Goal: Task Accomplishment & Management: Manage account settings

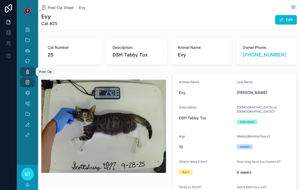
scroll to position [156, 0]
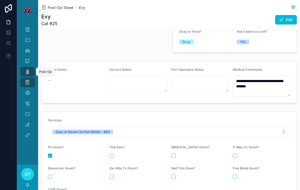
click at [28, 69] on icon "scrollable content" at bounding box center [27, 71] width 5 height 5
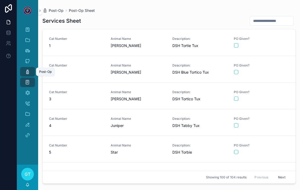
click at [27, 69] on icon "scrollable content" at bounding box center [27, 71] width 5 height 5
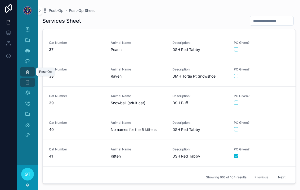
scroll to position [962, 0]
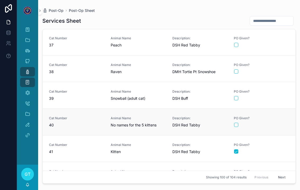
click at [270, 123] on div "scrollable content" at bounding box center [261, 125] width 55 height 4
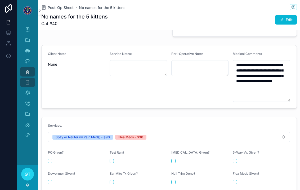
scroll to position [183, 0]
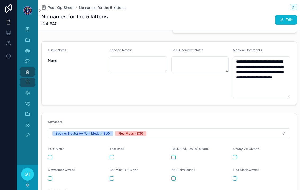
click at [50, 147] on div "PO Given?" at bounding box center [76, 153] width 57 height 13
click at [49, 155] on button "scrollable content" at bounding box center [50, 157] width 4 height 4
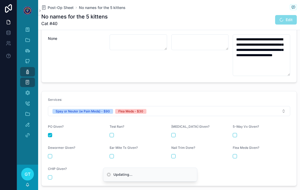
scroll to position [212, 0]
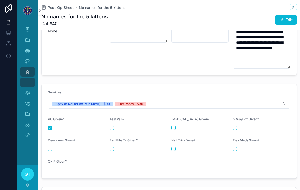
click at [236, 147] on button "scrollable content" at bounding box center [234, 149] width 4 height 4
click at [24, 68] on div "Post-Op" at bounding box center [27, 72] width 8 height 8
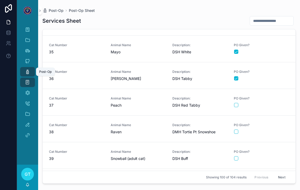
scroll to position [902, 0]
click at [274, 156] on link "Cat Number 39 Animal Name Snowball (adult cat) Description: DSH Buff PO Given?" at bounding box center [169, 155] width 253 height 27
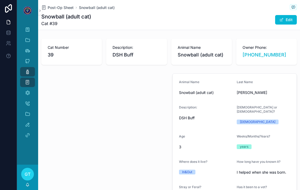
type textarea "**********"
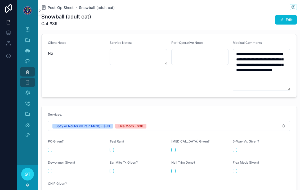
scroll to position [183, 0]
click at [50, 148] on button "scrollable content" at bounding box center [50, 150] width 4 height 4
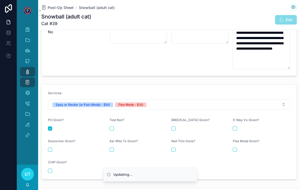
scroll to position [211, 0]
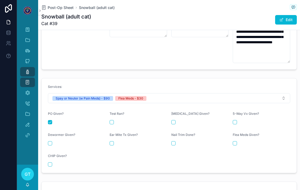
click at [236, 141] on button "scrollable content" at bounding box center [234, 143] width 4 height 4
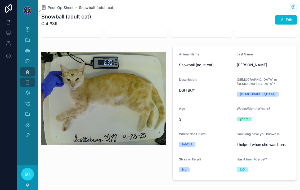
scroll to position [26, 0]
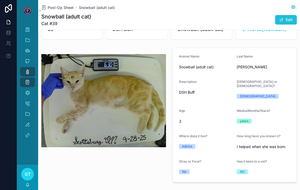
click at [285, 16] on button "Edit" at bounding box center [286, 20] width 22 height 10
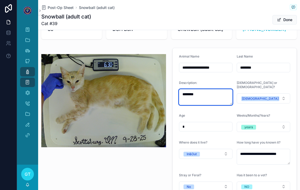
click at [212, 89] on textarea "********" at bounding box center [205, 97] width 53 height 16
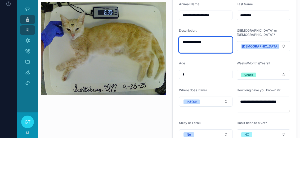
type textarea "**********"
click at [226, 55] on form "**********" at bounding box center [234, 123] width 124 height 150
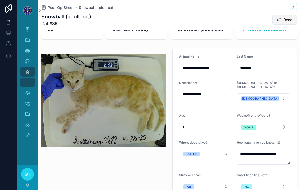
click at [282, 15] on button "Done" at bounding box center [284, 20] width 24 height 10
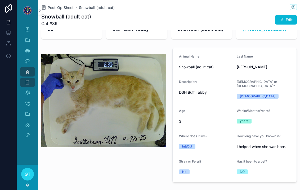
click at [24, 68] on div "Post-Op" at bounding box center [27, 72] width 8 height 8
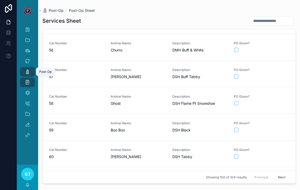
scroll to position [1522, 0]
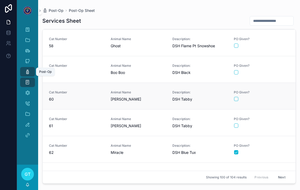
click at [285, 98] on link "Cat Number 60 Animal Name [PERSON_NAME] Description: DSH Tabby PO Given?" at bounding box center [169, 96] width 253 height 27
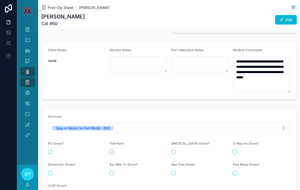
scroll to position [185, 0]
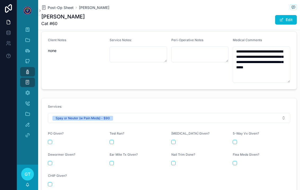
click at [50, 140] on button "scrollable content" at bounding box center [50, 142] width 4 height 4
click at [23, 68] on div "Post-Op" at bounding box center [27, 72] width 8 height 8
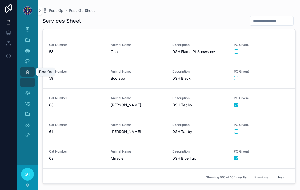
scroll to position [1513, 0]
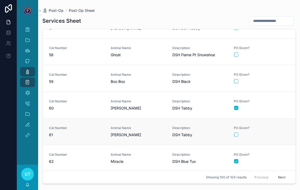
click at [277, 135] on link "Cat Number 61 Animal Name [PERSON_NAME] Description: DSH Tabby PO Given?" at bounding box center [169, 131] width 253 height 27
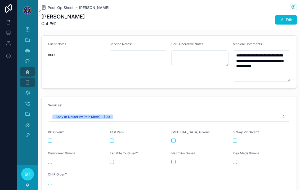
scroll to position [202, 0]
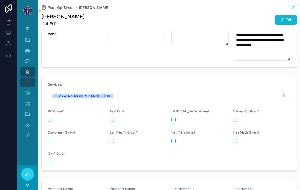
click at [52, 118] on button "scrollable content" at bounding box center [50, 120] width 4 height 4
click at [23, 68] on div "Post-Op" at bounding box center [27, 72] width 8 height 8
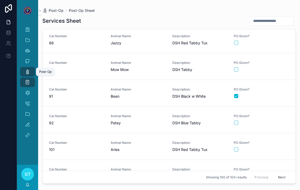
scroll to position [2273, 0]
click at [278, 121] on div "scrollable content" at bounding box center [261, 123] width 55 height 4
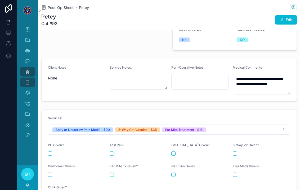
scroll to position [160, 0]
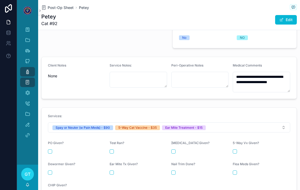
click at [50, 150] on button "scrollable content" at bounding box center [50, 152] width 4 height 4
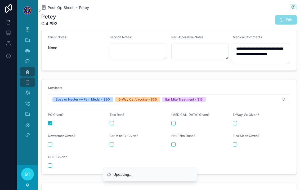
scroll to position [188, 0]
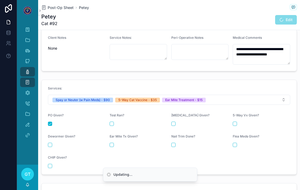
click at [237, 122] on button "scrollable content" at bounding box center [234, 124] width 4 height 4
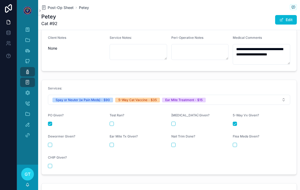
click at [113, 143] on button "scrollable content" at bounding box center [111, 145] width 4 height 4
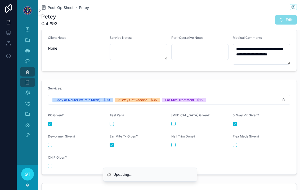
scroll to position [176, 0]
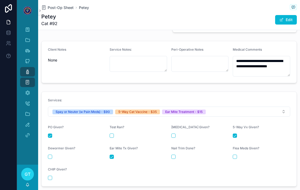
click at [22, 67] on link "Post-Op" at bounding box center [27, 72] width 15 height 10
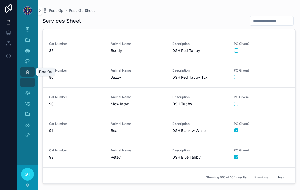
scroll to position [2248, 0]
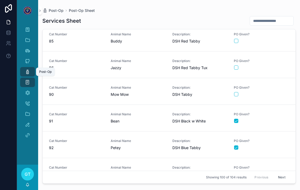
click at [28, 69] on icon "scrollable content" at bounding box center [27, 71] width 5 height 5
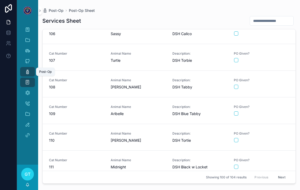
scroll to position [2523, 0]
click at [143, 78] on span "Animal Name" at bounding box center [138, 80] width 55 height 4
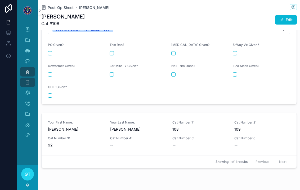
scroll to position [286, 0]
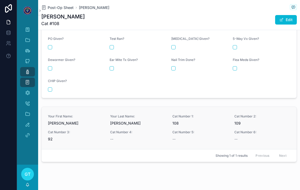
click at [92, 121] on span "[PERSON_NAME]" at bounding box center [76, 123] width 56 height 5
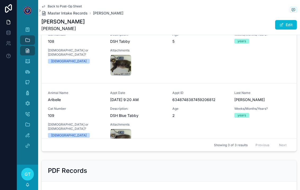
scroll to position [366, 0]
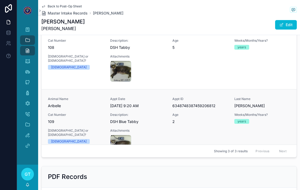
click at [208, 105] on span "6348748387459206812" at bounding box center [200, 105] width 56 height 5
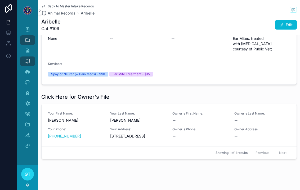
scroll to position [202, 0]
click at [126, 128] on span "Your Address:" at bounding box center [138, 130] width 56 height 4
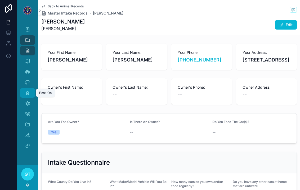
click at [30, 88] on link "Post-Op" at bounding box center [27, 93] width 15 height 10
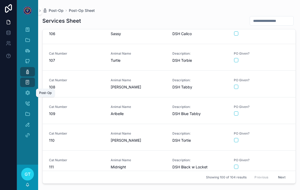
scroll to position [2523, 0]
click at [152, 78] on span "Animal Name" at bounding box center [138, 80] width 55 height 4
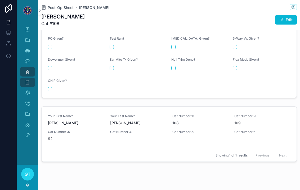
scroll to position [286, 0]
click at [136, 130] on span "Cat Number 4:" at bounding box center [138, 132] width 56 height 4
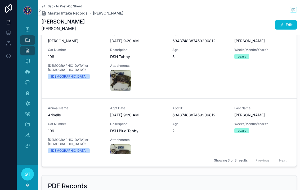
scroll to position [355, 0]
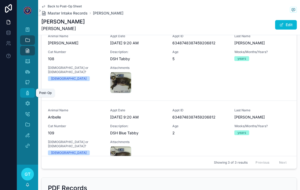
click at [24, 89] on div "Post-Op" at bounding box center [27, 93] width 8 height 8
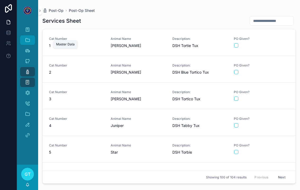
click at [27, 38] on icon "scrollable content" at bounding box center [27, 40] width 5 height 5
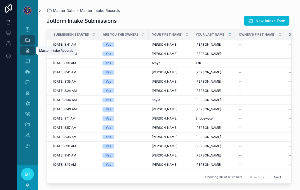
click at [41, 9] on icon "scrollable content" at bounding box center [40, 11] width 4 height 4
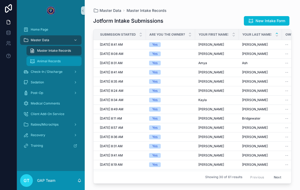
click at [39, 59] on span "Animal Records" at bounding box center [49, 61] width 24 height 4
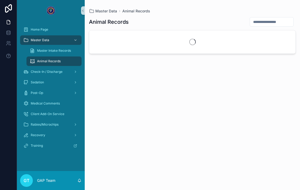
click at [39, 59] on span "Animal Records" at bounding box center [49, 61] width 24 height 4
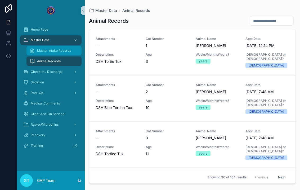
click at [37, 47] on div "Master Intake Records" at bounding box center [54, 51] width 49 height 8
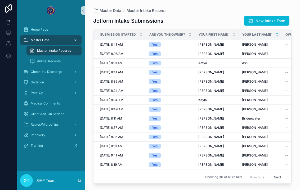
click at [37, 47] on div "Master Intake Records" at bounding box center [54, 51] width 49 height 8
click at [250, 52] on span "[PERSON_NAME]" at bounding box center [255, 54] width 26 height 4
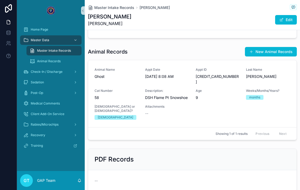
scroll to position [342, 0]
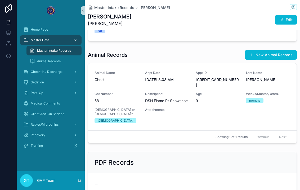
click at [47, 49] on span "Master Intake Records" at bounding box center [54, 51] width 34 height 4
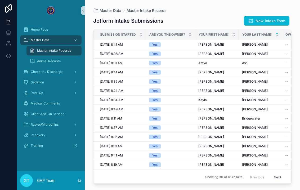
click at [36, 47] on div "Master Intake Records" at bounding box center [54, 51] width 49 height 8
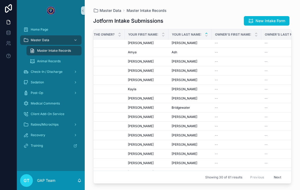
scroll to position [15, 51]
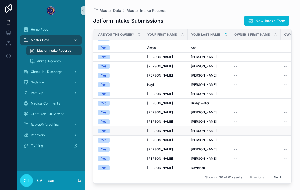
click at [208, 129] on div "[PERSON_NAME] [PERSON_NAME]" at bounding box center [209, 131] width 37 height 4
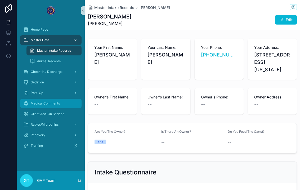
click at [54, 102] on span "Medical Comments" at bounding box center [45, 104] width 29 height 4
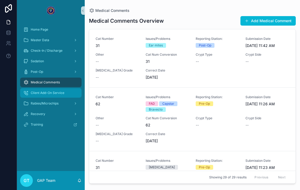
click at [57, 90] on div "Client Add-On Service" at bounding box center [50, 93] width 55 height 8
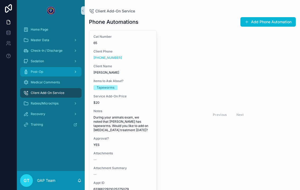
click at [48, 68] on div "Post-Op" at bounding box center [50, 72] width 55 height 8
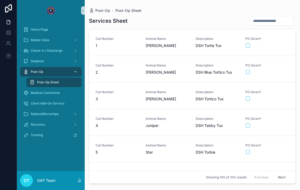
click at [30, 68] on div "Post-Op" at bounding box center [50, 72] width 55 height 8
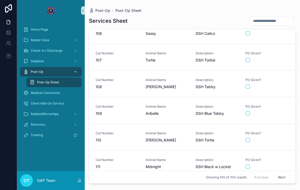
scroll to position [2544, 0]
click at [272, 111] on link "Cat Number 109 Animal Name Aribelle Description: DSH Blue Tabby PO Given?" at bounding box center [192, 110] width 206 height 27
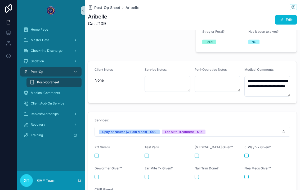
scroll to position [174, 0]
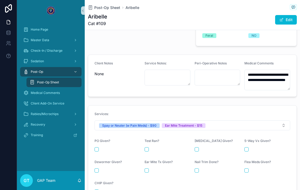
click at [97, 148] on button "scrollable content" at bounding box center [96, 150] width 4 height 4
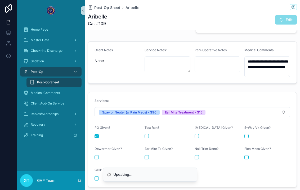
scroll to position [190, 0]
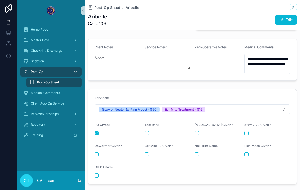
click at [148, 144] on div "Ear Mite Tx Given?" at bounding box center [167, 150] width 46 height 13
click at [147, 153] on button "scrollable content" at bounding box center [146, 155] width 4 height 4
click at [26, 69] on icon "scrollable content" at bounding box center [25, 71] width 5 height 5
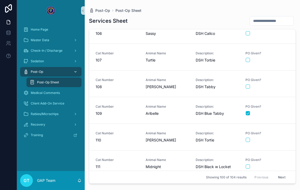
scroll to position [2544, 0]
click at [272, 78] on div "PO Given?" at bounding box center [267, 83] width 44 height 11
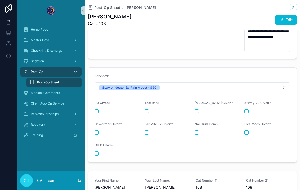
scroll to position [192, 0]
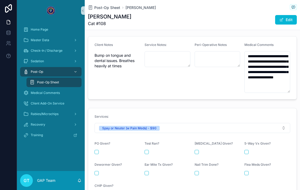
click at [98, 150] on button "scrollable content" at bounding box center [96, 152] width 4 height 4
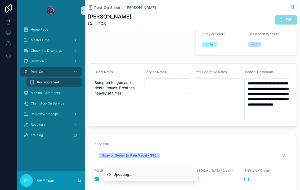
scroll to position [148, 0]
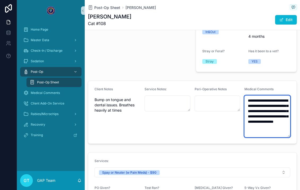
click at [267, 96] on textarea "**********" at bounding box center [267, 117] width 46 height 42
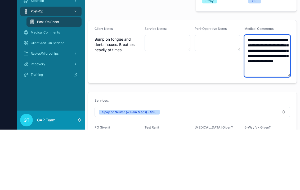
click at [264, 96] on textarea "**********" at bounding box center [267, 117] width 46 height 42
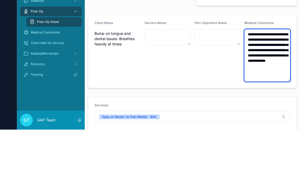
scroll to position [154, 0]
click at [270, 90] on textarea "**********" at bounding box center [267, 116] width 46 height 52
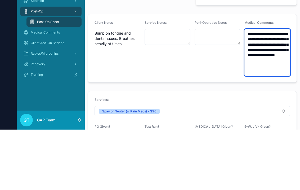
click at [282, 90] on textarea "**********" at bounding box center [267, 113] width 46 height 47
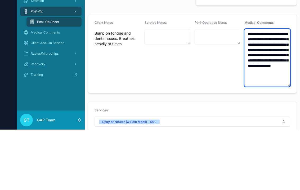
click at [265, 90] on textarea "**********" at bounding box center [267, 119] width 46 height 58
click at [278, 90] on textarea "**********" at bounding box center [267, 119] width 46 height 58
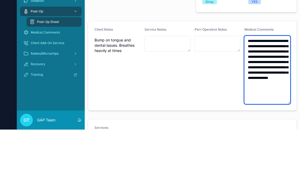
scroll to position [148, 0]
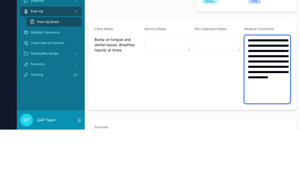
click at [277, 96] on textarea "**********" at bounding box center [267, 130] width 46 height 68
click at [278, 96] on textarea "**********" at bounding box center [267, 130] width 46 height 68
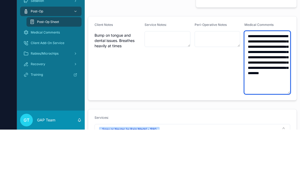
scroll to position [152, 0]
click at [266, 92] on textarea "**********" at bounding box center [267, 123] width 46 height 63
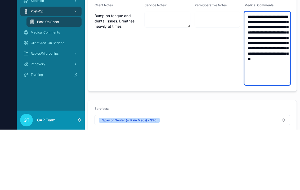
scroll to position [179, 0]
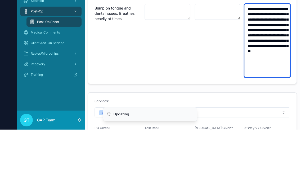
click at [282, 65] on textarea "**********" at bounding box center [267, 102] width 46 height 74
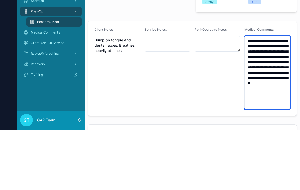
scroll to position [148, 0]
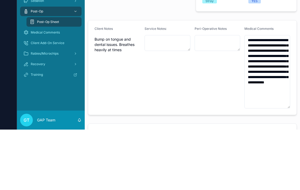
click at [134, 87] on div "Client Notes Bump on tongue and dental issues. Breathes heavily at times" at bounding box center [117, 128] width 46 height 82
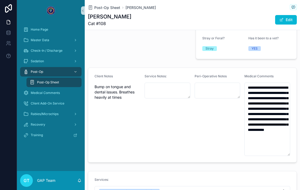
scroll to position [163, 0]
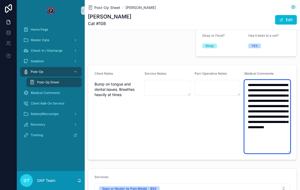
click at [261, 83] on textarea "**********" at bounding box center [267, 117] width 46 height 74
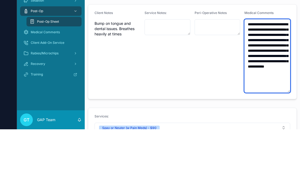
click at [257, 80] on textarea "**********" at bounding box center [267, 117] width 46 height 74
click at [260, 80] on textarea "**********" at bounding box center [267, 117] width 46 height 74
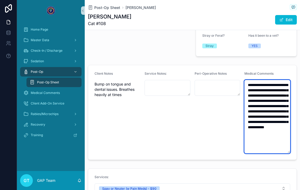
click at [266, 110] on textarea "**********" at bounding box center [267, 117] width 46 height 74
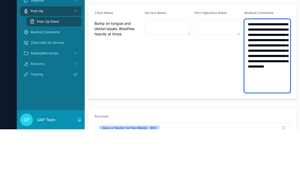
click at [254, 80] on textarea "**********" at bounding box center [267, 117] width 46 height 74
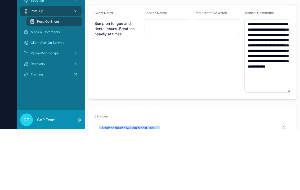
click at [143, 65] on form "**********" at bounding box center [192, 112] width 208 height 95
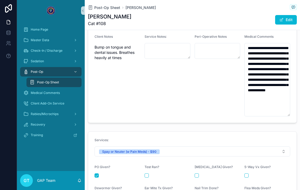
scroll to position [192, 0]
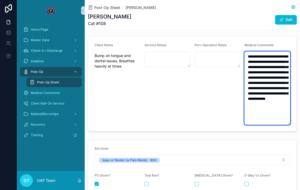
click at [269, 96] on textarea "**********" at bounding box center [267, 89] width 46 height 74
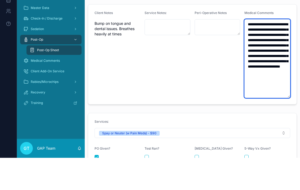
type textarea "**********"
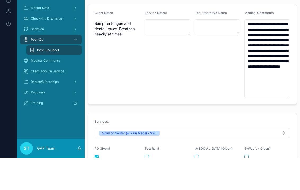
click at [186, 51] on div "Service Notes:" at bounding box center [167, 86] width 46 height 87
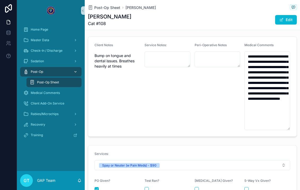
click at [29, 68] on div "Post-Op" at bounding box center [50, 72] width 55 height 8
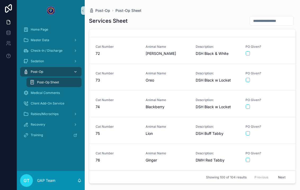
scroll to position [1915, 0]
click at [283, 158] on div "scrollable content" at bounding box center [266, 160] width 43 height 4
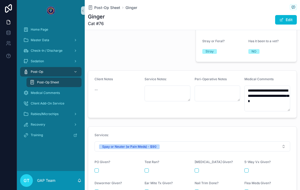
scroll to position [163, 0]
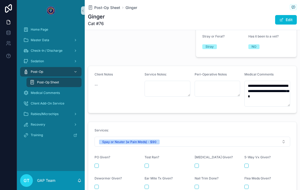
click at [97, 164] on button "scrollable content" at bounding box center [96, 166] width 4 height 4
click at [24, 69] on icon "scrollable content" at bounding box center [25, 71] width 5 height 5
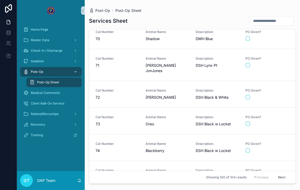
scroll to position [1894, 0]
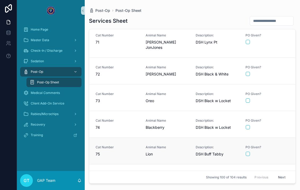
click at [277, 152] on div "scrollable content" at bounding box center [266, 154] width 43 height 4
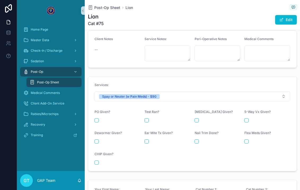
scroll to position [199, 0]
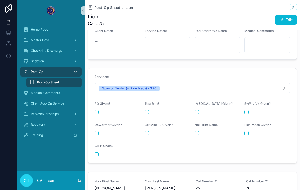
click at [97, 110] on button "scrollable content" at bounding box center [96, 112] width 4 height 4
click at [29, 68] on div "Post-Op" at bounding box center [50, 72] width 55 height 8
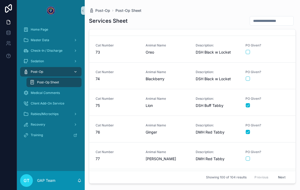
scroll to position [1958, 0]
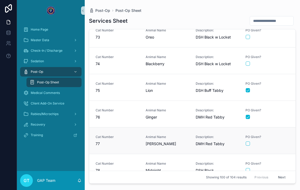
click at [274, 142] on div "scrollable content" at bounding box center [266, 144] width 43 height 4
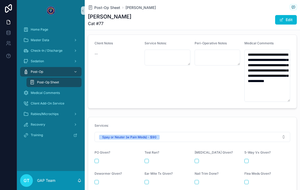
scroll to position [194, 0]
click at [96, 151] on div "PO Given?" at bounding box center [117, 154] width 46 height 6
click at [97, 159] on button "scrollable content" at bounding box center [96, 161] width 4 height 4
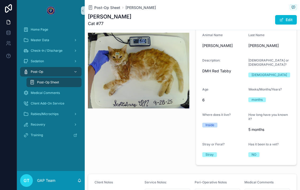
scroll to position [59, 0]
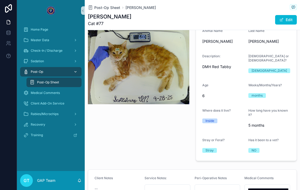
click at [27, 69] on icon "scrollable content" at bounding box center [25, 71] width 5 height 5
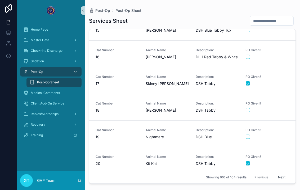
scroll to position [389, 0]
click at [280, 102] on div "PO Given?" at bounding box center [267, 107] width 44 height 11
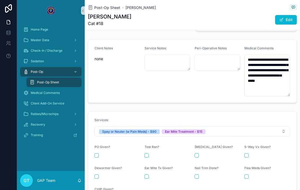
scroll to position [188, 0]
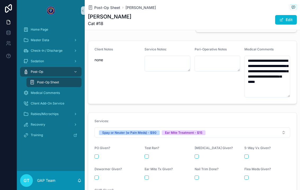
click at [95, 155] on button "scrollable content" at bounding box center [96, 157] width 4 height 4
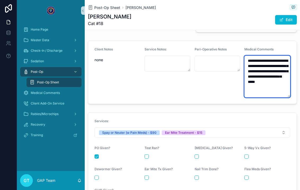
click at [275, 56] on textarea "**********" at bounding box center [267, 77] width 46 height 42
click at [247, 56] on textarea "**********" at bounding box center [267, 77] width 46 height 42
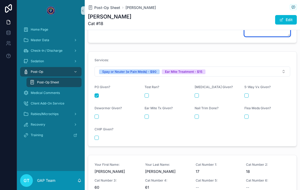
scroll to position [235, 0]
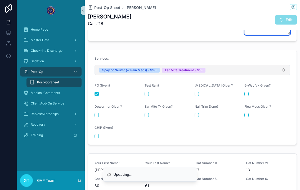
type textarea "**********"
click at [183, 68] on div "Ear Mite Treatment - $15" at bounding box center [183, 70] width 37 height 5
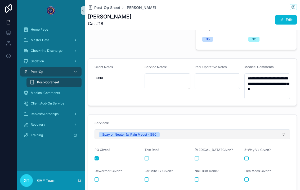
scroll to position [171, 0]
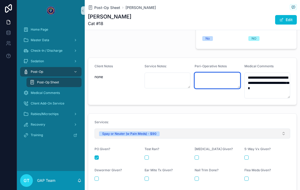
click at [228, 73] on textarea "scrollable content" at bounding box center [217, 81] width 46 height 16
type textarea "**********"
click at [45, 80] on span "Post-Op Sheet" at bounding box center [48, 82] width 22 height 4
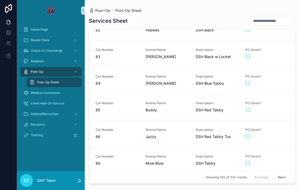
scroll to position [2204, 0]
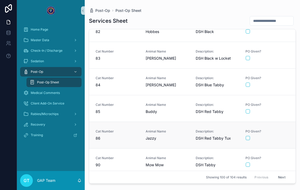
click at [106, 136] on span "86" at bounding box center [117, 138] width 44 height 5
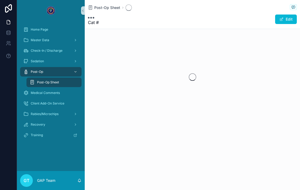
click at [106, 126] on div "Post-Op Sheet Cat # Edit" at bounding box center [192, 76] width 215 height 153
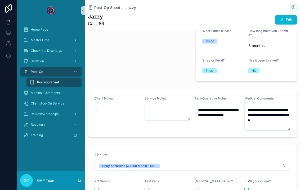
scroll to position [139, 0]
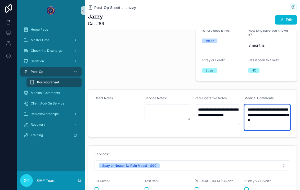
click at [274, 113] on textarea "**********" at bounding box center [267, 118] width 46 height 26
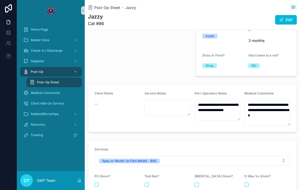
scroll to position [147, 0]
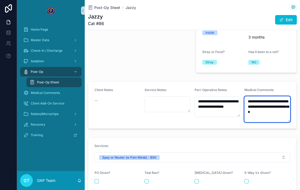
click at [271, 107] on textarea "**********" at bounding box center [267, 110] width 46 height 26
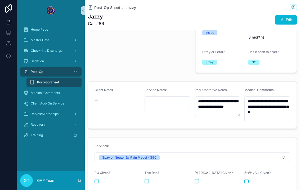
click at [64, 78] on div "Post-Op Sheet" at bounding box center [54, 82] width 49 height 8
click at [63, 78] on div "Post-Op Sheet" at bounding box center [54, 82] width 49 height 8
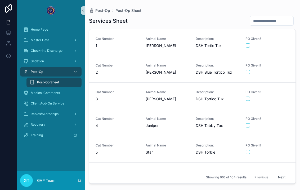
click at [76, 7] on link "scrollable content" at bounding box center [50, 10] width 61 height 8
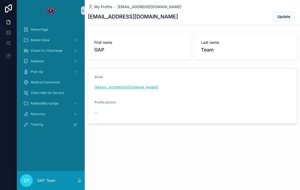
click at [83, 7] on button "scrollable content" at bounding box center [83, 10] width 4 height 8
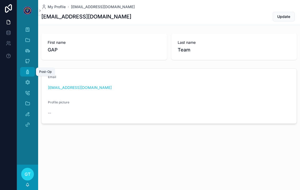
click at [26, 69] on icon "scrollable content" at bounding box center [27, 71] width 5 height 5
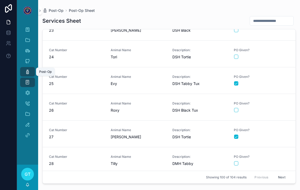
scroll to position [603, 0]
click at [271, 161] on div "scrollable content" at bounding box center [261, 163] width 55 height 4
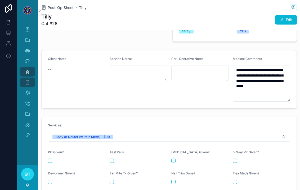
scroll to position [170, 0]
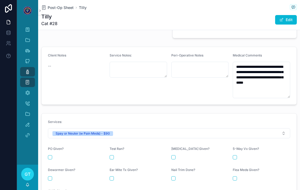
click at [48, 155] on button "scrollable content" at bounding box center [50, 157] width 4 height 4
click at [22, 67] on link "Post-Op" at bounding box center [27, 72] width 15 height 10
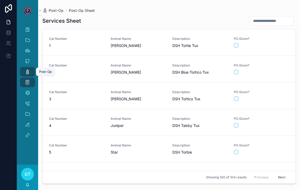
scroll to position [7, 0]
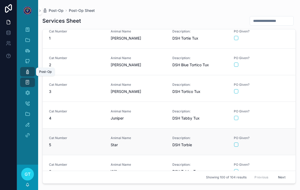
click at [273, 136] on span "PO Given?" at bounding box center [261, 138] width 55 height 4
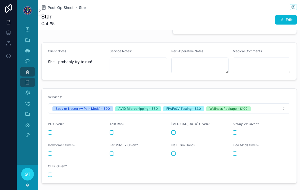
scroll to position [180, 0]
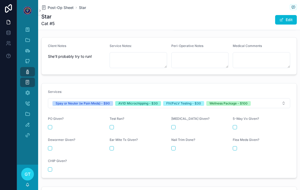
click at [51, 125] on button "scrollable content" at bounding box center [50, 127] width 4 height 4
click at [234, 147] on button "scrollable content" at bounding box center [234, 149] width 4 height 4
click at [170, 140] on form "Services: Spay or Neuter (w Pain Meds) - $90 AVID Microchipping - $30 FIV/FeLV …" at bounding box center [169, 131] width 255 height 95
click at [173, 147] on button "scrollable content" at bounding box center [173, 149] width 4 height 4
click at [55, 138] on div "Dewormer Given?" at bounding box center [76, 144] width 57 height 13
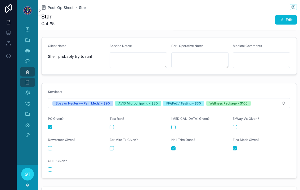
click at [49, 147] on button "scrollable content" at bounding box center [50, 149] width 4 height 4
click at [113, 147] on button "scrollable content" at bounding box center [111, 149] width 4 height 4
click at [173, 125] on button "scrollable content" at bounding box center [173, 127] width 4 height 4
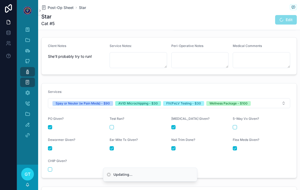
click at [235, 125] on button "scrollable content" at bounding box center [234, 127] width 4 height 4
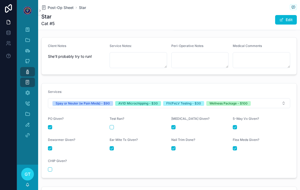
click at [49, 168] on button "scrollable content" at bounding box center [50, 170] width 4 height 4
click at [116, 127] on form "Services: Spay or Neuter (w Pain Meds) - $90 AVID Microchipping - $30 FIV/FeLV …" at bounding box center [169, 131] width 255 height 95
click at [105, 123] on form "Services: Spay or Neuter (w Pain Meds) - $90 AVID Microchipping - $30 FIV/FeLV …" at bounding box center [169, 131] width 255 height 95
click at [109, 125] on button "scrollable content" at bounding box center [111, 127] width 4 height 4
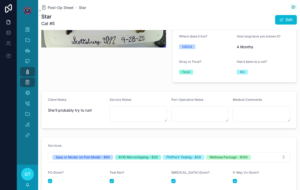
scroll to position [123, 0]
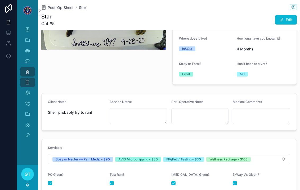
click at [24, 68] on div "Post-Op" at bounding box center [27, 72] width 8 height 8
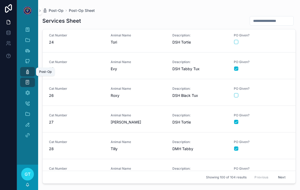
scroll to position [667, 0]
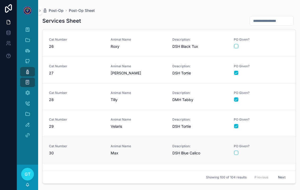
click at [275, 144] on span "PO Given?" at bounding box center [261, 146] width 55 height 4
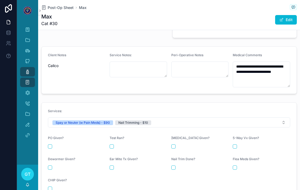
scroll to position [174, 0]
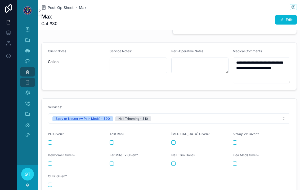
click at [48, 141] on button "scrollable content" at bounding box center [50, 143] width 4 height 4
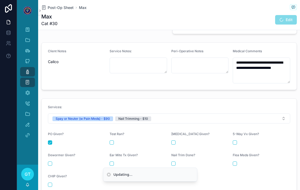
click at [179, 153] on div "Nail Trim Done?" at bounding box center [199, 159] width 57 height 13
click at [178, 153] on div "Nail Trim Done?" at bounding box center [199, 159] width 57 height 13
click at [175, 162] on button "scrollable content" at bounding box center [173, 164] width 4 height 4
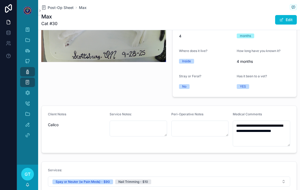
scroll to position [110, 0]
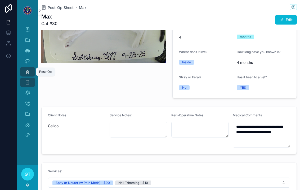
click at [24, 68] on div "Post-Op" at bounding box center [27, 72] width 8 height 8
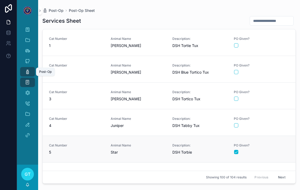
click at [278, 144] on div "PO Given?" at bounding box center [261, 149] width 55 height 11
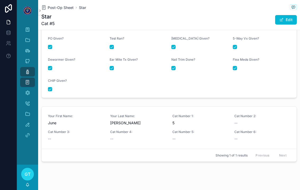
scroll to position [260, 0]
click at [277, 117] on div "Your First Name: June Your Last Name: [PERSON_NAME] Cat Number 1: 5 Cat Number …" at bounding box center [169, 129] width 242 height 28
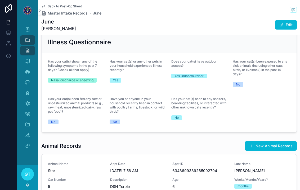
scroll to position [224, 0]
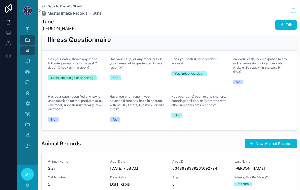
click at [116, 97] on span "Have you or anyone in your household recently been in contact with poultry farm…" at bounding box center [136, 103] width 55 height 17
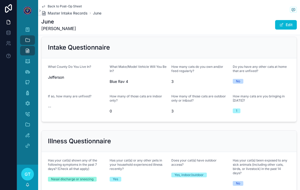
scroll to position [117, 0]
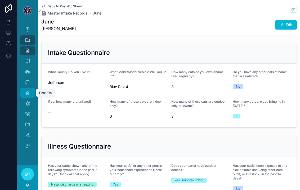
click at [27, 90] on icon "scrollable content" at bounding box center [27, 92] width 5 height 5
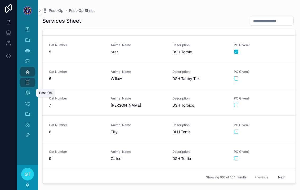
scroll to position [100, 0]
click at [276, 50] on form "scrollable content" at bounding box center [261, 52] width 55 height 5
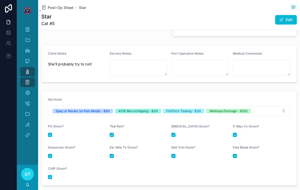
scroll to position [172, 0]
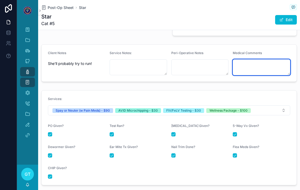
click at [270, 60] on textarea "scrollable content" at bounding box center [260, 68] width 57 height 16
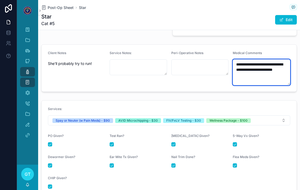
type textarea "**********"
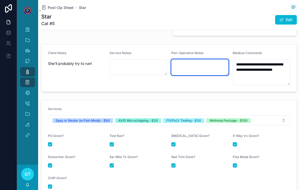
click at [192, 61] on textarea "scrollable content" at bounding box center [199, 68] width 57 height 16
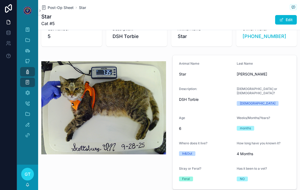
scroll to position [17, 0]
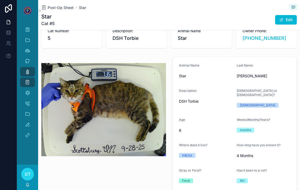
click at [164, 55] on div "scrollable content" at bounding box center [103, 124] width 131 height 139
click at [25, 68] on div "Post-Op" at bounding box center [27, 72] width 8 height 8
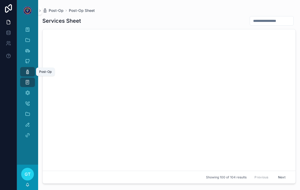
scroll to position [2096, 0]
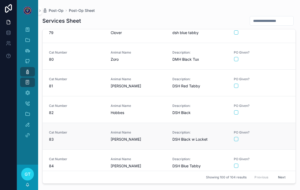
click at [275, 137] on div "scrollable content" at bounding box center [261, 139] width 55 height 4
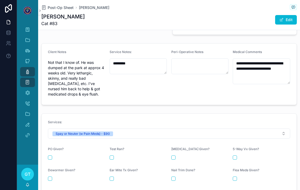
scroll to position [173, 0]
click at [51, 156] on button "scrollable content" at bounding box center [50, 158] width 4 height 4
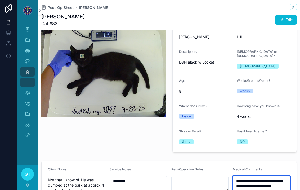
click at [270, 186] on textarea "**********" at bounding box center [260, 189] width 57 height 26
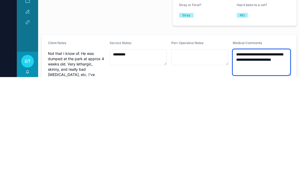
scroll to position [68, 0]
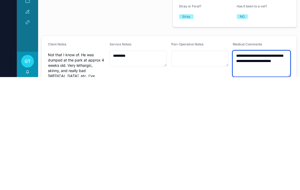
click at [268, 164] on textarea "**********" at bounding box center [260, 177] width 57 height 26
type textarea "**********"
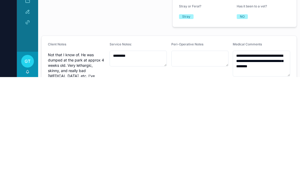
click at [206, 155] on div "Peri-Operative Notes" at bounding box center [199, 179] width 57 height 49
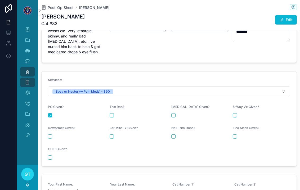
scroll to position [216, 0]
click at [15, 55] on button at bounding box center [8, 56] width 17 height 15
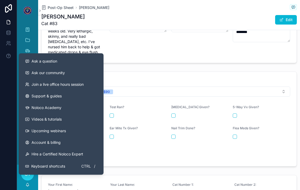
click at [141, 41] on div "Service Notes: *********" at bounding box center [137, 32] width 57 height 49
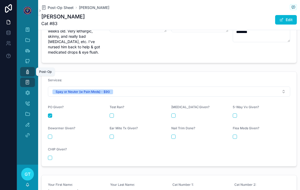
click at [24, 67] on link "Post-Op" at bounding box center [27, 72] width 15 height 10
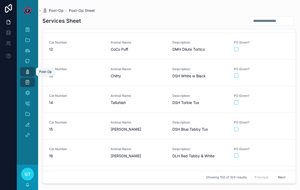
click at [275, 17] on input "scrollable content" at bounding box center [271, 20] width 43 height 7
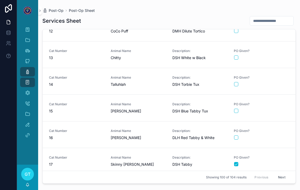
scroll to position [309, 0]
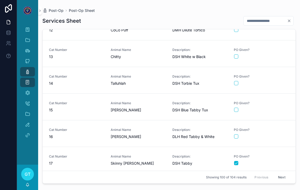
type input "**"
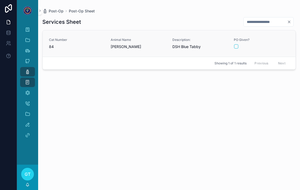
click at [216, 44] on span "DSH Blue Tabby" at bounding box center [199, 46] width 55 height 5
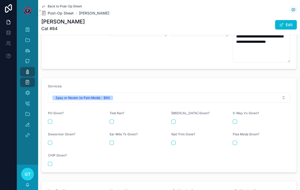
scroll to position [216, 0]
click at [23, 67] on link "Post-Op" at bounding box center [27, 72] width 15 height 10
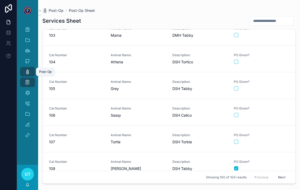
scroll to position [2439, 0]
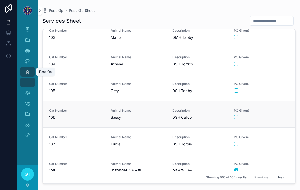
click at [270, 102] on link "Cat Number 106 Animal Name Sassy Description: DSH Calico PO Given?" at bounding box center [169, 114] width 253 height 27
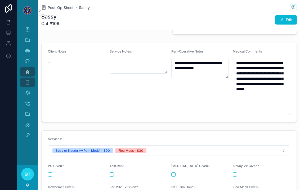
scroll to position [179, 0]
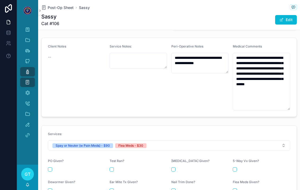
click at [50, 168] on button "scrollable content" at bounding box center [50, 170] width 4 height 4
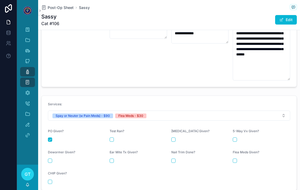
scroll to position [209, 0]
click at [233, 159] on button "scrollable content" at bounding box center [234, 161] width 4 height 4
click at [25, 69] on icon "scrollable content" at bounding box center [27, 71] width 5 height 5
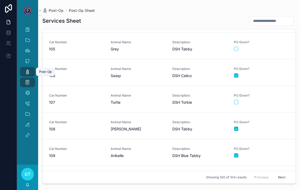
scroll to position [2480, 0]
click at [281, 94] on div "PO Given?" at bounding box center [261, 99] width 55 height 11
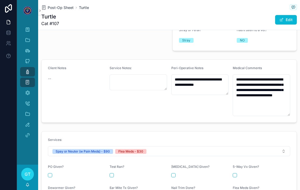
scroll to position [161, 0]
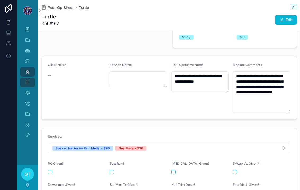
click at [50, 170] on button "scrollable content" at bounding box center [50, 172] width 4 height 4
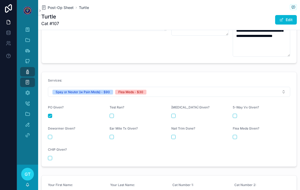
scroll to position [230, 0]
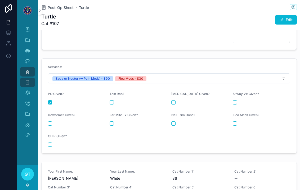
click at [235, 122] on button "scrollable content" at bounding box center [234, 124] width 4 height 4
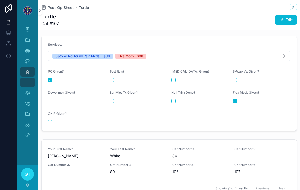
scroll to position [251, 0]
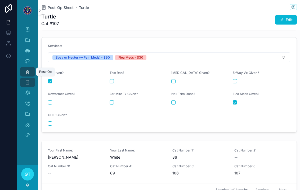
click at [23, 67] on link "Post-Op" at bounding box center [27, 72] width 15 height 10
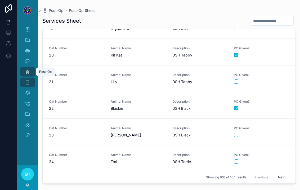
scroll to position [529, 0]
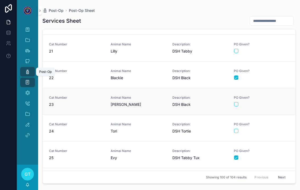
click at [237, 102] on button "scrollable content" at bounding box center [236, 104] width 4 height 4
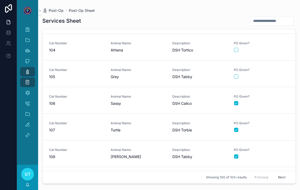
scroll to position [2452, 0]
click at [263, 95] on div "PO Given?" at bounding box center [261, 100] width 55 height 11
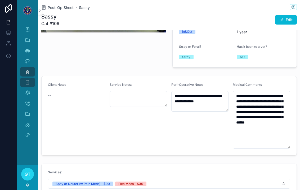
scroll to position [140, 0]
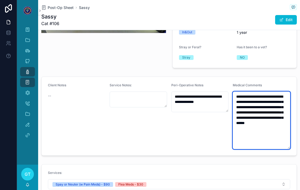
click at [272, 126] on textarea "**********" at bounding box center [260, 121] width 57 height 58
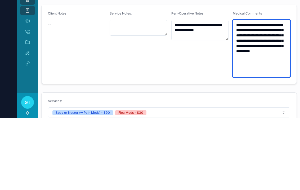
type textarea "**********"
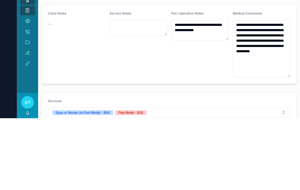
click at [87, 83] on div "Client Notes --" at bounding box center [76, 116] width 57 height 66
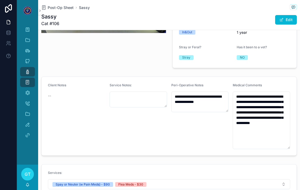
click at [31, 68] on div "Post-Op" at bounding box center [27, 72] width 8 height 8
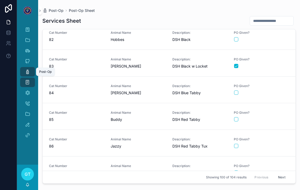
scroll to position [2184, 0]
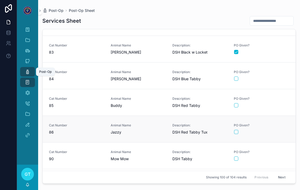
click at [274, 130] on div "scrollable content" at bounding box center [261, 132] width 55 height 4
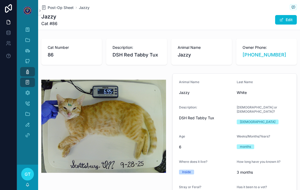
type textarea "**********"
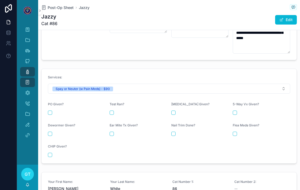
scroll to position [214, 0]
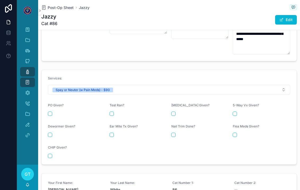
click at [51, 112] on button "scrollable content" at bounding box center [50, 114] width 4 height 4
click at [230, 120] on form "Services: Spay or Neuter (w Pain Meds) - $90 PO Given? Test Ran? [MEDICAL_DATA]…" at bounding box center [169, 117] width 255 height 95
click at [236, 133] on button "scrollable content" at bounding box center [234, 135] width 4 height 4
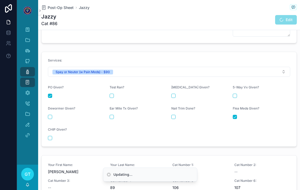
scroll to position [246, 0]
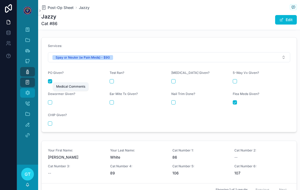
click at [28, 90] on icon "scrollable content" at bounding box center [27, 92] width 5 height 5
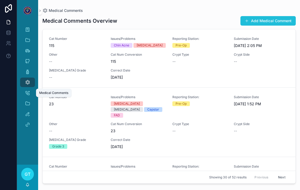
click at [272, 16] on button "Add Medical Comment" at bounding box center [267, 21] width 55 height 10
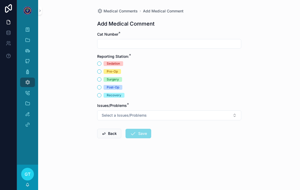
click at [107, 40] on input "scrollable content" at bounding box center [168, 43] width 143 height 7
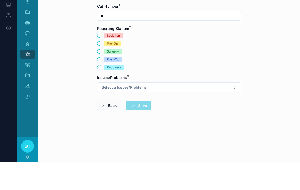
type input "**"
click at [97, 85] on button "Post-Op" at bounding box center [99, 87] width 4 height 4
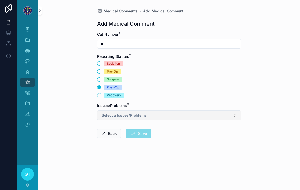
click at [114, 113] on span "Select a Issues/Problems" at bounding box center [124, 115] width 45 height 5
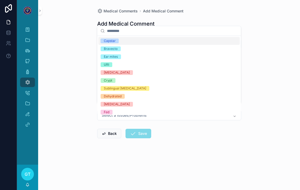
click at [105, 47] on div "Bravecto" at bounding box center [111, 49] width 14 height 5
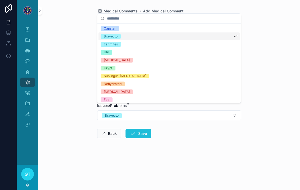
click at [137, 129] on button "Save" at bounding box center [138, 134] width 26 height 10
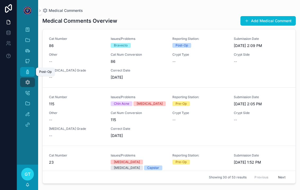
click at [25, 69] on icon "scrollable content" at bounding box center [27, 71] width 5 height 5
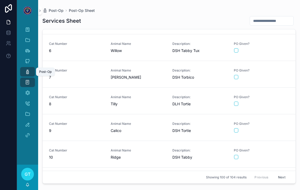
scroll to position [129, 0]
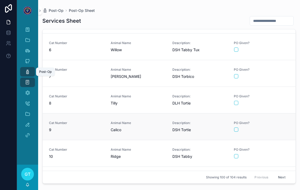
click at [274, 121] on div "PO Given?" at bounding box center [261, 126] width 55 height 11
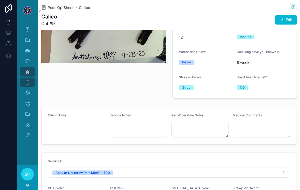
scroll to position [111, 0]
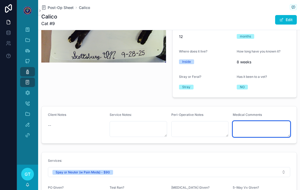
click at [270, 121] on textarea "scrollable content" at bounding box center [260, 129] width 57 height 16
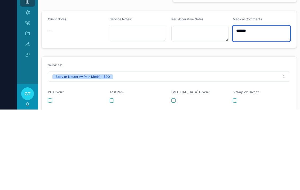
scroll to position [140, 0]
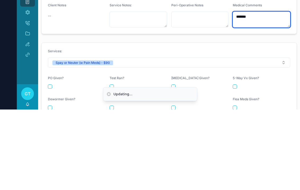
type textarea "*******"
click at [129, 130] on div "Services:" at bounding box center [169, 133] width 242 height 6
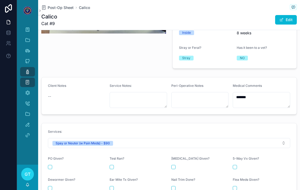
click at [48, 165] on button "scrollable content" at bounding box center [50, 167] width 4 height 4
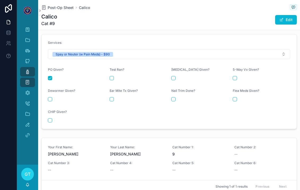
scroll to position [232, 0]
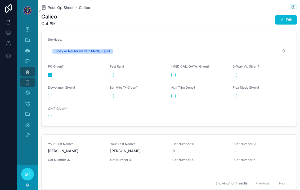
click at [24, 68] on div "Post-Op" at bounding box center [27, 72] width 8 height 8
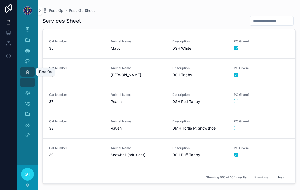
scroll to position [896, 0]
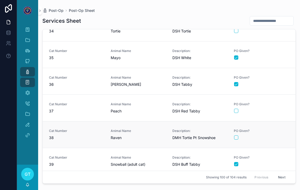
click at [278, 135] on link "Cat Number 38 Animal Name Raven Description: DMH Tortie Pt Snowshoe PO Given?" at bounding box center [169, 134] width 253 height 27
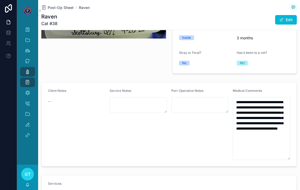
scroll to position [157, 0]
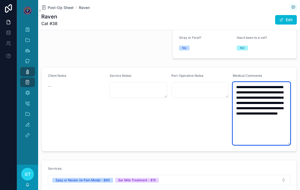
click at [238, 82] on textarea "**********" at bounding box center [260, 113] width 57 height 63
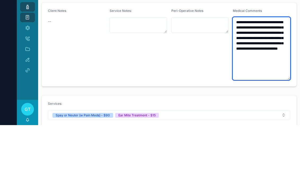
click at [238, 82] on textarea "**********" at bounding box center [260, 113] width 57 height 63
click at [266, 82] on textarea "**********" at bounding box center [260, 113] width 57 height 63
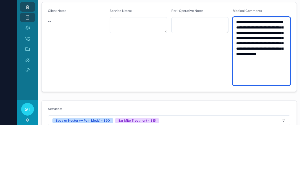
type textarea "**********"
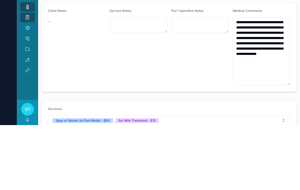
click at [110, 74] on div "Service Notes:" at bounding box center [137, 112] width 57 height 77
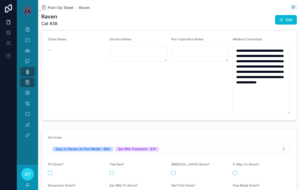
scroll to position [212, 0]
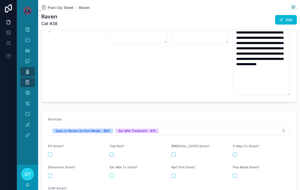
click at [50, 153] on button "scrollable content" at bounding box center [50, 155] width 4 height 4
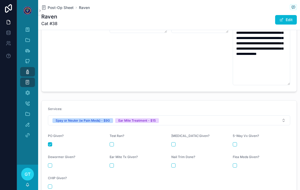
scroll to position [225, 0]
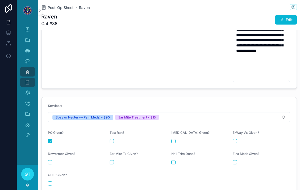
click at [115, 161] on div "scrollable content" at bounding box center [137, 163] width 57 height 4
click at [113, 161] on button "scrollable content" at bounding box center [111, 163] width 4 height 4
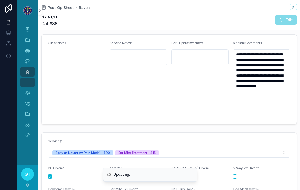
scroll to position [189, 0]
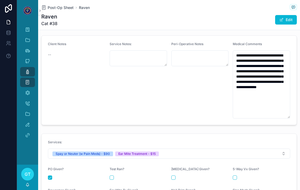
click at [24, 68] on div "Post-Op" at bounding box center [27, 72] width 8 height 8
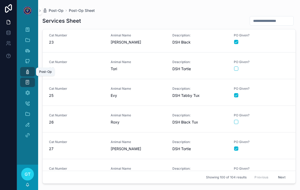
scroll to position [591, 0]
click at [274, 40] on div "scrollable content" at bounding box center [261, 42] width 55 height 4
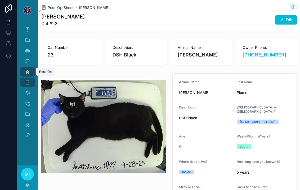
click at [28, 69] on icon "scrollable content" at bounding box center [27, 71] width 5 height 5
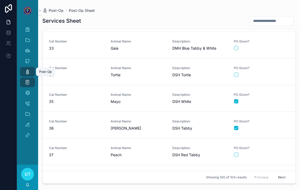
scroll to position [892, 0]
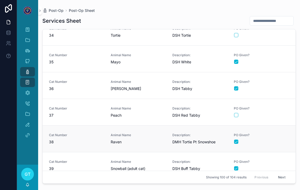
click at [277, 139] on link "Cat Number 38 Animal Name Raven Description: DMH Tortie Pt Snowshoe PO Given?" at bounding box center [169, 139] width 253 height 27
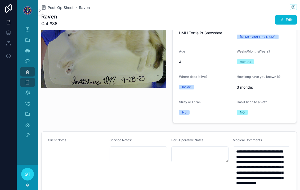
scroll to position [92, 0]
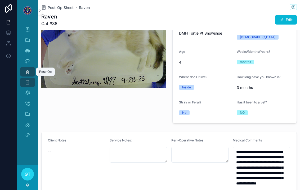
click at [25, 68] on div "Post-Op" at bounding box center [27, 72] width 8 height 8
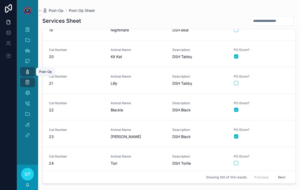
scroll to position [496, 0]
click at [273, 135] on div "scrollable content" at bounding box center [261, 137] width 55 height 4
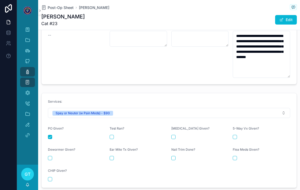
scroll to position [202, 0]
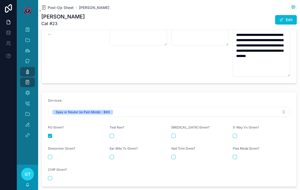
click at [26, 69] on icon "scrollable content" at bounding box center [27, 71] width 5 height 5
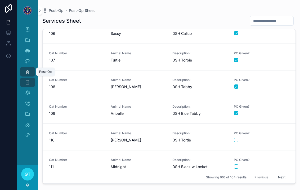
scroll to position [2523, 0]
click at [284, 178] on button "Next" at bounding box center [281, 177] width 15 height 8
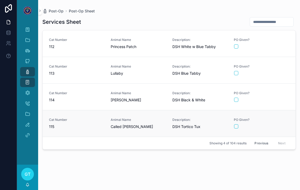
click at [275, 118] on div "PO Given?" at bounding box center [261, 123] width 55 height 11
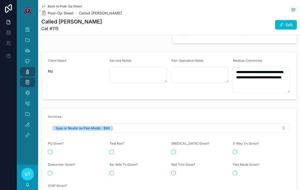
scroll to position [179, 0]
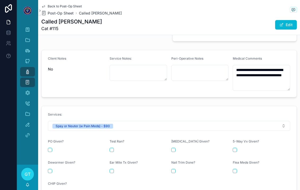
click at [49, 135] on form "Services: Spay or Neuter (w Pain Meds) - $90 PO Given? Test Ran? [MEDICAL_DATA]…" at bounding box center [169, 153] width 255 height 95
click at [46, 132] on form "Services: Spay or Neuter (w Pain Meds) - $90 PO Given? Test Ran? [MEDICAL_DATA]…" at bounding box center [169, 153] width 255 height 95
click at [50, 136] on form "Services: Spay or Neuter (w Pain Meds) - $90 PO Given? Test Ran? [MEDICAL_DATA]…" at bounding box center [169, 153] width 255 height 95
click at [49, 148] on button "scrollable content" at bounding box center [50, 150] width 4 height 4
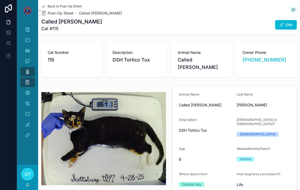
scroll to position [0, 0]
click at [22, 6] on link "scrollable content" at bounding box center [27, 10] width 15 height 8
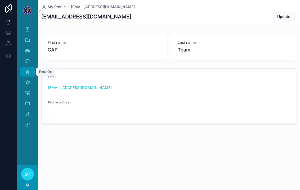
click at [30, 69] on icon "scrollable content" at bounding box center [27, 71] width 5 height 5
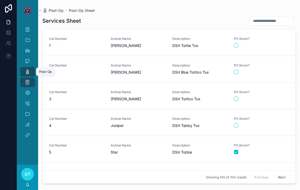
click at [264, 17] on input "scrollable content" at bounding box center [271, 20] width 43 height 7
type input "***"
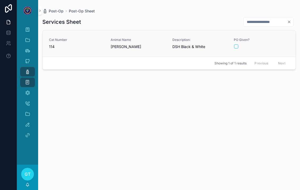
click at [155, 44] on span "[PERSON_NAME]" at bounding box center [138, 46] width 55 height 5
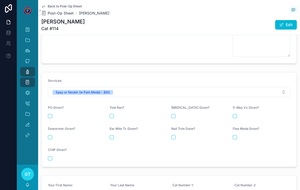
scroll to position [253, 0]
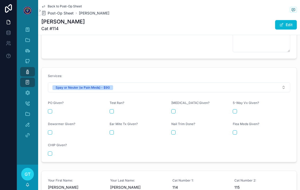
click at [47, 90] on form "Services: Spay or Neuter (w Pain Meds) - $90 PO Given? Test Ran? [MEDICAL_DATA]…" at bounding box center [169, 115] width 255 height 95
click at [51, 101] on div "PO Given?" at bounding box center [76, 104] width 57 height 6
click at [49, 109] on button "scrollable content" at bounding box center [50, 111] width 4 height 4
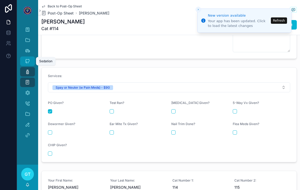
click at [24, 57] on div "Sedation" at bounding box center [27, 61] width 8 height 8
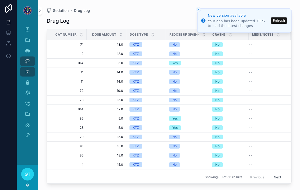
click at [194, 13] on div "Drug Log New Drug Log Cat Number Dose Amount Dose Type Redose (if given) Crash?…" at bounding box center [169, 98] width 245 height 171
click at [194, 8] on div "Sedation Drug Log" at bounding box center [169, 10] width 245 height 4
click at [30, 80] on icon "scrollable content" at bounding box center [27, 82] width 5 height 5
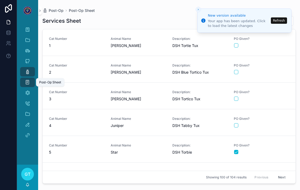
click at [25, 80] on icon "scrollable content" at bounding box center [27, 82] width 5 height 5
click at [277, 14] on li "New version available Your app has been updated. Click to load the latest chang…" at bounding box center [244, 20] width 94 height 24
click at [191, 13] on div "Services Sheet Cat Number 1 Animal Name [PERSON_NAME] Description: DSH [PERSON_…" at bounding box center [168, 98] width 253 height 171
click at [196, 8] on div "Post-Op Post-Op Sheet" at bounding box center [168, 10] width 253 height 4
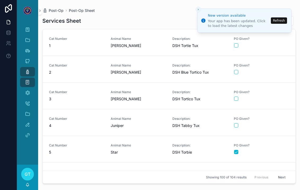
click at [195, 8] on div "Post-Op Post-Op Sheet" at bounding box center [168, 10] width 253 height 4
click at [283, 22] on button "Refresh" at bounding box center [279, 20] width 16 height 6
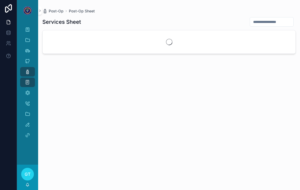
scroll to position [6, 0]
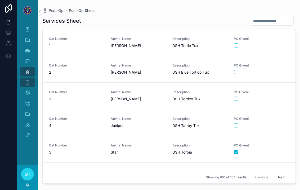
click at [263, 17] on input "scrollable content" at bounding box center [271, 20] width 43 height 7
type input "**"
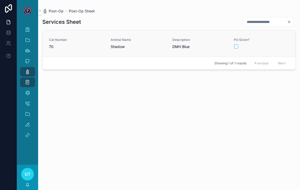
click at [273, 38] on span "PO Given?" at bounding box center [261, 40] width 55 height 4
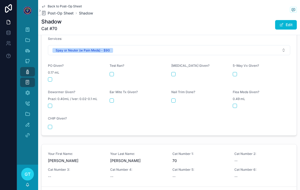
scroll to position [237, 0]
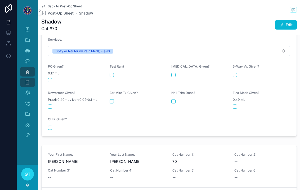
click at [51, 66] on div "PO Given? 0.17 mL" at bounding box center [76, 74] width 57 height 18
click at [48, 71] on span "0.17 mL" at bounding box center [53, 73] width 11 height 4
click at [50, 71] on div "0.17 mL" at bounding box center [76, 73] width 57 height 5
click at [54, 67] on div "PO Given? 0.17 mL" at bounding box center [76, 74] width 57 height 18
click at [48, 78] on button "scrollable content" at bounding box center [50, 80] width 4 height 4
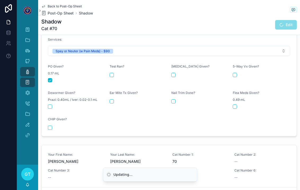
click at [42, 59] on form "Services: Spay or Neuter (w Pain Meds) - $90 PO Given? 0.17 mL Test Ran? Rabies…" at bounding box center [169, 83] width 255 height 105
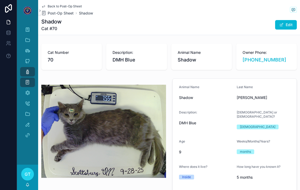
scroll to position [0, 0]
click at [17, 77] on div "Post-Op Sheet" at bounding box center [27, 82] width 21 height 11
click at [24, 67] on div "Post-Op Post-Op Sheet" at bounding box center [27, 77] width 21 height 21
click at [26, 68] on div "Post-Op" at bounding box center [27, 72] width 8 height 8
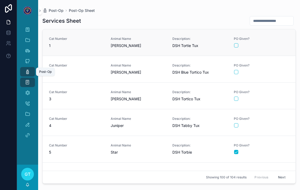
click at [140, 37] on div "Animal Name MAGGIE Shields" at bounding box center [138, 43] width 55 height 12
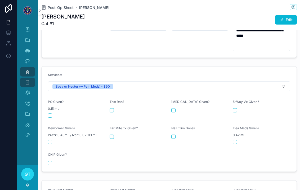
scroll to position [216, 0]
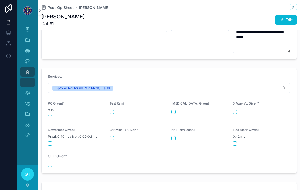
click at [49, 115] on button "scrollable content" at bounding box center [50, 117] width 4 height 4
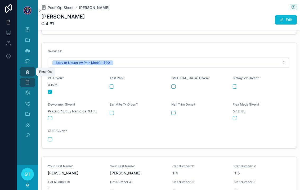
scroll to position [240, 0]
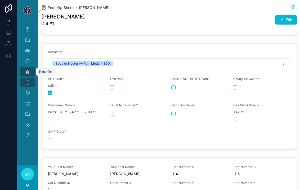
click at [27, 68] on div "Post-Op" at bounding box center [27, 72] width 8 height 8
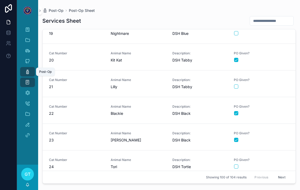
click at [270, 17] on input "scrollable content" at bounding box center [271, 20] width 43 height 7
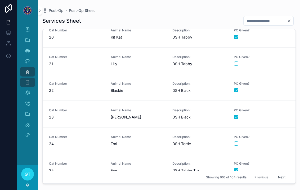
scroll to position [516, 0]
type input "**"
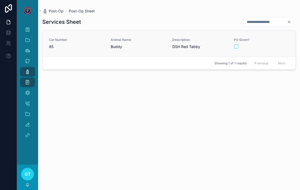
click at [273, 44] on div "scrollable content" at bounding box center [261, 46] width 55 height 4
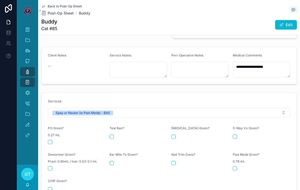
scroll to position [176, 0]
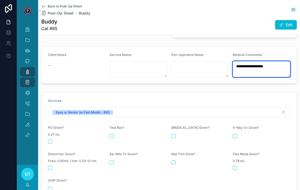
click at [283, 61] on textarea "**********" at bounding box center [260, 69] width 57 height 16
type textarea "**********"
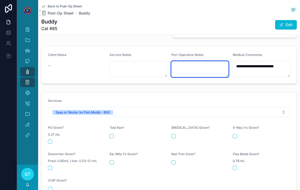
click at [175, 66] on textarea "scrollable content" at bounding box center [199, 69] width 57 height 16
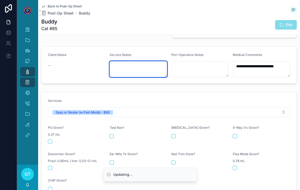
click at [115, 66] on textarea "scrollable content" at bounding box center [137, 69] width 57 height 16
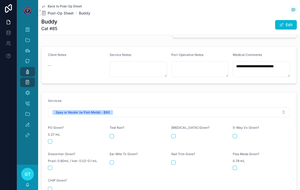
click at [103, 32] on div "**********" at bounding box center [169, 66] width 262 height 400
click at [45, 135] on form "Services: Spay or Neuter (w Pain Meds) - $90 PO Given? 0.27 mL Test Ran? Rabies…" at bounding box center [169, 145] width 255 height 105
click at [52, 140] on button "scrollable content" at bounding box center [50, 142] width 4 height 4
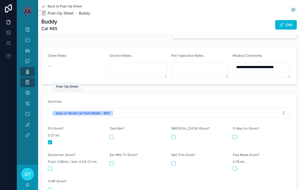
scroll to position [211, 0]
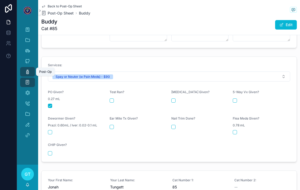
click at [22, 67] on link "Post-Op" at bounding box center [27, 72] width 15 height 10
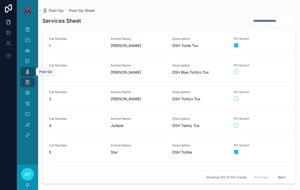
click at [259, 17] on input "scrollable content" at bounding box center [271, 20] width 43 height 7
type input "***"
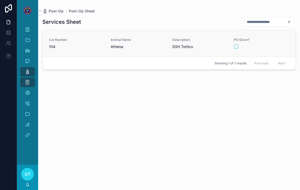
click at [195, 31] on link "Cat Number 104 Animal Name Athena Description: DSH Tortico PO Given?" at bounding box center [169, 43] width 253 height 26
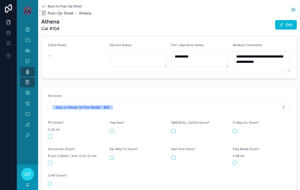
scroll to position [195, 0]
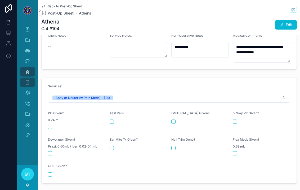
click at [45, 118] on form "Services: Spay or Neuter (w Pain Meds) - $90 PO Given? 0.24 mL Test Ran? Rabies…" at bounding box center [169, 130] width 255 height 105
click at [48, 125] on button "scrollable content" at bounding box center [50, 127] width 4 height 4
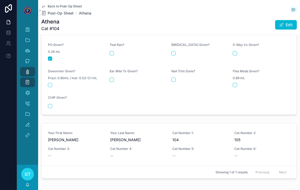
scroll to position [268, 0]
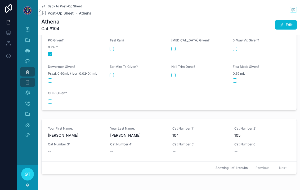
click at [18, 67] on div "Post-Op Post-Op Sheet" at bounding box center [27, 77] width 21 height 21
click at [30, 68] on div "Post-Op" at bounding box center [27, 72] width 8 height 8
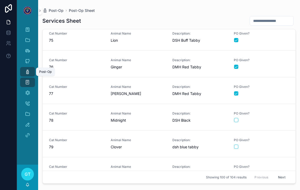
scroll to position [1983, 0]
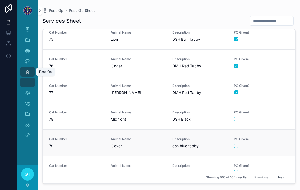
click at [237, 144] on button "scrollable content" at bounding box center [236, 146] width 4 height 4
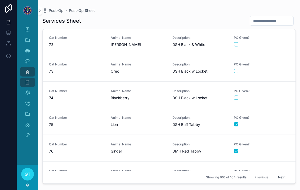
scroll to position [1891, 0]
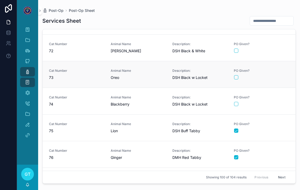
click at [274, 75] on div "scrollable content" at bounding box center [261, 77] width 55 height 4
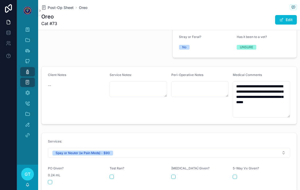
scroll to position [161, 0]
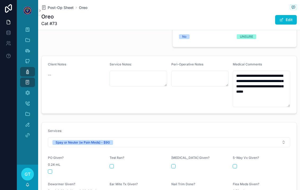
click at [50, 170] on button "scrollable content" at bounding box center [50, 172] width 4 height 4
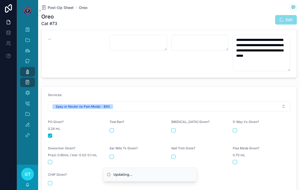
scroll to position [197, 0]
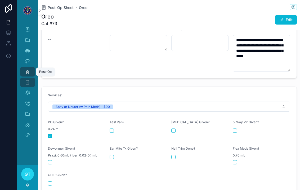
click at [25, 68] on div "Post-Op" at bounding box center [27, 72] width 8 height 8
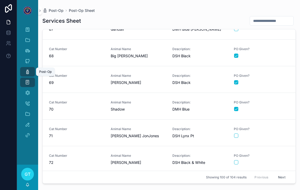
scroll to position [1824, 0]
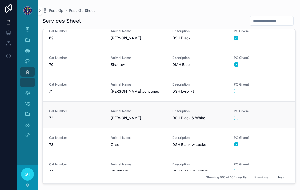
click at [277, 109] on div "PO Given?" at bounding box center [261, 114] width 55 height 11
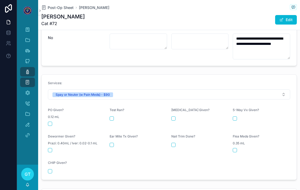
scroll to position [199, 0]
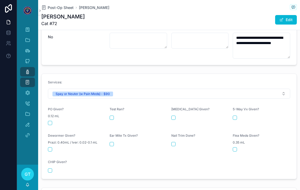
click at [51, 121] on button "scrollable content" at bounding box center [50, 123] width 4 height 4
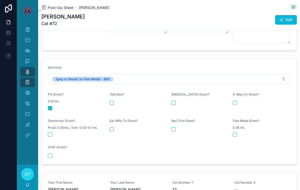
scroll to position [213, 0]
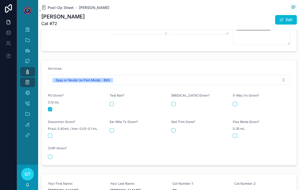
click at [26, 69] on icon "scrollable content" at bounding box center [27, 71] width 5 height 5
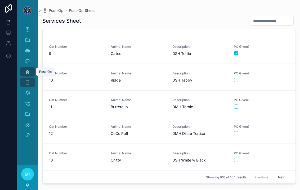
scroll to position [205, 0]
click at [283, 98] on span "PO Given?" at bounding box center [261, 100] width 55 height 4
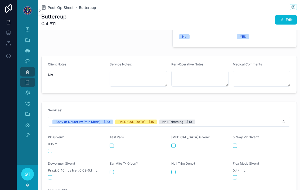
scroll to position [173, 0]
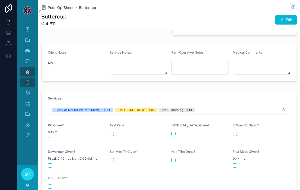
click at [51, 137] on button "scrollable content" at bounding box center [50, 139] width 4 height 4
click at [175, 150] on div "Nail Trim Done?" at bounding box center [199, 159] width 57 height 18
click at [181, 158] on div "scrollable content" at bounding box center [199, 160] width 57 height 4
click at [178, 150] on div "Nail Trim Done?" at bounding box center [199, 159] width 57 height 18
click at [175, 132] on button "scrollable content" at bounding box center [173, 134] width 4 height 4
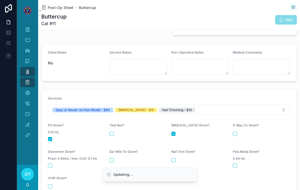
click at [173, 158] on button "scrollable content" at bounding box center [173, 160] width 4 height 4
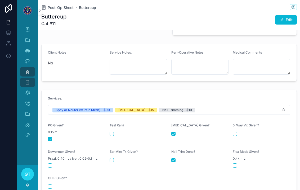
click at [19, 69] on div "Post-Op Post-Op Sheet" at bounding box center [27, 77] width 21 height 21
click at [28, 69] on icon "scrollable content" at bounding box center [27, 71] width 5 height 5
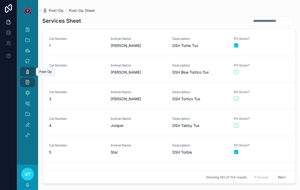
click at [266, 17] on input "scrollable content" at bounding box center [271, 20] width 43 height 7
type input "**"
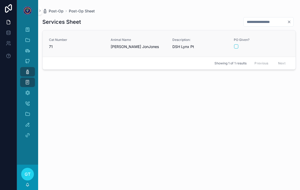
click at [191, 38] on span "Description:" at bounding box center [199, 40] width 55 height 4
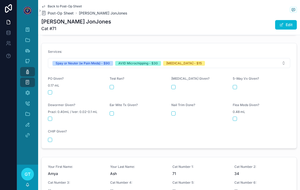
scroll to position [235, 0]
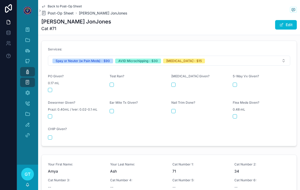
click at [50, 88] on button "scrollable content" at bounding box center [50, 90] width 4 height 4
click at [171, 74] on div "[MEDICAL_DATA] Given?" at bounding box center [199, 83] width 57 height 18
click at [173, 74] on div "[MEDICAL_DATA] Given?" at bounding box center [199, 83] width 57 height 18
click at [176, 83] on div "scrollable content" at bounding box center [199, 85] width 57 height 4
click at [166, 83] on div "scrollable content" at bounding box center [137, 85] width 57 height 4
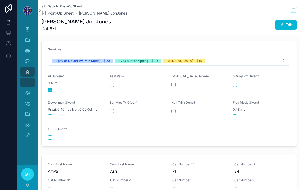
click at [166, 83] on div "scrollable content" at bounding box center [137, 85] width 57 height 4
click at [179, 83] on div "scrollable content" at bounding box center [199, 85] width 57 height 4
click at [176, 74] on div "[MEDICAL_DATA] Given?" at bounding box center [199, 83] width 57 height 18
click at [170, 65] on form "Services: Spay or Neuter (w Pain Meds) - $90 AVID Microchipping - $30 Rabies Va…" at bounding box center [169, 93] width 255 height 105
click at [175, 74] on div "[MEDICAL_DATA] Given?" at bounding box center [199, 77] width 57 height 6
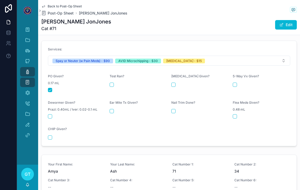
click at [175, 74] on div "[MEDICAL_DATA] Given?" at bounding box center [199, 77] width 57 height 6
click at [172, 74] on div "[MEDICAL_DATA] Given?" at bounding box center [199, 77] width 57 height 6
click at [172, 74] on span "[MEDICAL_DATA] Given?" at bounding box center [190, 76] width 38 height 4
click at [169, 62] on form "Services: Spay or Neuter (w Pain Meds) - $90 AVID Microchipping - $30 Rabies Va…" at bounding box center [169, 93] width 255 height 105
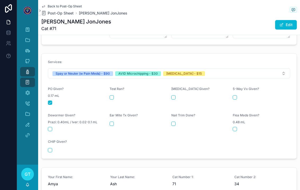
scroll to position [218, 0]
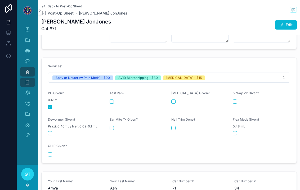
click at [173, 100] on button "scrollable content" at bounding box center [173, 102] width 4 height 4
click at [51, 153] on button "scrollable content" at bounding box center [50, 155] width 4 height 4
click at [29, 80] on icon "scrollable content" at bounding box center [27, 82] width 5 height 5
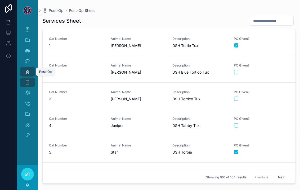
click at [28, 69] on icon "scrollable content" at bounding box center [27, 71] width 5 height 5
click at [273, 8] on div "Post-Op Post-Op Sheet" at bounding box center [168, 10] width 253 height 4
click at [259, 13] on div "Services Sheet Cat Number 1 Animal Name [PERSON_NAME] Description: DSH [PERSON_…" at bounding box center [168, 98] width 253 height 171
click at [253, 13] on div "Services Sheet Cat Number 1 Animal Name [PERSON_NAME] Description: DSH [PERSON_…" at bounding box center [168, 98] width 253 height 171
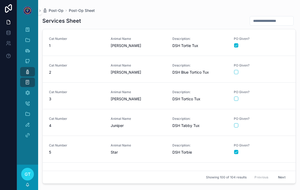
click at [261, 17] on input "scrollable content" at bounding box center [271, 20] width 43 height 7
type input "**"
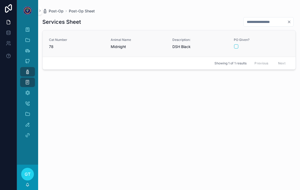
click at [148, 30] on link "Cat Number 78 Animal Name Midnight Description: DSH Black PO Given?" at bounding box center [169, 43] width 253 height 26
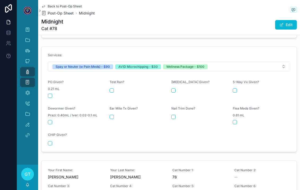
scroll to position [233, 0]
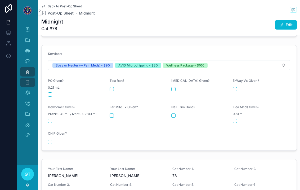
click at [48, 93] on button "scrollable content" at bounding box center [50, 95] width 4 height 4
click at [44, 128] on form "Services: Spay or Neuter (w Pain Meds) - $90 AVID Microchipping - $30 Wellness …" at bounding box center [169, 97] width 255 height 105
click at [49, 140] on button "scrollable content" at bounding box center [50, 142] width 4 height 4
click at [168, 79] on form "Services: Spay or Neuter (w Pain Meds) - $90 AVID Microchipping - $30 Wellness …" at bounding box center [169, 97] width 255 height 105
click at [237, 87] on button "scrollable content" at bounding box center [234, 89] width 4 height 4
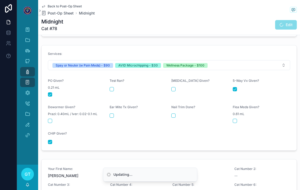
click at [175, 87] on button "scrollable content" at bounding box center [173, 89] width 4 height 4
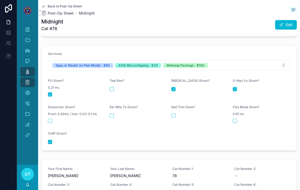
click at [115, 105] on div "Ear Mite Tx Given?" at bounding box center [137, 114] width 57 height 18
click at [106, 105] on form "Services: Spay or Neuter (w Pain Meds) - $90 AVID Microchipping - $30 Wellness …" at bounding box center [169, 97] width 255 height 105
click at [110, 114] on button "scrollable content" at bounding box center [111, 116] width 4 height 4
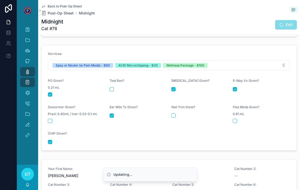
click at [237, 119] on button "scrollable content" at bounding box center [234, 121] width 4 height 4
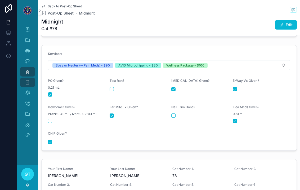
click at [173, 114] on button "scrollable content" at bounding box center [173, 116] width 4 height 4
click at [49, 119] on button "scrollable content" at bounding box center [50, 121] width 4 height 4
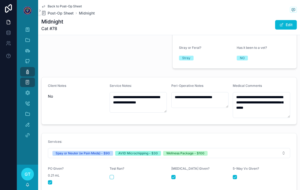
scroll to position [136, 0]
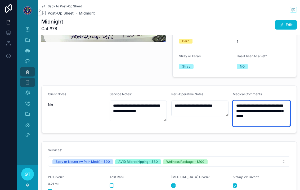
click at [282, 107] on textarea "**********" at bounding box center [260, 114] width 57 height 26
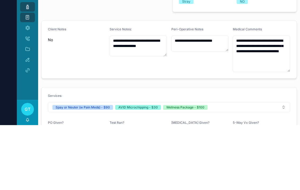
click at [153, 92] on div "**********" at bounding box center [137, 114] width 57 height 45
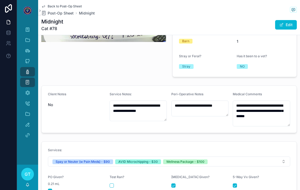
type textarea "**********"
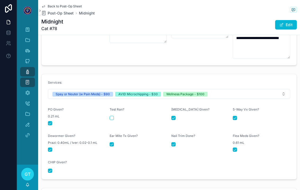
scroll to position [217, 0]
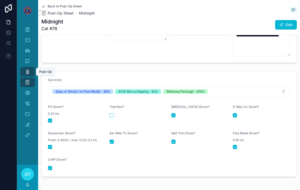
click at [27, 69] on icon "scrollable content" at bounding box center [27, 71] width 5 height 5
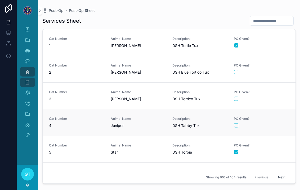
click at [277, 117] on span "PO Given?" at bounding box center [261, 119] width 55 height 4
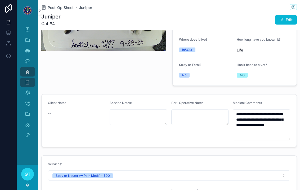
scroll to position [154, 0]
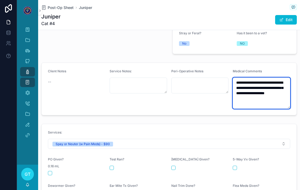
click at [281, 86] on textarea "**********" at bounding box center [260, 93] width 57 height 31
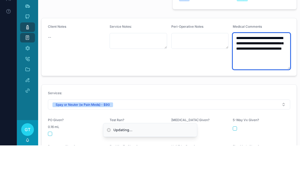
click at [250, 78] on textarea "**********" at bounding box center [260, 96] width 57 height 36
click at [249, 78] on textarea "**********" at bounding box center [260, 96] width 57 height 36
click at [245, 78] on textarea "**********" at bounding box center [260, 96] width 57 height 36
click at [248, 78] on textarea "**********" at bounding box center [260, 96] width 57 height 36
click at [247, 78] on textarea "**********" at bounding box center [260, 96] width 57 height 36
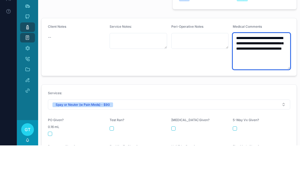
click at [270, 79] on textarea "**********" at bounding box center [260, 96] width 57 height 36
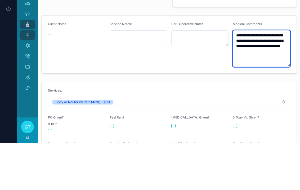
click at [272, 78] on textarea "**********" at bounding box center [260, 96] width 57 height 36
click at [246, 78] on textarea "**********" at bounding box center [260, 96] width 57 height 36
click at [245, 78] on textarea "**********" at bounding box center [260, 96] width 57 height 36
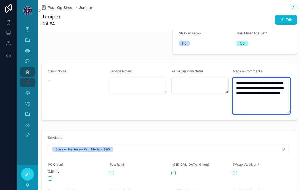
click at [269, 91] on textarea "**********" at bounding box center [260, 96] width 57 height 36
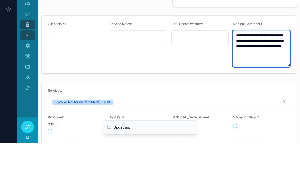
click at [265, 78] on textarea "**********" at bounding box center [260, 96] width 57 height 36
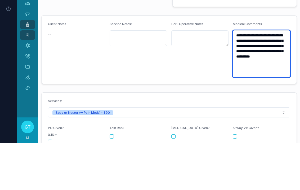
type textarea "**********"
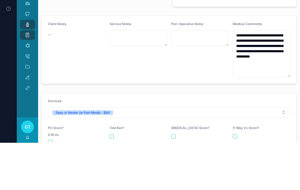
click at [115, 69] on div "Service Notes:" at bounding box center [137, 97] width 57 height 56
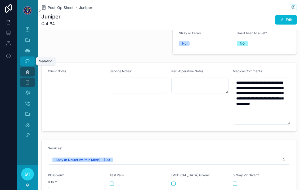
click at [28, 59] on div "Sedation" at bounding box center [27, 61] width 8 height 8
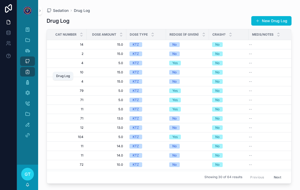
click at [27, 69] on icon "scrollable content" at bounding box center [27, 71] width 5 height 5
click at [28, 68] on div "Drug Log" at bounding box center [27, 72] width 8 height 8
click at [27, 69] on div "Drug Log" at bounding box center [27, 72] width 8 height 8
click at [27, 68] on div "Drug Log" at bounding box center [27, 72] width 8 height 8
click at [29, 69] on div "Drug Log" at bounding box center [27, 72] width 8 height 8
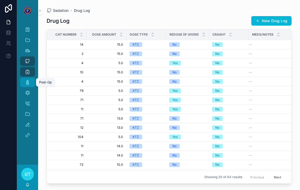
click at [29, 80] on icon "scrollable content" at bounding box center [27, 82] width 5 height 5
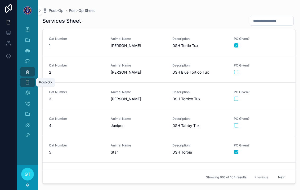
click at [271, 17] on input "scrollable content" at bounding box center [271, 20] width 43 height 7
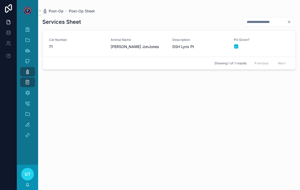
type input "**"
click at [199, 38] on div "Description: dsh blue tabby" at bounding box center [199, 44] width 55 height 12
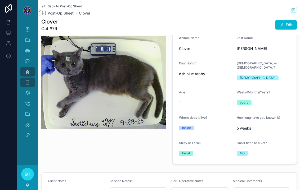
scroll to position [53, 0]
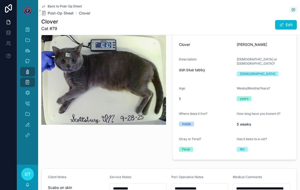
click at [282, 71] on form "Animal Name Clover Last Name Baker-Skinner Description: dsh blue tabby Male or …" at bounding box center [234, 93] width 124 height 134
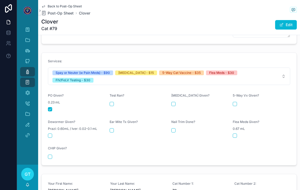
scroll to position [257, 0]
click at [116, 93] on div "Test Ran?" at bounding box center [137, 102] width 57 height 18
click at [113, 102] on button "scrollable content" at bounding box center [111, 104] width 4 height 4
click at [234, 127] on span "0.67 mL" at bounding box center [238, 129] width 12 height 4
click at [234, 120] on div "Flea Meds Given? 0.67 mL" at bounding box center [260, 129] width 57 height 18
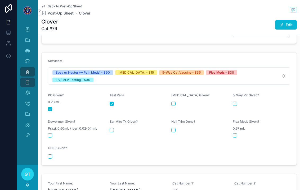
click at [236, 134] on button "scrollable content" at bounding box center [234, 136] width 4 height 4
click at [177, 93] on div "[MEDICAL_DATA] Given?" at bounding box center [199, 96] width 57 height 6
click at [175, 102] on button "scrollable content" at bounding box center [173, 104] width 4 height 4
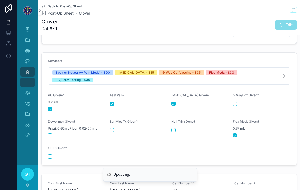
click at [237, 93] on div "5-Way Vx Given?" at bounding box center [260, 102] width 57 height 18
click at [238, 102] on div "scrollable content" at bounding box center [260, 104] width 57 height 4
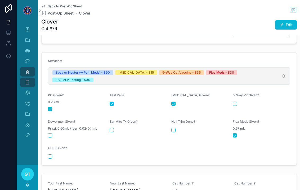
click at [287, 67] on button "Spay or Neuter (w Pain Meds) - $90 Rabies Vaccine - $15 5-Way Cat Vaccine - $35…" at bounding box center [169, 75] width 242 height 17
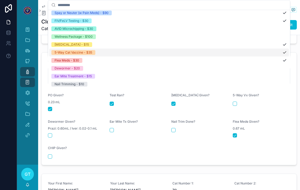
scroll to position [2, 0]
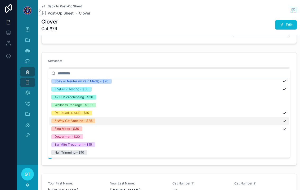
click at [276, 50] on div "Services: Spay or Neuter (w Pain Meds) - $90 Rabies Vaccine - $15 5-Way Cat Vac…" at bounding box center [169, 108] width 262 height 117
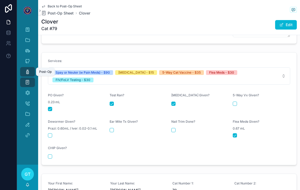
click at [26, 69] on span "scrollable content" at bounding box center [27, 71] width 5 height 5
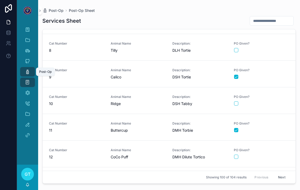
scroll to position [196, 0]
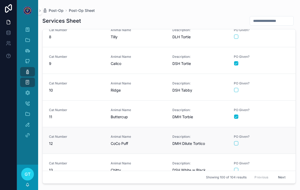
click at [273, 135] on div "PO Given?" at bounding box center [261, 140] width 55 height 11
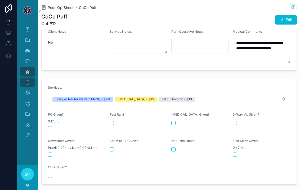
scroll to position [192, 0]
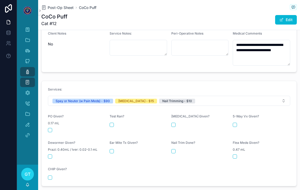
click at [51, 128] on button "scrollable content" at bounding box center [50, 130] width 4 height 4
click at [175, 123] on button "scrollable content" at bounding box center [173, 125] width 4 height 4
click at [169, 143] on form "Services: Spay or Neuter (w Pain Meds) - $90 Rabies Vaccine - $15 Nail Trimming…" at bounding box center [169, 133] width 255 height 105
click at [172, 149] on button "scrollable content" at bounding box center [173, 151] width 4 height 4
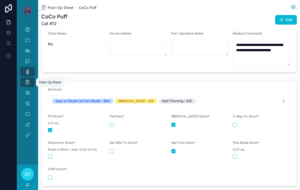
click at [28, 80] on icon "scrollable content" at bounding box center [27, 82] width 5 height 5
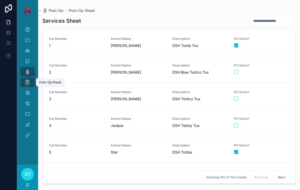
click at [268, 17] on input "scrollable content" at bounding box center [271, 20] width 43 height 7
type input "**"
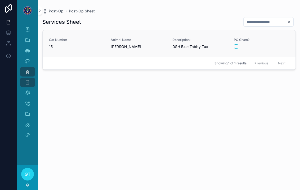
click at [155, 38] on span "Animal Name" at bounding box center [138, 40] width 55 height 4
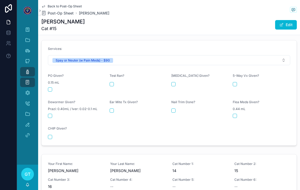
scroll to position [230, 0]
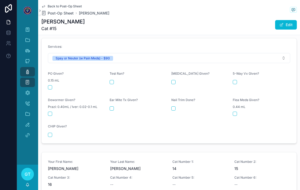
click at [49, 74] on div "PO Given? 0.15 mL" at bounding box center [76, 81] width 57 height 18
click at [48, 85] on button "scrollable content" at bounding box center [50, 87] width 4 height 4
click at [25, 69] on icon "scrollable content" at bounding box center [27, 71] width 5 height 5
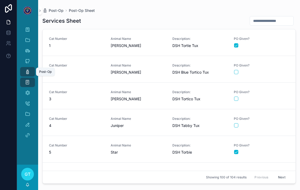
scroll to position [21, 0]
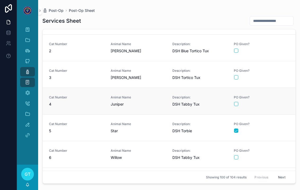
click at [279, 102] on div "scrollable content" at bounding box center [261, 104] width 55 height 4
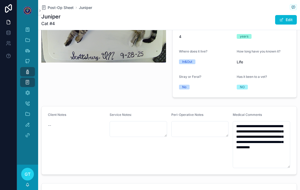
scroll to position [138, 0]
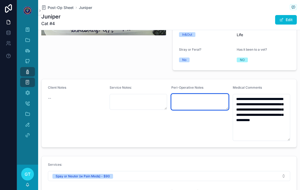
click at [195, 95] on textarea "scrollable content" at bounding box center [199, 102] width 57 height 16
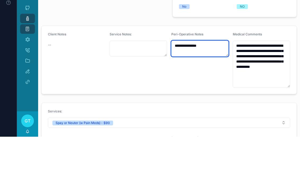
type textarea "**********"
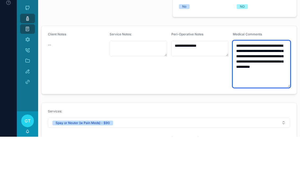
click at [286, 94] on textarea "**********" at bounding box center [260, 117] width 57 height 47
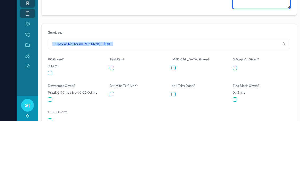
scroll to position [206, 0]
type textarea "**********"
click at [51, 140] on button "scrollable content" at bounding box center [50, 142] width 4 height 4
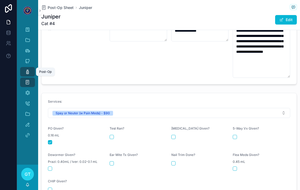
click at [28, 69] on icon "scrollable content" at bounding box center [27, 71] width 5 height 5
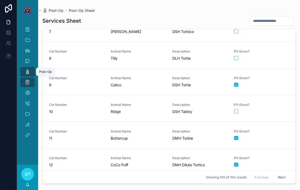
scroll to position [174, 0]
click at [280, 109] on div "scrollable content" at bounding box center [261, 111] width 55 height 4
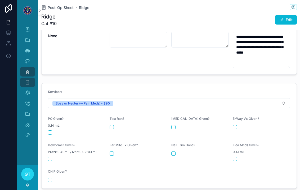
scroll to position [200, 0]
click at [51, 130] on button "scrollable content" at bounding box center [50, 132] width 4 height 4
click at [28, 69] on icon "scrollable content" at bounding box center [27, 71] width 5 height 5
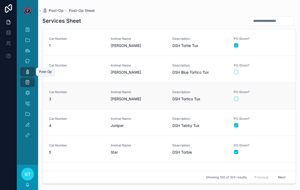
click at [283, 97] on form "scrollable content" at bounding box center [261, 99] width 55 height 5
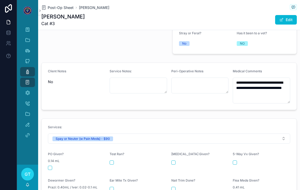
scroll to position [153, 0]
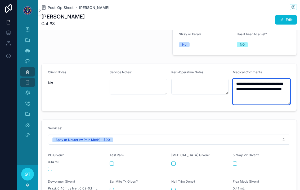
click at [280, 83] on textarea "**********" at bounding box center [260, 92] width 57 height 26
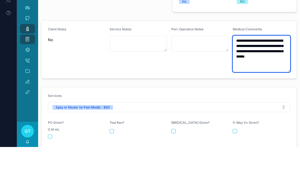
click at [256, 79] on textarea "**********" at bounding box center [260, 97] width 57 height 36
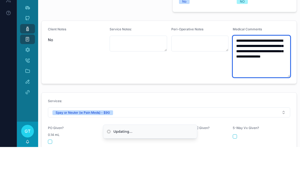
click at [283, 79] on textarea "**********" at bounding box center [260, 100] width 57 height 42
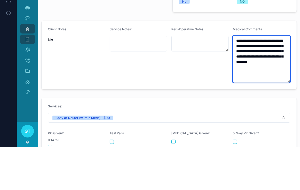
type textarea "**********"
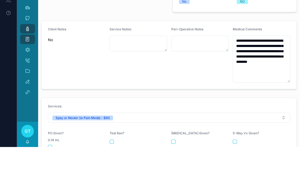
click at [135, 70] on div "Service Notes:" at bounding box center [137, 98] width 57 height 56
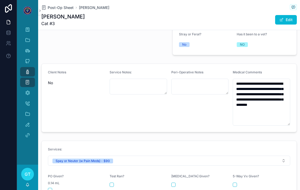
click at [90, 106] on div "Client Notes No" at bounding box center [76, 98] width 57 height 56
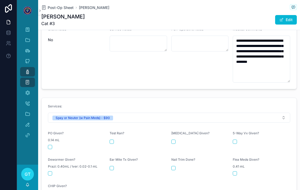
scroll to position [197, 0]
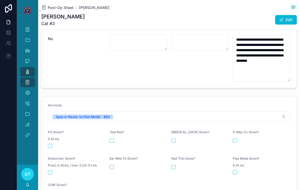
click at [52, 144] on button "scrollable content" at bounding box center [50, 146] width 4 height 4
click at [49, 144] on button "scrollable content" at bounding box center [50, 146] width 4 height 4
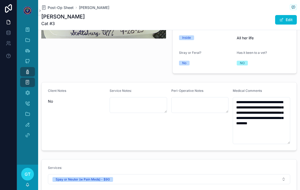
scroll to position [138, 0]
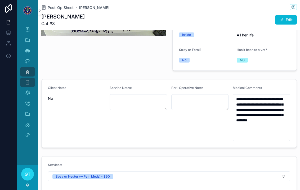
click at [24, 68] on div "Post-Op" at bounding box center [27, 72] width 8 height 8
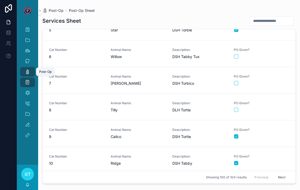
scroll to position [150, 0]
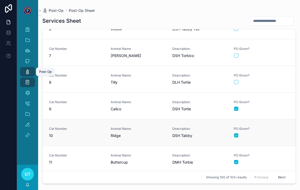
click at [278, 135] on link "Cat Number 10 Animal Name Ridge Description: DSH Tabby PO Given?" at bounding box center [169, 132] width 253 height 27
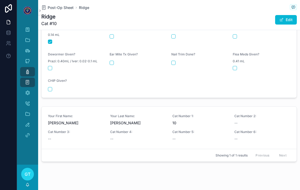
scroll to position [291, 0]
click at [24, 68] on div "Post-Op" at bounding box center [27, 72] width 8 height 8
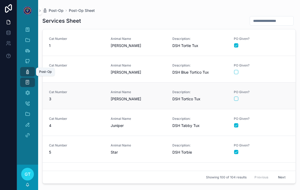
click at [279, 97] on form "scrollable content" at bounding box center [261, 99] width 55 height 5
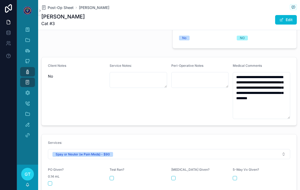
scroll to position [160, 0]
click at [50, 181] on button "scrollable content" at bounding box center [50, 183] width 4 height 4
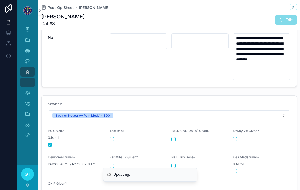
scroll to position [202, 0]
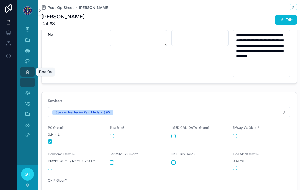
click at [23, 68] on div "Post-Op" at bounding box center [27, 72] width 8 height 8
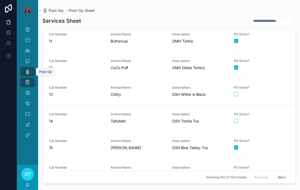
scroll to position [271, 0]
click at [237, 119] on button "scrollable content" at bounding box center [236, 121] width 4 height 4
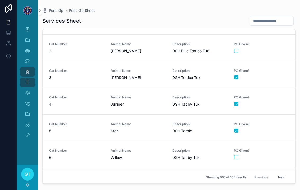
scroll to position [16, 0]
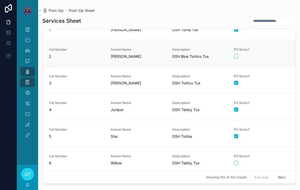
click at [280, 54] on div "scrollable content" at bounding box center [261, 56] width 55 height 4
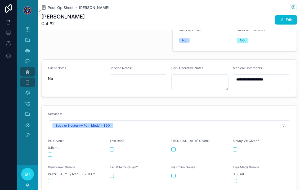
scroll to position [166, 0]
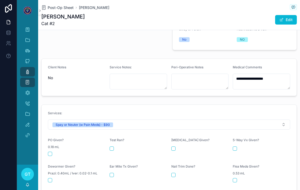
click at [48, 152] on button "scrollable content" at bounding box center [50, 154] width 4 height 4
click at [27, 69] on icon "scrollable content" at bounding box center [27, 71] width 5 height 5
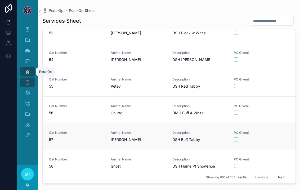
click at [237, 138] on button "scrollable content" at bounding box center [236, 140] width 4 height 4
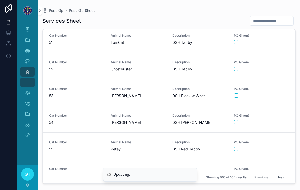
scroll to position [1338, 0]
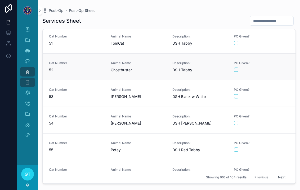
click at [238, 68] on button "scrollable content" at bounding box center [236, 70] width 4 height 4
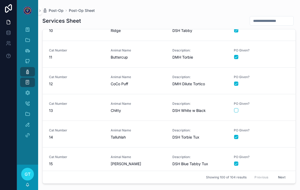
scroll to position [256, 0]
click at [263, 135] on div "scrollable content" at bounding box center [261, 137] width 55 height 4
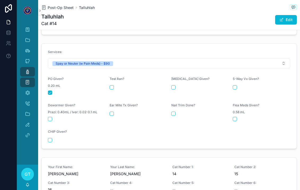
scroll to position [221, 0]
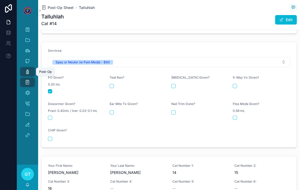
click at [26, 69] on icon "scrollable content" at bounding box center [27, 71] width 5 height 5
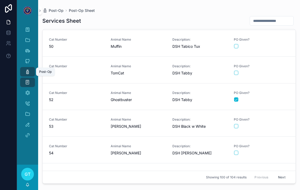
scroll to position [1292, 0]
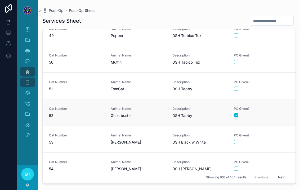
click at [273, 113] on div "scrollable content" at bounding box center [261, 115] width 55 height 4
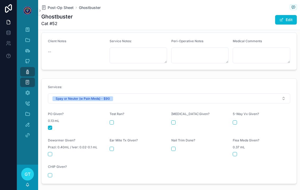
scroll to position [189, 0]
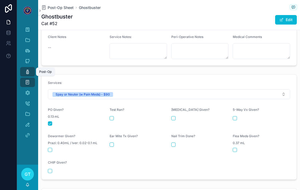
click at [23, 68] on div "Post-Op" at bounding box center [27, 72] width 8 height 8
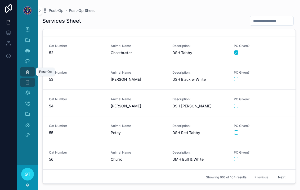
scroll to position [1407, 0]
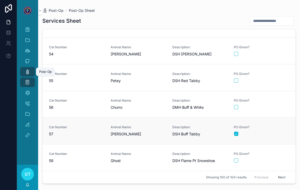
click at [272, 132] on div "scrollable content" at bounding box center [261, 134] width 55 height 4
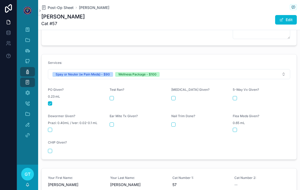
scroll to position [226, 0]
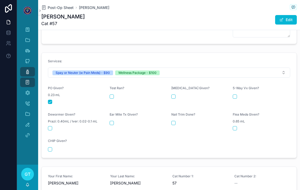
click at [168, 85] on form "Services: Spay or Neuter (w Pain Meds) - $90 Wellness Package - $100 PO Given? …" at bounding box center [169, 105] width 255 height 105
click at [235, 95] on button "scrollable content" at bounding box center [234, 97] width 4 height 4
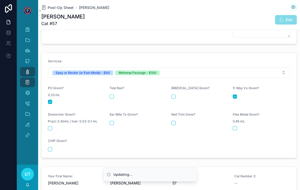
click at [176, 95] on div "scrollable content" at bounding box center [199, 97] width 57 height 4
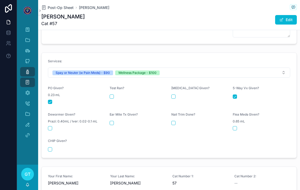
click at [172, 95] on button "scrollable content" at bounding box center [173, 97] width 4 height 4
click at [46, 119] on form "Services: Spay or Neuter (w Pain Meds) - $90 Wellness Package - $100 PO Given? …" at bounding box center [169, 105] width 255 height 105
click at [109, 116] on form "Services: Spay or Neuter (w Pain Meds) - $90 Wellness Package - $100 PO Given? …" at bounding box center [169, 105] width 255 height 105
click at [45, 115] on form "Services: Spay or Neuter (w Pain Meds) - $90 Wellness Package - $100 PO Given? …" at bounding box center [169, 105] width 255 height 105
click at [48, 121] on form "Services: Spay or Neuter (w Pain Meds) - $90 Wellness Package - $100 PO Given? …" at bounding box center [169, 105] width 255 height 105
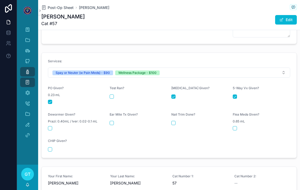
click at [110, 121] on button "scrollable content" at bounding box center [111, 123] width 4 height 4
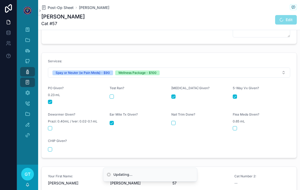
click at [48, 126] on button "scrollable content" at bounding box center [50, 128] width 4 height 4
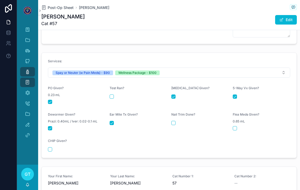
click at [171, 121] on button "scrollable content" at bounding box center [173, 123] width 4 height 4
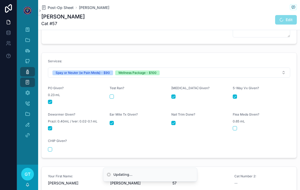
click at [236, 126] on button "scrollable content" at bounding box center [234, 128] width 4 height 4
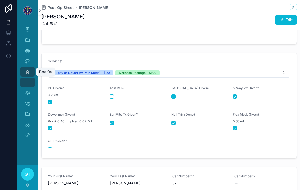
click at [26, 69] on icon "scrollable content" at bounding box center [27, 71] width 5 height 5
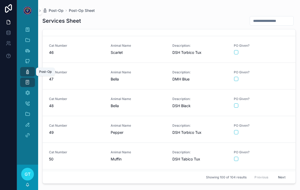
scroll to position [1244, 0]
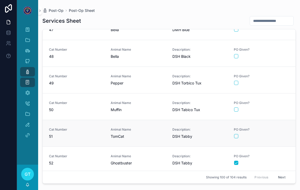
click at [277, 134] on div "scrollable content" at bounding box center [261, 136] width 55 height 4
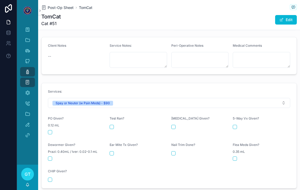
scroll to position [183, 0]
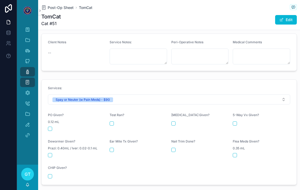
click at [49, 127] on button "scrollable content" at bounding box center [50, 129] width 4 height 4
click at [25, 69] on icon "scrollable content" at bounding box center [27, 71] width 5 height 5
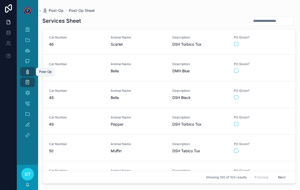
scroll to position [1206, 0]
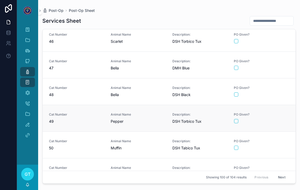
click at [267, 113] on div "PO Given?" at bounding box center [261, 118] width 55 height 11
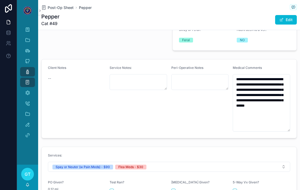
scroll to position [162, 0]
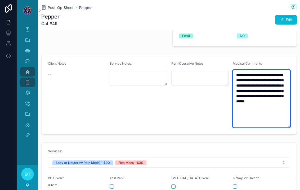
click at [273, 103] on textarea "**********" at bounding box center [260, 99] width 57 height 58
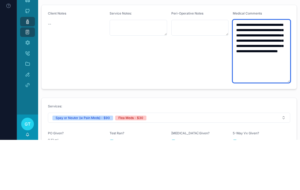
type textarea "**********"
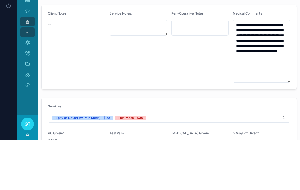
click at [107, 55] on form "**********" at bounding box center [169, 97] width 255 height 84
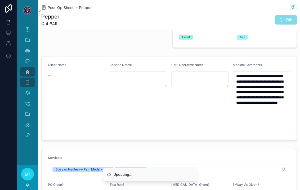
scroll to position [160, 0]
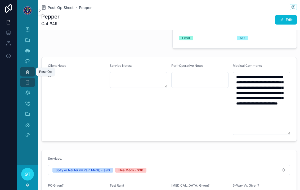
click at [24, 68] on div "Post-Op" at bounding box center [27, 72] width 8 height 8
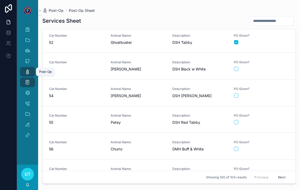
scroll to position [1384, 0]
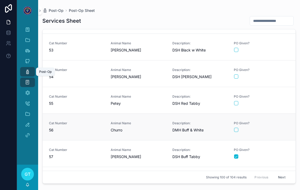
click at [275, 121] on div "PO Given?" at bounding box center [261, 126] width 55 height 11
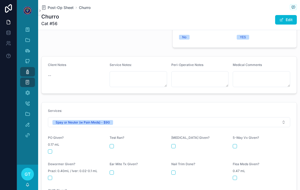
scroll to position [163, 0]
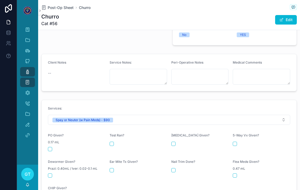
click at [51, 147] on button "scrollable content" at bounding box center [50, 149] width 4 height 4
click at [23, 68] on div "Post-Op" at bounding box center [27, 72] width 8 height 8
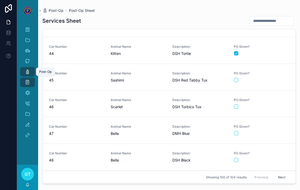
scroll to position [1142, 0]
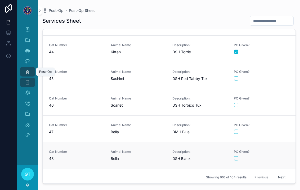
click at [271, 157] on div "scrollable content" at bounding box center [261, 159] width 55 height 4
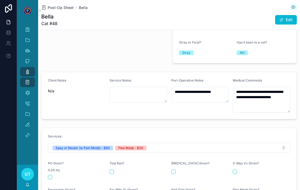
scroll to position [164, 0]
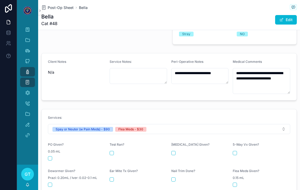
click at [52, 157] on button "scrollable content" at bounding box center [50, 159] width 4 height 4
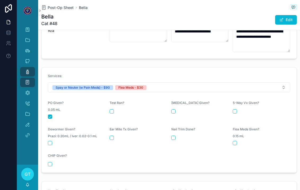
scroll to position [199, 0]
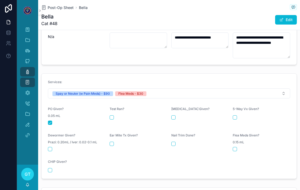
click at [235, 147] on button "scrollable content" at bounding box center [234, 149] width 4 height 4
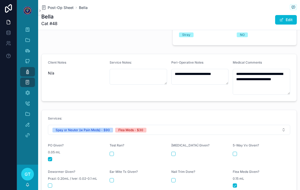
scroll to position [163, 0]
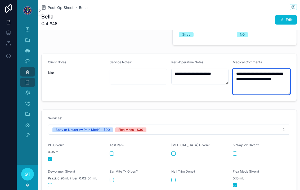
click at [279, 75] on textarea "**********" at bounding box center [260, 82] width 57 height 26
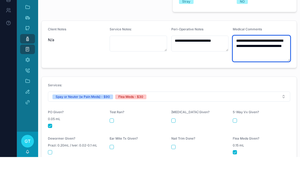
type textarea "**********"
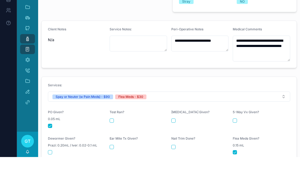
click at [168, 54] on form "**********" at bounding box center [169, 77] width 255 height 47
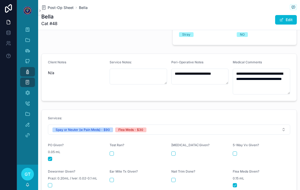
click at [25, 69] on icon "scrollable content" at bounding box center [27, 71] width 5 height 5
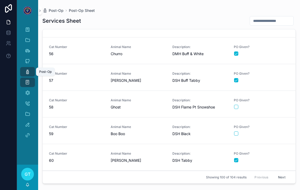
scroll to position [1460, 0]
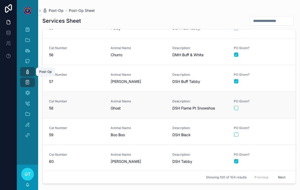
click at [277, 106] on form "scrollable content" at bounding box center [261, 108] width 55 height 5
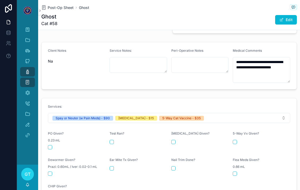
scroll to position [183, 0]
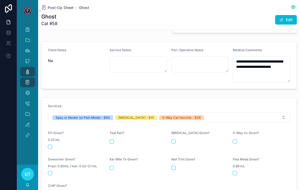
click at [50, 145] on button "scrollable content" at bounding box center [50, 147] width 4 height 4
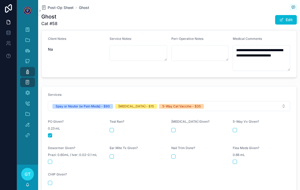
scroll to position [195, 0]
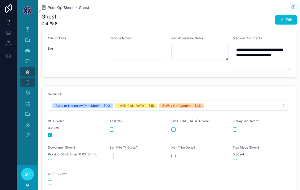
click at [175, 128] on button "scrollable content" at bounding box center [173, 130] width 4 height 4
click at [238, 119] on div "5-Way Vx Given?" at bounding box center [260, 122] width 57 height 6
click at [236, 128] on button "scrollable content" at bounding box center [234, 130] width 4 height 4
click at [26, 69] on icon "scrollable content" at bounding box center [27, 71] width 5 height 5
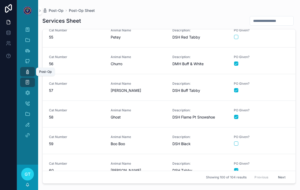
scroll to position [1454, 0]
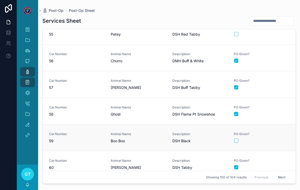
click at [275, 139] on div "scrollable content" at bounding box center [261, 141] width 55 height 4
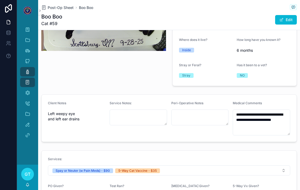
scroll to position [123, 0]
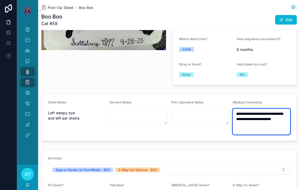
click at [272, 118] on textarea "**********" at bounding box center [260, 122] width 57 height 26
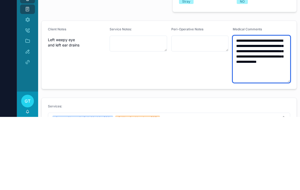
type textarea "**********"
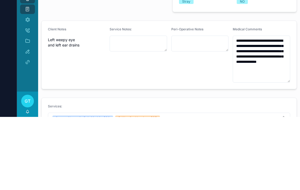
click at [105, 94] on form "**********" at bounding box center [169, 128] width 255 height 68
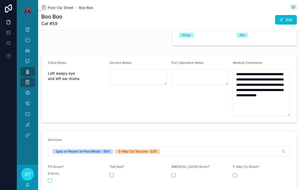
scroll to position [163, 0]
click at [235, 173] on button "scrollable content" at bounding box center [234, 175] width 4 height 4
click at [52, 179] on button "scrollable content" at bounding box center [50, 181] width 4 height 4
click at [25, 69] on icon "scrollable content" at bounding box center [27, 71] width 5 height 5
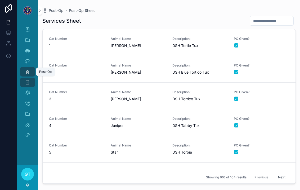
click at [267, 17] on input "scrollable content" at bounding box center [271, 20] width 43 height 7
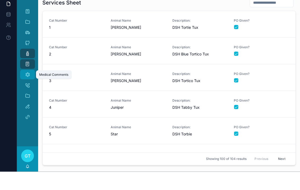
click at [28, 89] on div "Medical Comments" at bounding box center [27, 93] width 8 height 8
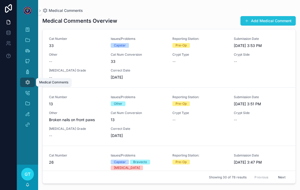
click at [278, 16] on button "Add Medical Comment" at bounding box center [267, 21] width 55 height 10
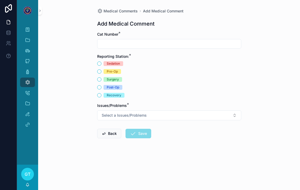
click at [257, 38] on div "Medical Comments Add Medical Comment Add Medical Comment Cat Number * Reporting…" at bounding box center [169, 95] width 262 height 190
click at [226, 40] on input "scrollable content" at bounding box center [168, 43] width 143 height 7
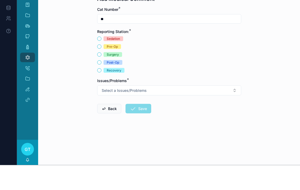
type input "**"
click at [99, 85] on button "Post-Op" at bounding box center [99, 87] width 4 height 4
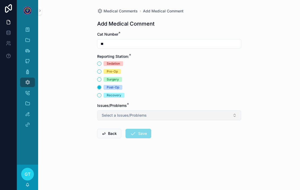
click at [227, 114] on button "Select a Issues/Problems" at bounding box center [169, 116] width 144 height 10
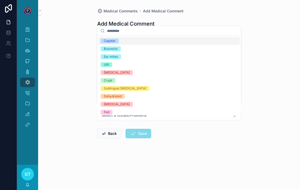
click at [107, 55] on div "Ear mites" at bounding box center [111, 56] width 14 height 5
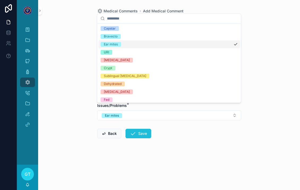
click at [136, 129] on button "Save" at bounding box center [138, 134] width 26 height 10
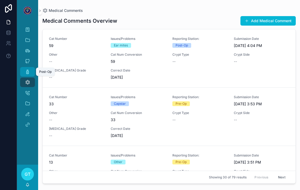
click at [28, 69] on icon "scrollable content" at bounding box center [27, 71] width 5 height 5
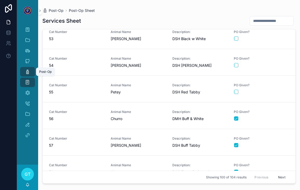
scroll to position [1424, 0]
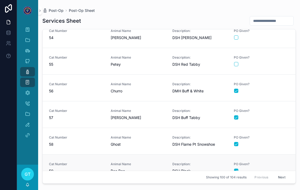
click at [271, 169] on div "scrollable content" at bounding box center [261, 171] width 55 height 4
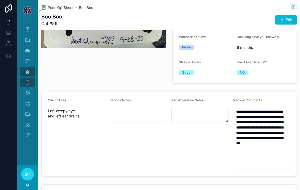
scroll to position [133, 0]
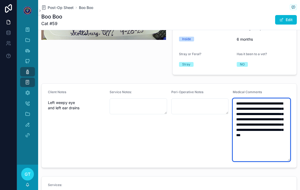
click at [274, 137] on textarea "**********" at bounding box center [260, 130] width 57 height 63
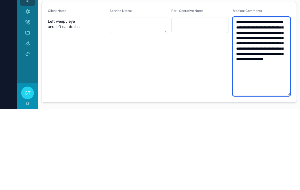
type textarea "**********"
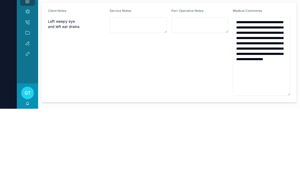
click at [119, 90] on div "Service Notes:" at bounding box center [137, 133] width 57 height 87
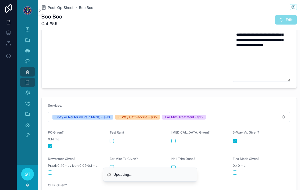
scroll to position [228, 0]
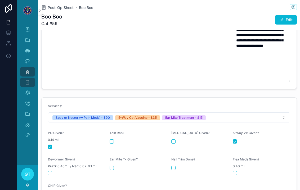
click at [24, 68] on div "Post-Op" at bounding box center [27, 72] width 8 height 8
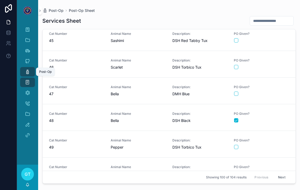
scroll to position [1189, 0]
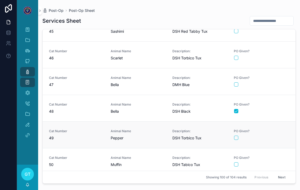
click at [274, 136] on link "Cat Number 49 Animal Name Pepper Description: DSH Torbico Tux PO Given?" at bounding box center [169, 135] width 253 height 27
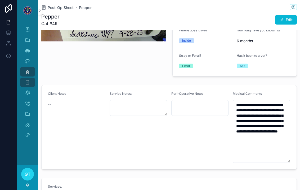
scroll to position [131, 0]
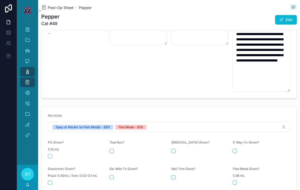
click at [49, 154] on button "scrollable content" at bounding box center [50, 156] width 4 height 4
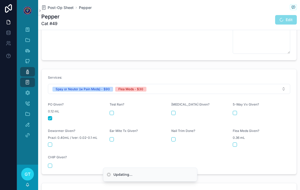
scroll to position [242, 0]
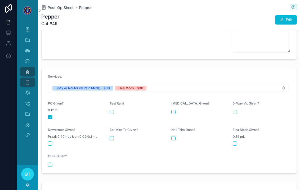
click at [236, 135] on span "0.36 mL" at bounding box center [238, 137] width 12 height 4
click at [236, 139] on form "Services: Spay or Neuter (w Pain Meds) - $90 Flea Meds - $30 PO Given? 0.12 mL …" at bounding box center [169, 120] width 255 height 105
click at [236, 142] on button "scrollable content" at bounding box center [234, 144] width 4 height 4
click at [26, 69] on icon "scrollable content" at bounding box center [27, 71] width 5 height 5
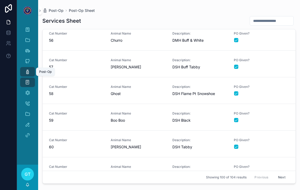
scroll to position [1475, 0]
click at [278, 118] on div "scrollable content" at bounding box center [261, 120] width 55 height 4
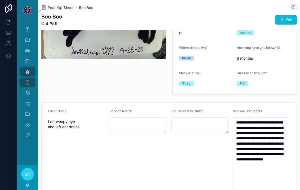
scroll to position [131, 0]
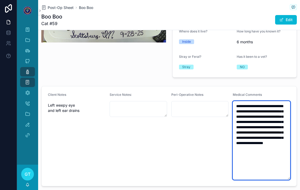
click at [254, 126] on textarea "**********" at bounding box center [260, 140] width 57 height 79
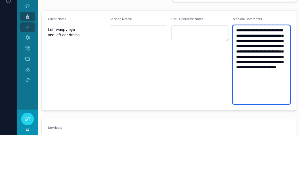
scroll to position [153, 0]
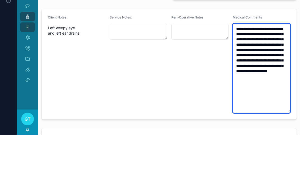
type textarea "**********"
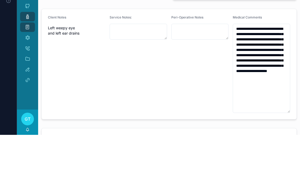
click at [122, 71] on div "Service Notes:" at bounding box center [137, 120] width 57 height 98
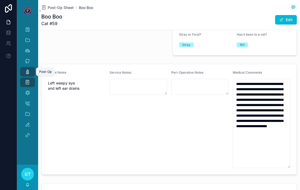
click at [27, 69] on icon "scrollable content" at bounding box center [27, 71] width 5 height 5
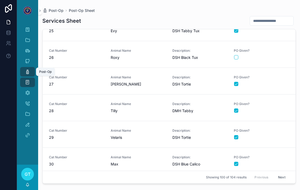
scroll to position [647, 0]
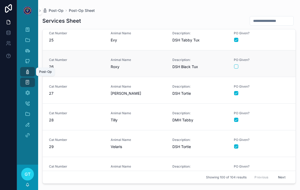
click at [281, 63] on div "PO Given?" at bounding box center [261, 64] width 55 height 12
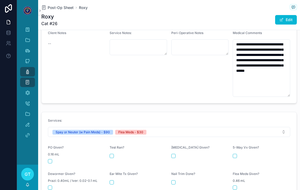
scroll to position [207, 0]
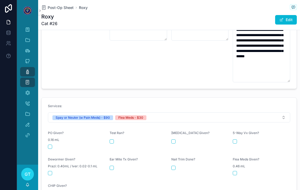
click at [50, 145] on button "scrollable content" at bounding box center [50, 147] width 4 height 4
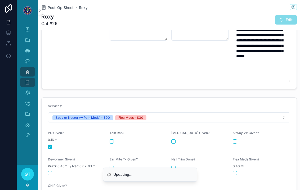
click at [235, 159] on div "Flea Meds Given? 0.46 mL" at bounding box center [260, 167] width 57 height 18
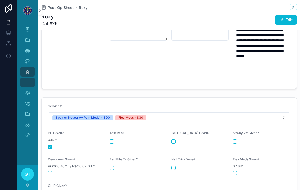
click at [239, 160] on div "Flea Meds Given? 0.46 mL" at bounding box center [260, 167] width 57 height 18
click at [235, 171] on button "scrollable content" at bounding box center [234, 173] width 4 height 4
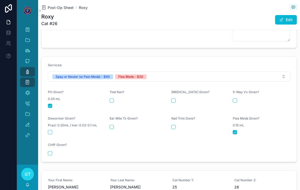
scroll to position [252, 0]
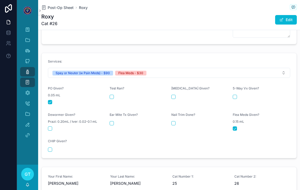
click at [29, 69] on icon "scrollable content" at bounding box center [27, 71] width 5 height 5
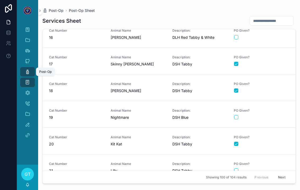
scroll to position [409, 0]
click at [271, 115] on div "scrollable content" at bounding box center [261, 117] width 55 height 4
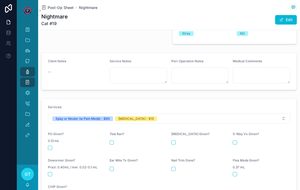
scroll to position [163, 0]
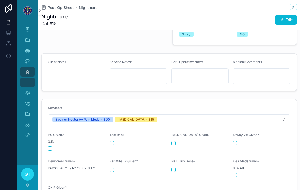
click at [52, 147] on button "scrollable content" at bounding box center [50, 149] width 4 height 4
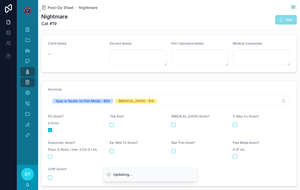
scroll to position [183, 0]
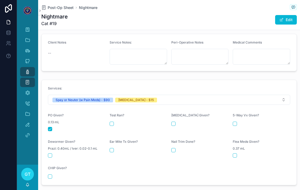
click at [173, 122] on button "scrollable content" at bounding box center [173, 124] width 4 height 4
click at [23, 68] on div "Post-Op" at bounding box center [27, 72] width 8 height 8
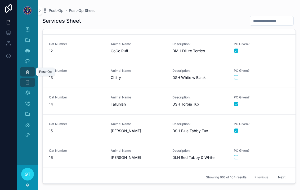
scroll to position [289, 0]
click at [276, 75] on div "scrollable content" at bounding box center [261, 77] width 55 height 4
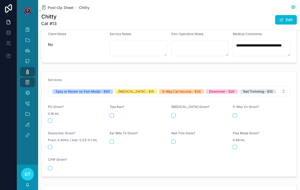
scroll to position [194, 0]
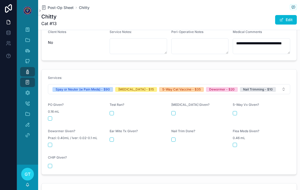
click at [52, 117] on button "scrollable content" at bounding box center [50, 119] width 4 height 4
click at [175, 111] on button "scrollable content" at bounding box center [173, 113] width 4 height 4
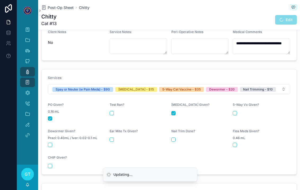
click at [238, 103] on div "5-Way Vx Given?" at bounding box center [260, 112] width 57 height 18
click at [236, 111] on button "scrollable content" at bounding box center [234, 113] width 4 height 4
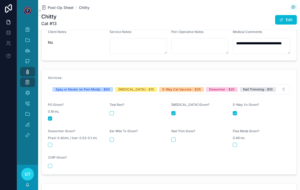
click at [52, 143] on div "scrollable content" at bounding box center [76, 145] width 57 height 4
click at [50, 143] on button "scrollable content" at bounding box center [50, 145] width 4 height 4
click at [171, 138] on button "scrollable content" at bounding box center [173, 140] width 4 height 4
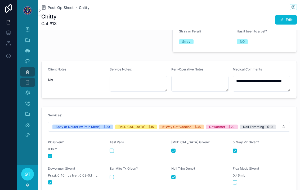
scroll to position [155, 0]
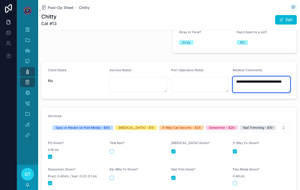
click at [273, 78] on textarea "**********" at bounding box center [260, 85] width 57 height 16
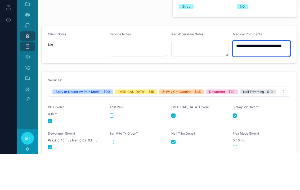
click at [259, 77] on textarea "**********" at bounding box center [260, 85] width 57 height 16
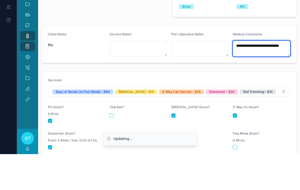
click at [269, 77] on textarea "**********" at bounding box center [260, 85] width 57 height 16
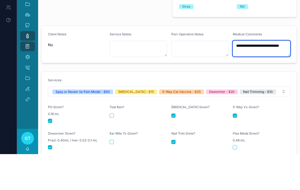
type textarea "**********"
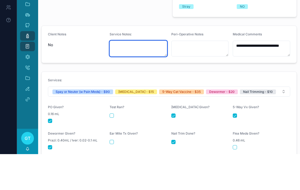
click at [112, 77] on textarea "scrollable content" at bounding box center [137, 85] width 57 height 16
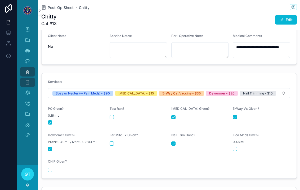
scroll to position [196, 0]
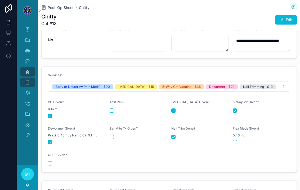
click at [23, 68] on div "Post-Op" at bounding box center [27, 72] width 8 height 8
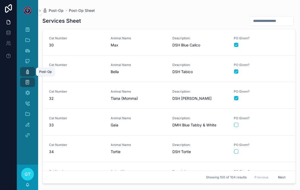
scroll to position [780, 0]
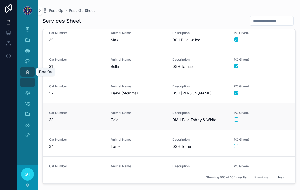
click at [275, 118] on div "scrollable content" at bounding box center [261, 120] width 55 height 4
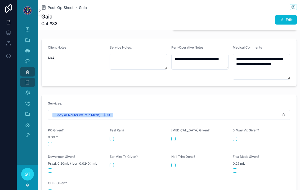
scroll to position [185, 0]
click at [49, 143] on button "scrollable content" at bounding box center [50, 145] width 4 height 4
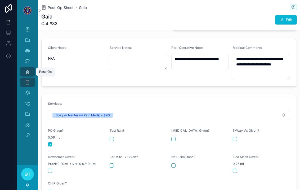
click at [25, 68] on div "Post-Op" at bounding box center [27, 72] width 8 height 8
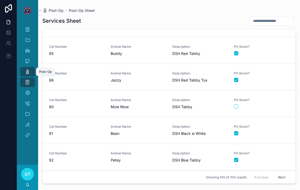
scroll to position [2235, 0]
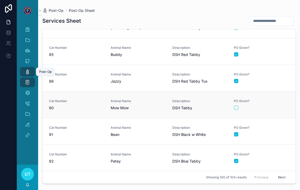
click at [278, 106] on div "scrollable content" at bounding box center [261, 108] width 55 height 4
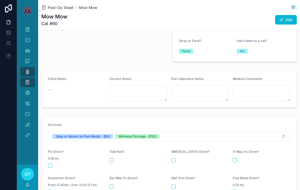
scroll to position [152, 0]
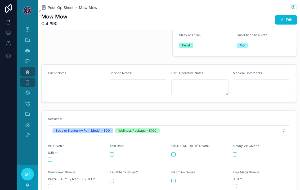
click at [51, 147] on div "PO Given? 0.18 mL" at bounding box center [76, 153] width 57 height 18
click at [49, 158] on button "scrollable content" at bounding box center [50, 160] width 4 height 4
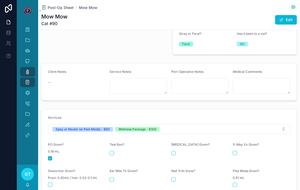
click at [172, 151] on button "scrollable content" at bounding box center [173, 153] width 4 height 4
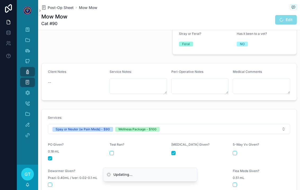
click at [236, 151] on button "scrollable content" at bounding box center [234, 153] width 4 height 4
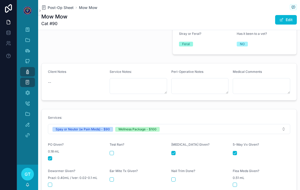
click at [235, 183] on button "scrollable content" at bounding box center [234, 185] width 4 height 4
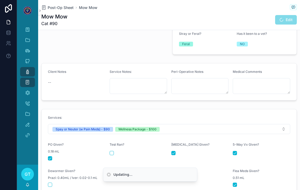
scroll to position [167, 0]
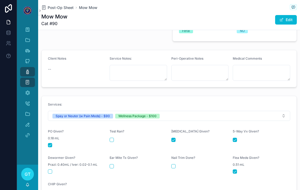
click at [172, 164] on button "scrollable content" at bounding box center [173, 166] width 4 height 4
click at [112, 164] on button "scrollable content" at bounding box center [111, 166] width 4 height 4
click at [49, 170] on button "scrollable content" at bounding box center [50, 172] width 4 height 4
click at [26, 69] on icon "scrollable content" at bounding box center [27, 71] width 5 height 5
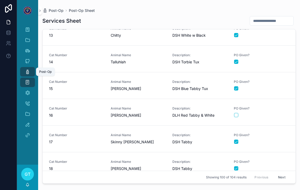
scroll to position [330, 0]
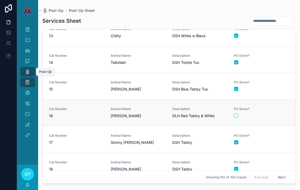
click at [280, 114] on div "scrollable content" at bounding box center [261, 116] width 55 height 4
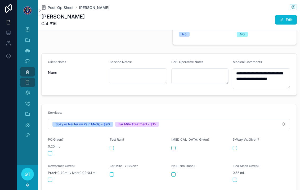
scroll to position [180, 0]
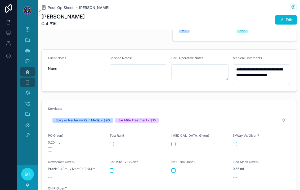
click at [50, 148] on button "scrollable content" at bounding box center [50, 150] width 4 height 4
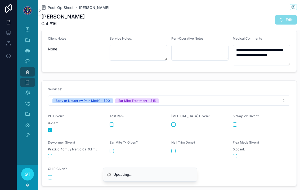
scroll to position [201, 0]
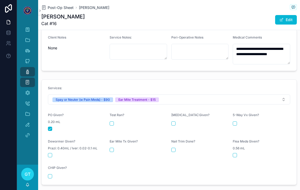
click at [112, 148] on button "scrollable content" at bounding box center [111, 150] width 4 height 4
click at [24, 68] on div "Post-Op" at bounding box center [27, 72] width 8 height 8
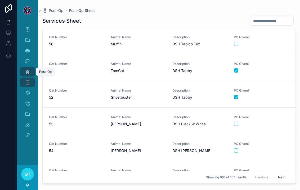
scroll to position [1311, 0]
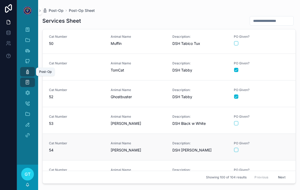
click at [272, 147] on link "Cat Number 54 Animal Name Gable Description: DSH Tabby w White PO Given?" at bounding box center [169, 147] width 253 height 27
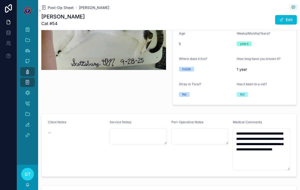
scroll to position [113, 0]
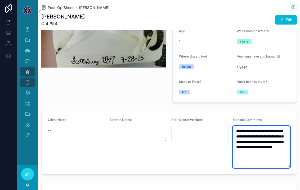
click at [271, 143] on textarea "**********" at bounding box center [260, 147] width 57 height 42
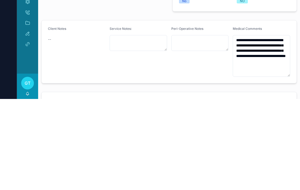
click at [94, 118] on div "Client Notes --" at bounding box center [76, 143] width 57 height 50
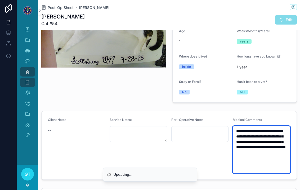
click at [272, 142] on textarea "**********" at bounding box center [260, 149] width 57 height 47
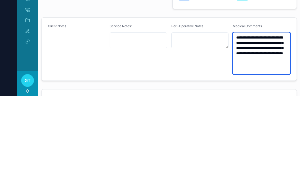
type textarea "**********"
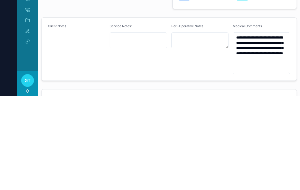
click at [109, 112] on form "**********" at bounding box center [169, 143] width 255 height 63
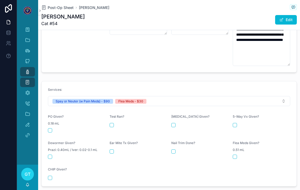
scroll to position [220, 0]
click at [46, 114] on form "Services: Spay or Neuter (w Pain Meds) - $90 Flea Meds - $30 PO Given? 0.18 mL …" at bounding box center [169, 134] width 255 height 105
click at [49, 129] on button "scrollable content" at bounding box center [50, 131] width 4 height 4
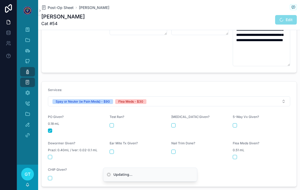
scroll to position [239, 0]
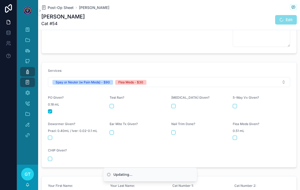
click at [236, 136] on button "scrollable content" at bounding box center [234, 138] width 4 height 4
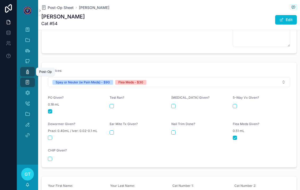
click at [27, 69] on icon "scrollable content" at bounding box center [27, 71] width 5 height 5
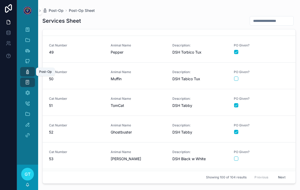
scroll to position [1325, 0]
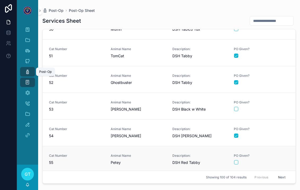
click at [271, 161] on div "scrollable content" at bounding box center [261, 163] width 55 height 4
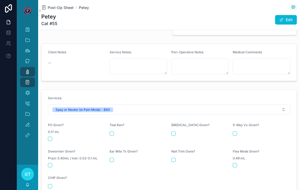
scroll to position [173, 0]
click at [50, 137] on button "scrollable content" at bounding box center [50, 139] width 4 height 4
click at [28, 69] on icon "scrollable content" at bounding box center [27, 71] width 5 height 5
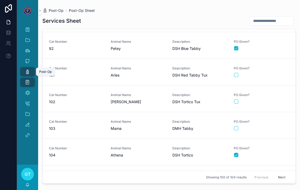
scroll to position [2350, 0]
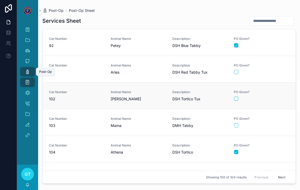
click at [274, 97] on form "scrollable content" at bounding box center [261, 99] width 55 height 5
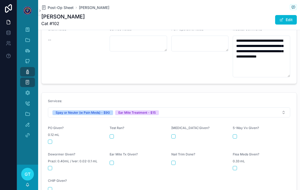
scroll to position [195, 0]
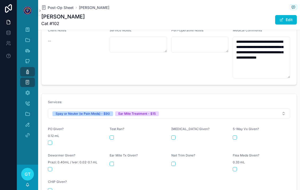
click at [49, 141] on button "scrollable content" at bounding box center [50, 143] width 4 height 4
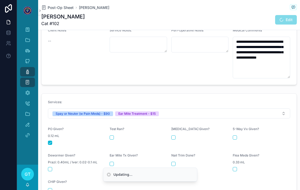
click at [113, 162] on button "scrollable content" at bounding box center [111, 164] width 4 height 4
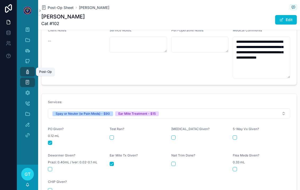
click at [25, 69] on icon "scrollable content" at bounding box center [27, 71] width 5 height 5
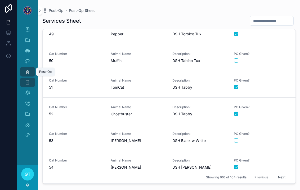
scroll to position [1319, 0]
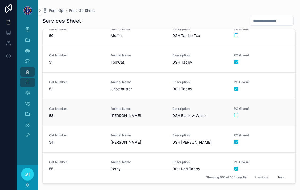
click at [271, 112] on link "Cat Number 53 Animal Name Poe Description: DSH Black w White PO Given?" at bounding box center [169, 112] width 253 height 27
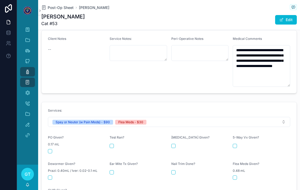
scroll to position [191, 0]
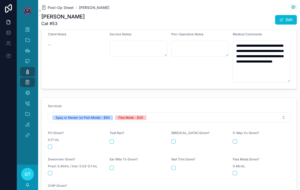
click at [51, 145] on button "scrollable content" at bounding box center [50, 147] width 4 height 4
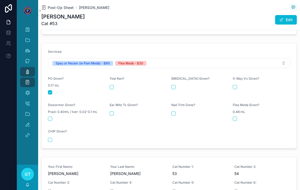
scroll to position [242, 0]
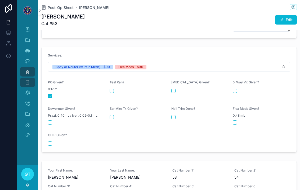
click at [232, 121] on button "scrollable content" at bounding box center [234, 123] width 4 height 4
click at [25, 68] on div "Post-Op" at bounding box center [27, 72] width 8 height 8
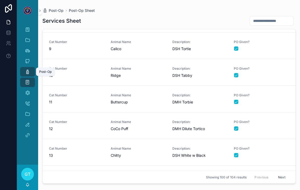
scroll to position [165, 0]
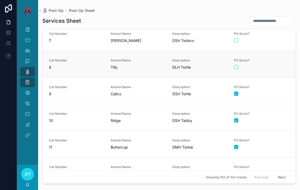
click at [280, 68] on link "Cat Number 8 Animal Name Tilly Description: DLH Tortie PO Given?" at bounding box center [169, 64] width 253 height 27
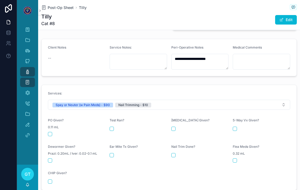
scroll to position [177, 0]
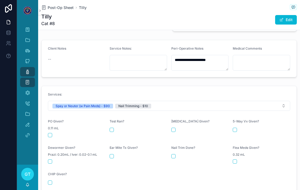
click at [50, 133] on button "scrollable content" at bounding box center [50, 135] width 4 height 4
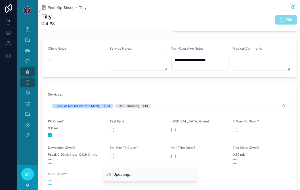
click at [174, 154] on button "scrollable content" at bounding box center [173, 156] width 4 height 4
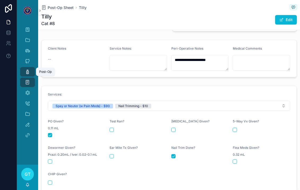
click at [25, 68] on div "Post-Op" at bounding box center [27, 72] width 8 height 8
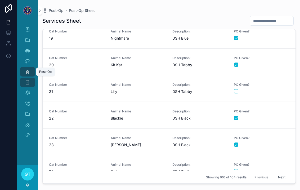
scroll to position [487, 0]
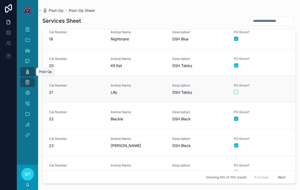
click at [276, 90] on link "Cat Number 21 Animal Name Lilly Description: DSH Tabby PO Given?" at bounding box center [169, 89] width 253 height 27
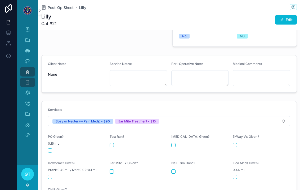
scroll to position [161, 0]
click at [50, 142] on span "0.15 mL" at bounding box center [53, 144] width 11 height 4
click at [49, 149] on button "scrollable content" at bounding box center [50, 151] width 4 height 4
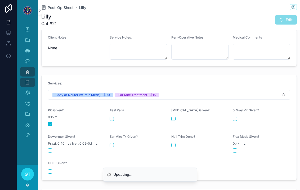
scroll to position [192, 0]
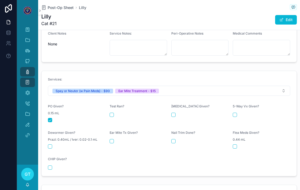
click at [112, 139] on button "scrollable content" at bounding box center [111, 141] width 4 height 4
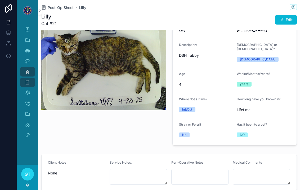
scroll to position [92, 0]
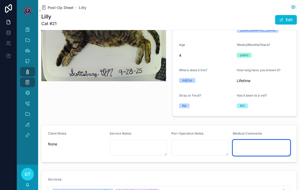
click at [270, 140] on textarea "scrollable content" at bounding box center [260, 148] width 57 height 16
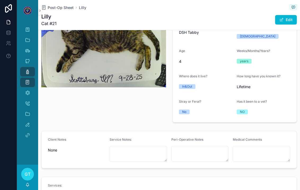
scroll to position [85, 0]
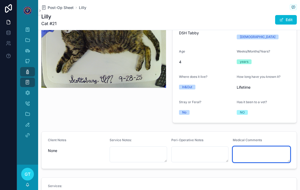
click at [266, 147] on textarea "scrollable content" at bounding box center [260, 155] width 57 height 16
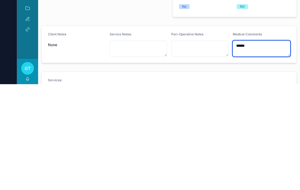
type textarea "*******"
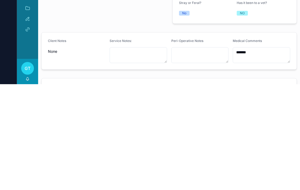
scroll to position [120, 0]
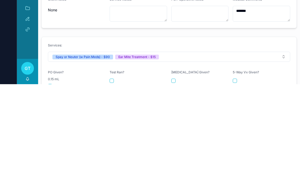
click at [28, 78] on div "Post-Op Sheet" at bounding box center [27, 82] width 8 height 8
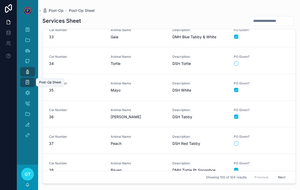
scroll to position [864, 0]
click at [273, 141] on div "scrollable content" at bounding box center [261, 143] width 55 height 4
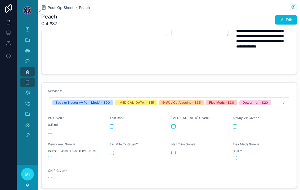
scroll to position [213, 0]
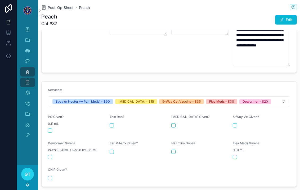
click at [50, 129] on button "scrollable content" at bounding box center [50, 131] width 4 height 4
click at [175, 123] on button "scrollable content" at bounding box center [173, 125] width 4 height 4
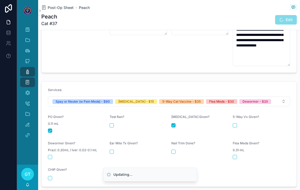
click at [235, 123] on button "scrollable content" at bounding box center [234, 125] width 4 height 4
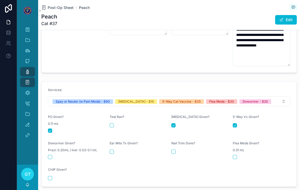
click at [237, 155] on button "scrollable content" at bounding box center [234, 157] width 4 height 4
click at [52, 155] on button "scrollable content" at bounding box center [50, 157] width 4 height 4
click at [114, 150] on div "scrollable content" at bounding box center [137, 152] width 57 height 4
click at [112, 150] on button "scrollable content" at bounding box center [111, 152] width 4 height 4
click at [26, 90] on icon "scrollable content" at bounding box center [27, 92] width 5 height 5
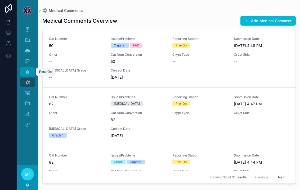
click at [26, 69] on icon "scrollable content" at bounding box center [27, 71] width 5 height 5
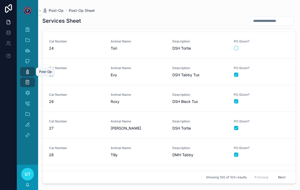
scroll to position [611, 0]
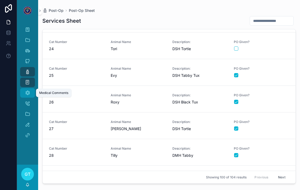
click at [24, 89] on div "Medical Comments" at bounding box center [27, 93] width 8 height 8
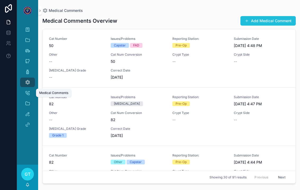
click at [278, 16] on button "Add Medical Comment" at bounding box center [267, 21] width 55 height 10
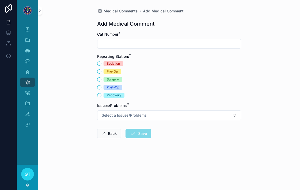
click at [207, 40] on input "scrollable content" at bounding box center [168, 43] width 143 height 7
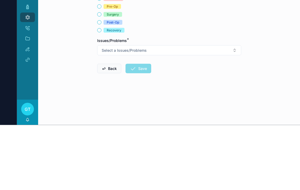
type input "**"
click at [101, 85] on button "Post-Op" at bounding box center [99, 87] width 4 height 4
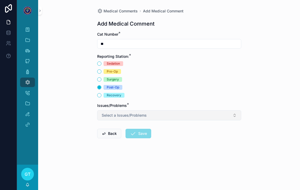
click at [227, 111] on button "Select a Issues/Problems" at bounding box center [169, 116] width 144 height 10
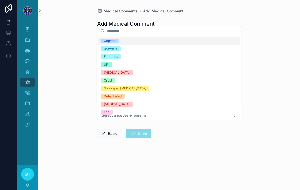
click at [105, 56] on div "Ear mites" at bounding box center [111, 56] width 14 height 5
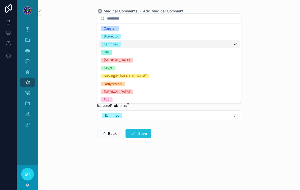
click at [148, 129] on button "Save" at bounding box center [138, 134] width 26 height 10
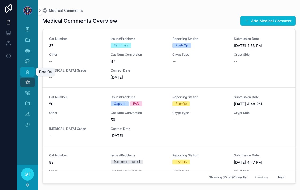
click at [25, 69] on icon "scrollable content" at bounding box center [27, 71] width 5 height 5
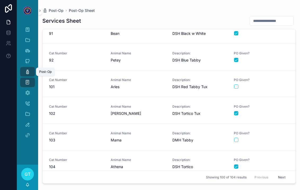
scroll to position [2335, 0]
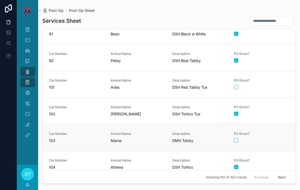
click at [272, 139] on link "Cat Number 103 Animal Name Mama Description: DMH Tabby PO Given?" at bounding box center [169, 137] width 253 height 27
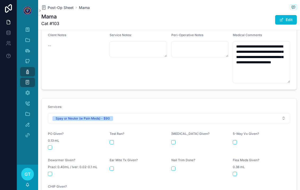
scroll to position [191, 0]
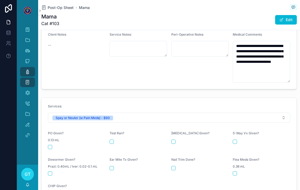
click at [52, 134] on div "PO Given? 0.13 mL" at bounding box center [76, 140] width 57 height 18
click at [47, 134] on form "Services: Spay or Neuter (w Pain Meds) - $90 PO Given? 0.13 mL Test Ran? Rabies…" at bounding box center [169, 150] width 255 height 105
click at [46, 136] on form "Services: Spay or Neuter (w Pain Meds) - $90 PO Given? 0.13 mL Test Ran? Rabies…" at bounding box center [169, 150] width 255 height 105
click at [49, 145] on button "scrollable content" at bounding box center [50, 147] width 4 height 4
click at [113, 166] on button "scrollable content" at bounding box center [111, 168] width 4 height 4
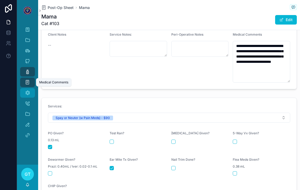
click at [25, 90] on icon "scrollable content" at bounding box center [27, 92] width 5 height 5
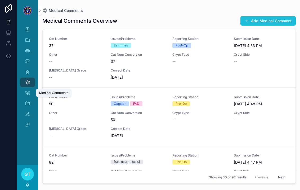
click at [277, 18] on button "Add Medical Comment" at bounding box center [267, 21] width 55 height 10
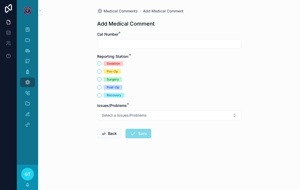
click at [107, 40] on input "scrollable content" at bounding box center [168, 43] width 143 height 7
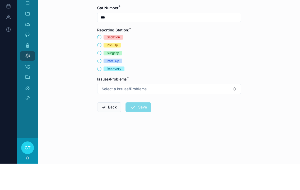
type input "***"
click at [100, 85] on button "Post-Op" at bounding box center [99, 87] width 4 height 4
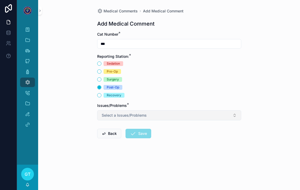
click at [112, 112] on button "Select a Issues/Problems" at bounding box center [169, 116] width 144 height 10
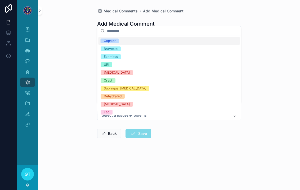
click at [112, 58] on div "Ear mites" at bounding box center [111, 56] width 14 height 5
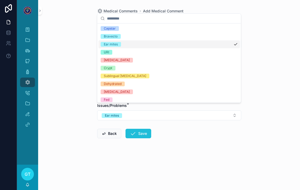
click at [138, 129] on button "Save" at bounding box center [138, 134] width 26 height 10
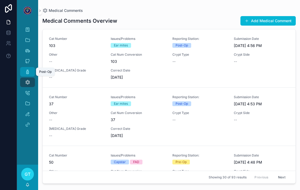
click at [25, 69] on icon "scrollable content" at bounding box center [27, 71] width 5 height 5
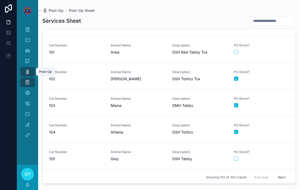
scroll to position [2370, 0]
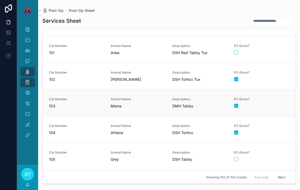
click at [279, 97] on div "PO Given?" at bounding box center [261, 102] width 55 height 11
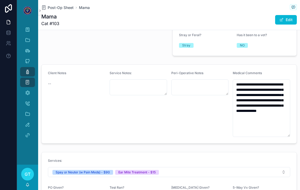
scroll to position [146, 0]
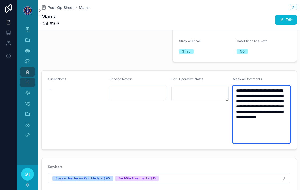
click at [264, 110] on textarea "**********" at bounding box center [260, 115] width 57 height 58
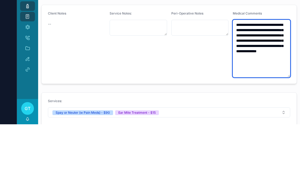
click at [248, 86] on textarea "**********" at bounding box center [260, 115] width 57 height 58
click at [246, 86] on textarea "**********" at bounding box center [260, 115] width 57 height 58
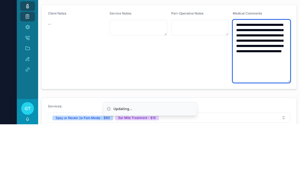
type textarea "**********"
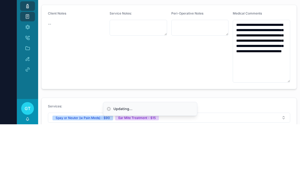
click at [198, 77] on div "Peri-Operative Notes" at bounding box center [199, 112] width 57 height 71
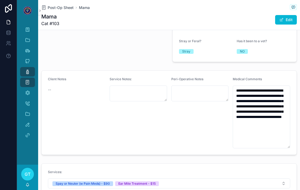
click at [25, 69] on icon "scrollable content" at bounding box center [27, 71] width 5 height 5
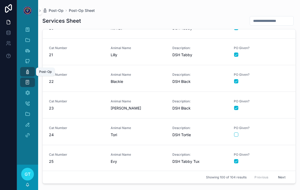
scroll to position [520, 0]
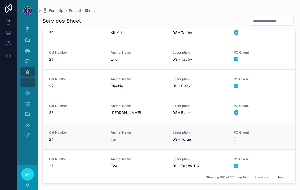
click at [276, 131] on div "PO Given?" at bounding box center [261, 136] width 55 height 11
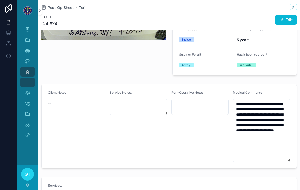
scroll to position [131, 0]
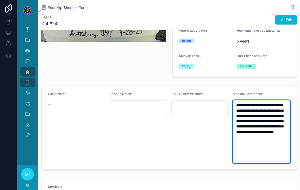
click at [279, 136] on textarea "**********" at bounding box center [260, 131] width 57 height 63
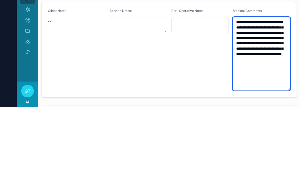
type textarea "**********"
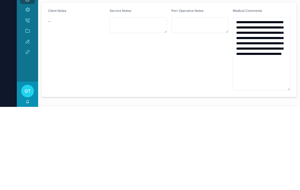
click at [104, 92] on div "Client Notes --" at bounding box center [76, 133] width 57 height 82
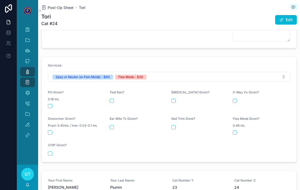
scroll to position [265, 0]
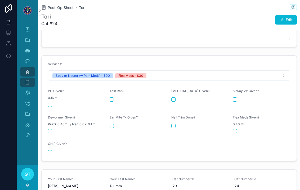
click at [48, 103] on button "scrollable content" at bounding box center [50, 105] width 4 height 4
click at [235, 129] on button "scrollable content" at bounding box center [234, 131] width 4 height 4
click at [27, 69] on icon "scrollable content" at bounding box center [27, 71] width 5 height 5
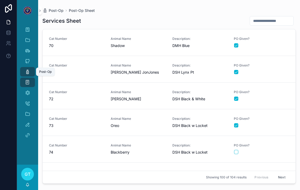
scroll to position [1843, 0]
click at [275, 143] on div "PO Given?" at bounding box center [261, 148] width 55 height 11
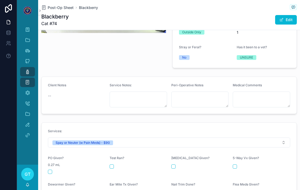
scroll to position [149, 0]
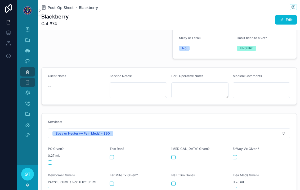
click at [51, 161] on button "scrollable content" at bounding box center [50, 163] width 4 height 4
click at [26, 69] on icon "scrollable content" at bounding box center [27, 71] width 5 height 5
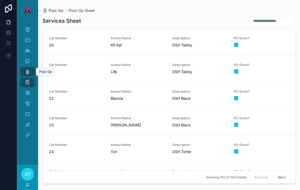
scroll to position [511, 0]
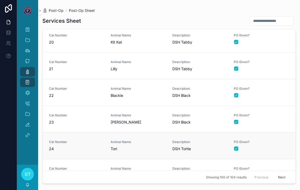
click at [275, 140] on div "PO Given?" at bounding box center [261, 145] width 55 height 11
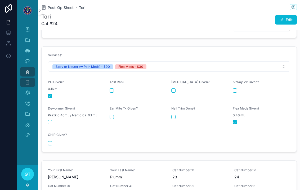
scroll to position [274, 0]
click at [25, 69] on icon "scrollable content" at bounding box center [27, 71] width 5 height 5
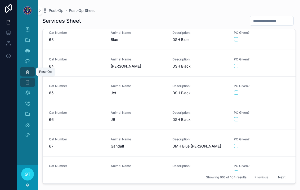
scroll to position [1666, 0]
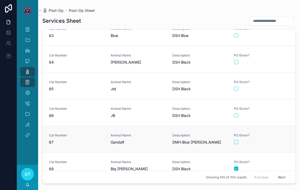
click at [272, 140] on div "scrollable content" at bounding box center [261, 142] width 55 height 4
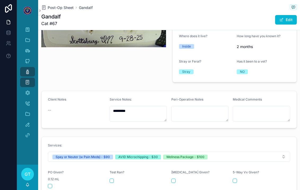
scroll to position [175, 0]
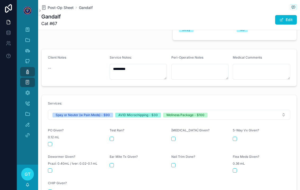
click at [49, 142] on button "scrollable content" at bounding box center [50, 144] width 4 height 4
click at [99, 169] on div "scrollable content" at bounding box center [76, 171] width 57 height 4
click at [50, 181] on div "CHIP Given?" at bounding box center [76, 184] width 57 height 6
click at [45, 187] on form "Services: Spay or Neuter (w Pain Meds) - $90 AVID Microchipping - $30 Wellness …" at bounding box center [169, 147] width 255 height 105
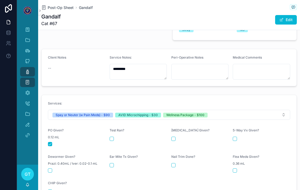
click at [48, 190] on div "scrollable content" at bounding box center [76, 192] width 57 height 4
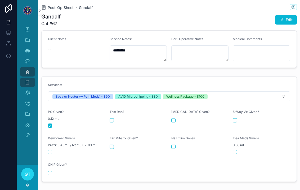
click at [51, 171] on button "scrollable content" at bounding box center [50, 173] width 4 height 4
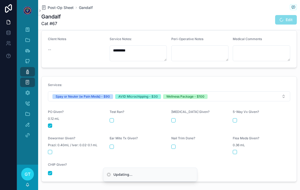
click at [175, 118] on button "scrollable content" at bounding box center [173, 120] width 4 height 4
click at [236, 110] on div "5-Way Vx Given?" at bounding box center [260, 119] width 57 height 18
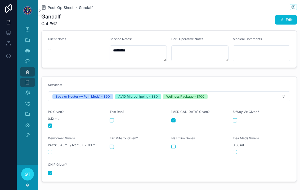
click at [235, 115] on div "5-Way Vx Given?" at bounding box center [260, 119] width 57 height 18
click at [234, 118] on button "scrollable content" at bounding box center [234, 120] width 4 height 4
click at [238, 139] on div "Flea Meds Given? 0.36 mL" at bounding box center [260, 145] width 57 height 18
click at [236, 150] on button "scrollable content" at bounding box center [234, 152] width 4 height 4
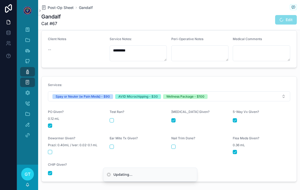
click at [170, 135] on form "Services: Spay or Neuter (w Pain Meds) - $90 AVID Microchipping - $30 Wellness …" at bounding box center [169, 129] width 255 height 105
click at [166, 143] on div "Ear Mite Tx Given?" at bounding box center [137, 145] width 57 height 18
click at [170, 138] on form "Services: Spay or Neuter (w Pain Meds) - $90 AVID Microchipping - $30 Wellness …" at bounding box center [169, 129] width 255 height 105
click at [171, 145] on button "scrollable content" at bounding box center [173, 147] width 4 height 4
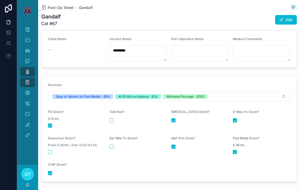
click at [110, 145] on button "scrollable content" at bounding box center [111, 147] width 4 height 4
click at [49, 150] on button "scrollable content" at bounding box center [50, 152] width 4 height 4
click at [24, 68] on div "Post-Op" at bounding box center [27, 72] width 8 height 8
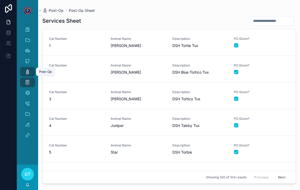
click at [282, 179] on button "Next" at bounding box center [281, 177] width 15 height 8
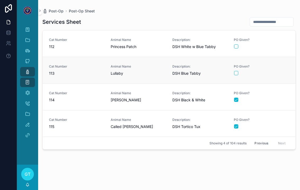
click at [273, 65] on div "PO Given?" at bounding box center [261, 70] width 55 height 11
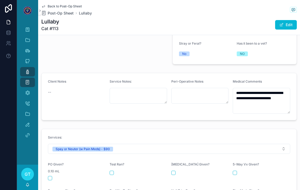
scroll to position [160, 0]
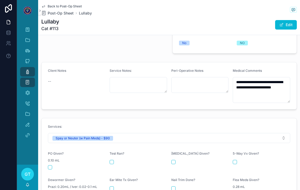
click at [51, 166] on button "scrollable content" at bounding box center [50, 168] width 4 height 4
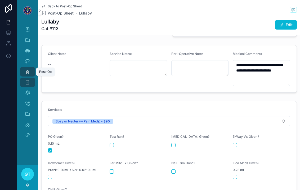
click at [27, 69] on icon "scrollable content" at bounding box center [27, 71] width 5 height 5
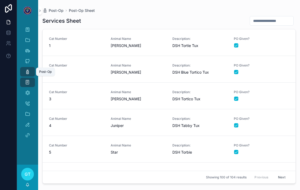
click at [282, 178] on button "Next" at bounding box center [281, 177] width 15 height 8
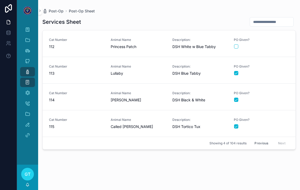
click at [259, 139] on button "Previous" at bounding box center [260, 143] width 21 height 8
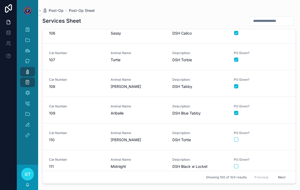
scroll to position [2523, 0]
click at [270, 165] on div "scrollable content" at bounding box center [261, 167] width 55 height 4
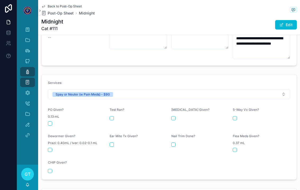
scroll to position [204, 0]
click at [48, 121] on button "scrollable content" at bounding box center [50, 123] width 4 height 4
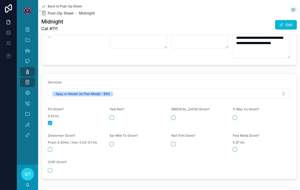
click at [23, 67] on link "Post-Op" at bounding box center [27, 72] width 15 height 10
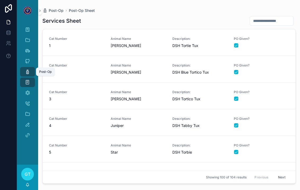
click at [25, 68] on div "Post-Op" at bounding box center [27, 72] width 8 height 8
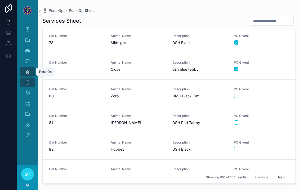
scroll to position [2070, 0]
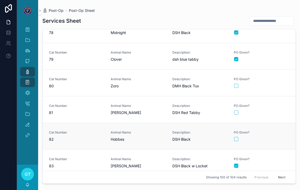
click at [273, 137] on div "scrollable content" at bounding box center [261, 139] width 55 height 4
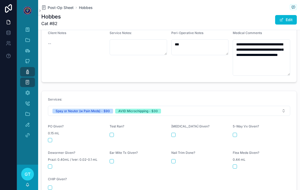
scroll to position [194, 0]
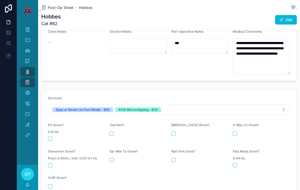
click at [48, 137] on button "scrollable content" at bounding box center [50, 139] width 4 height 4
click at [48, 185] on button "scrollable content" at bounding box center [50, 187] width 4 height 4
click at [24, 68] on div "Post-Op" at bounding box center [27, 72] width 8 height 8
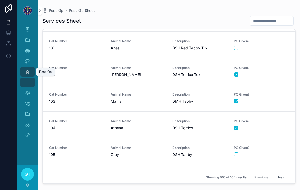
scroll to position [2358, 0]
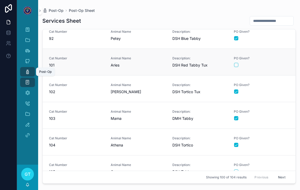
click at [235, 63] on button "scrollable content" at bounding box center [236, 65] width 4 height 4
click at [27, 69] on icon "scrollable content" at bounding box center [27, 71] width 5 height 5
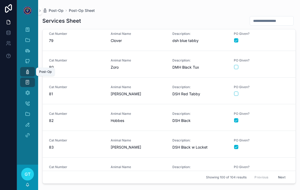
scroll to position [2086, 0]
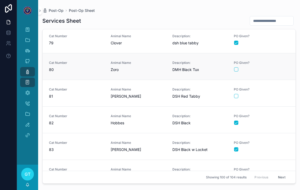
click at [280, 67] on div "scrollable content" at bounding box center [261, 69] width 55 height 4
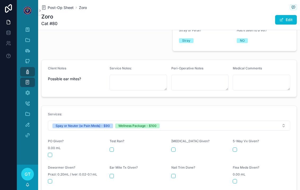
scroll to position [158, 0]
click at [51, 153] on button "scrollable content" at bounding box center [50, 155] width 4 height 4
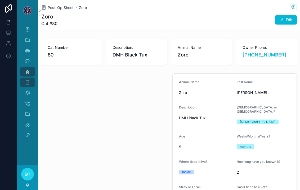
scroll to position [0, 0]
click at [26, 90] on icon "scrollable content" at bounding box center [27, 92] width 5 height 5
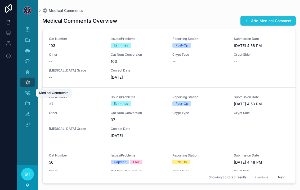
click at [276, 19] on button "Add Medical Comment" at bounding box center [267, 21] width 55 height 10
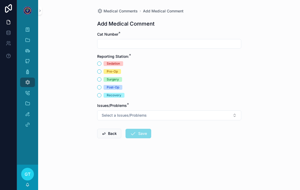
click at [109, 40] on input "scrollable content" at bounding box center [168, 43] width 143 height 7
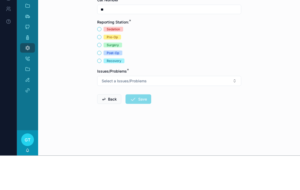
type input "**"
click at [99, 85] on button "Post-Op" at bounding box center [99, 87] width 4 height 4
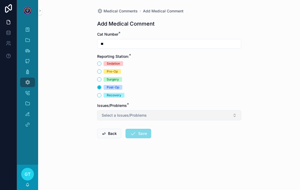
click at [107, 111] on button "Select a Issues/Problems" at bounding box center [169, 116] width 144 height 10
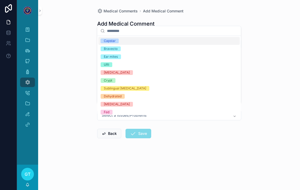
click at [107, 58] on div "Ear mites" at bounding box center [111, 56] width 14 height 5
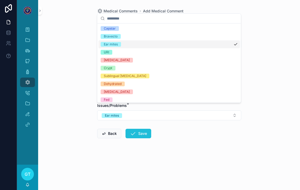
click at [141, 129] on button "Save" at bounding box center [138, 134] width 26 height 10
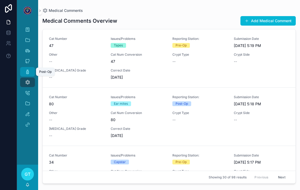
click at [26, 69] on icon "scrollable content" at bounding box center [27, 71] width 5 height 5
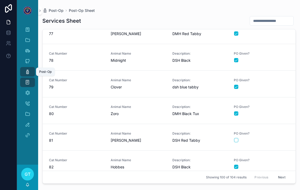
scroll to position [2038, 0]
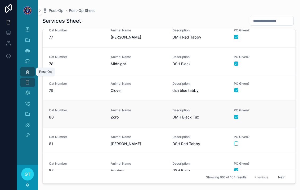
click at [270, 115] on div "scrollable content" at bounding box center [261, 117] width 55 height 4
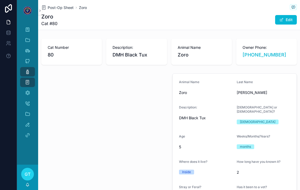
type textarea "**********"
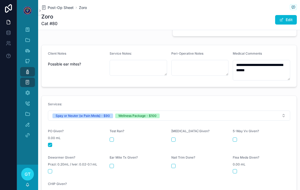
scroll to position [173, 0]
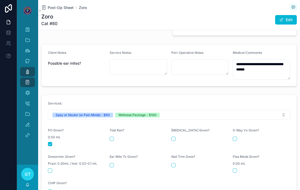
click at [110, 163] on button "scrollable content" at bounding box center [111, 165] width 4 height 4
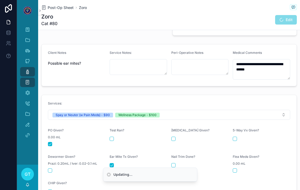
click at [172, 137] on button "scrollable content" at bounding box center [173, 139] width 4 height 4
click at [238, 137] on div "scrollable content" at bounding box center [260, 139] width 57 height 4
click at [236, 136] on div "5-Way Vx Given?" at bounding box center [260, 138] width 57 height 18
click at [235, 137] on button "scrollable content" at bounding box center [234, 139] width 4 height 4
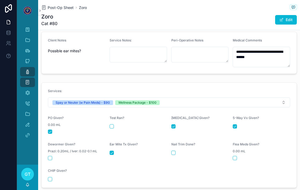
scroll to position [185, 0]
click at [171, 151] on button "scrollable content" at bounding box center [173, 153] width 4 height 4
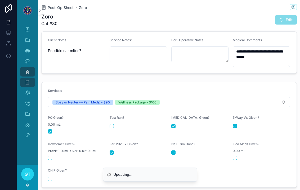
click at [236, 156] on button "scrollable content" at bounding box center [234, 158] width 4 height 4
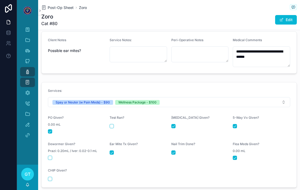
click at [49, 156] on button "scrollable content" at bounding box center [50, 158] width 4 height 4
click at [23, 68] on link "Post-Op" at bounding box center [27, 72] width 15 height 10
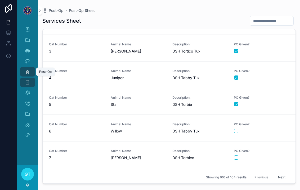
scroll to position [274, 0]
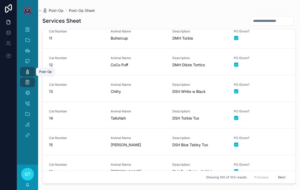
click at [282, 179] on button "Next" at bounding box center [281, 177] width 15 height 8
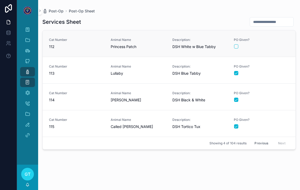
click at [265, 38] on div "PO Given?" at bounding box center [261, 43] width 55 height 11
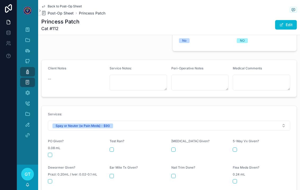
scroll to position [175, 0]
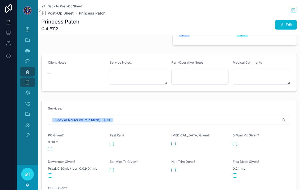
click at [50, 147] on button "scrollable content" at bounding box center [50, 149] width 4 height 4
click at [25, 69] on icon "scrollable content" at bounding box center [27, 71] width 5 height 5
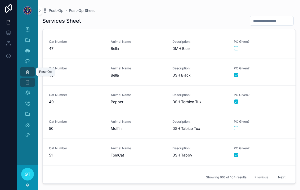
scroll to position [1227, 0]
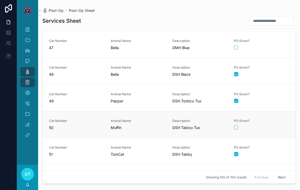
click at [262, 126] on div "scrollable content" at bounding box center [261, 128] width 55 height 4
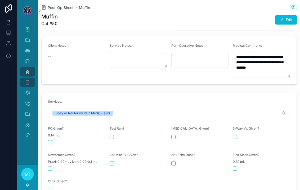
scroll to position [180, 0]
click at [48, 141] on button "scrollable content" at bounding box center [50, 143] width 4 height 4
click at [25, 69] on icon "scrollable content" at bounding box center [27, 71] width 5 height 5
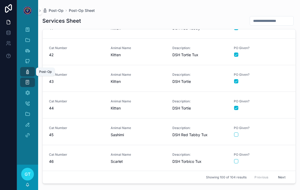
scroll to position [1086, 0]
click at [271, 133] on div "scrollable content" at bounding box center [261, 135] width 55 height 4
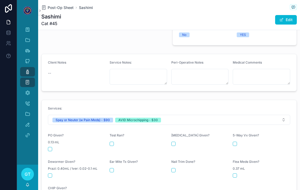
scroll to position [163, 0]
click at [45, 138] on form "Services: Spay or Neuter (w Pain Meds) - $90 AVID Microchipping - $30 PO Given?…" at bounding box center [169, 152] width 255 height 105
click at [47, 140] on form "Services: Spay or Neuter (w Pain Meds) - $90 AVID Microchipping - $30 PO Given?…" at bounding box center [169, 152] width 255 height 105
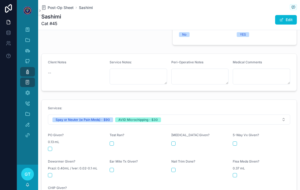
click at [47, 140] on form "Services: Spay or Neuter (w Pain Meds) - $90 AVID Microchipping - $30 PO Given?…" at bounding box center [169, 152] width 255 height 105
click at [48, 147] on button "scrollable content" at bounding box center [50, 149] width 4 height 4
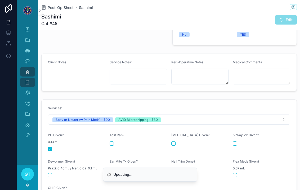
click at [51, 147] on button "scrollable content" at bounding box center [50, 149] width 4 height 4
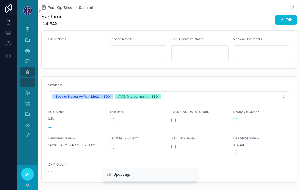
scroll to position [186, 0]
click at [52, 124] on button "scrollable content" at bounding box center [50, 126] width 4 height 4
click at [48, 172] on button "scrollable content" at bounding box center [50, 174] width 4 height 4
click at [30, 68] on div "Post-Op" at bounding box center [27, 72] width 8 height 8
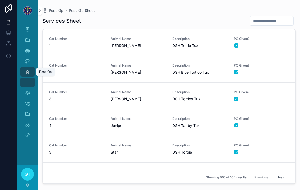
click at [29, 69] on icon "scrollable content" at bounding box center [27, 71] width 5 height 5
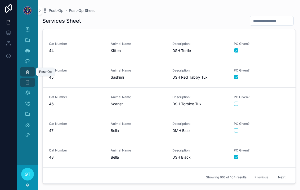
scroll to position [1152, 0]
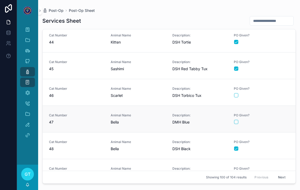
click at [275, 113] on div "PO Given?" at bounding box center [261, 118] width 55 height 11
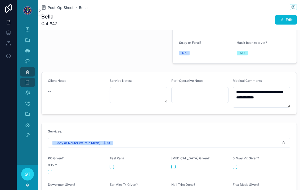
scroll to position [144, 0]
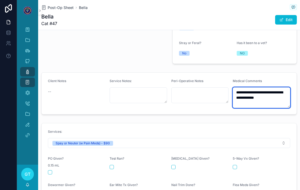
click at [285, 89] on textarea "**********" at bounding box center [260, 98] width 57 height 21
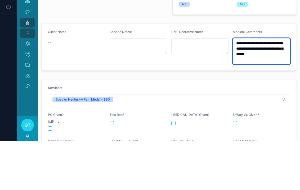
type textarea "**********"
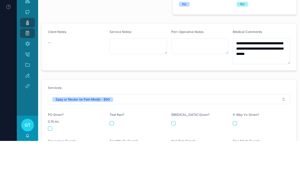
click at [103, 79] on div "Client Notes --" at bounding box center [76, 96] width 57 height 34
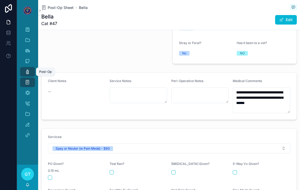
click at [25, 69] on icon "scrollable content" at bounding box center [27, 71] width 5 height 5
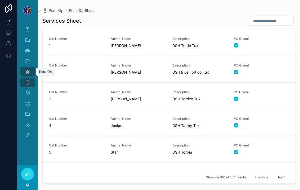
click at [24, 68] on div "Post-Op" at bounding box center [27, 72] width 8 height 8
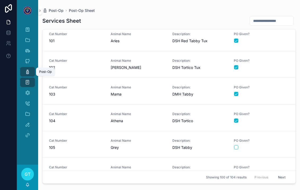
scroll to position [2388, 0]
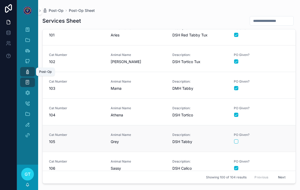
click at [274, 133] on span "PO Given?" at bounding box center [261, 135] width 55 height 4
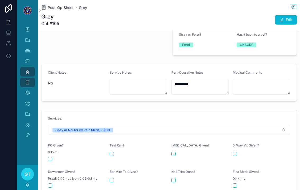
scroll to position [154, 0]
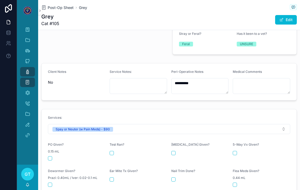
click at [49, 157] on button "scrollable content" at bounding box center [50, 159] width 4 height 4
click at [27, 69] on icon "scrollable content" at bounding box center [27, 71] width 5 height 5
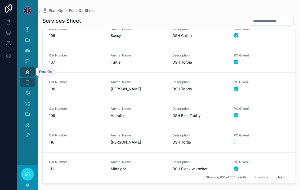
scroll to position [2520, 0]
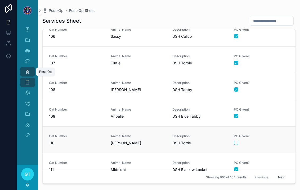
click at [266, 141] on div "scrollable content" at bounding box center [261, 143] width 55 height 4
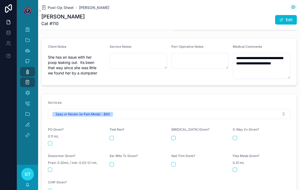
scroll to position [178, 0]
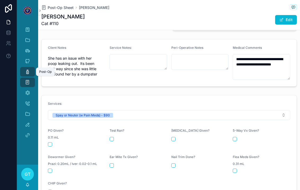
click at [50, 143] on button "scrollable content" at bounding box center [50, 145] width 4 height 4
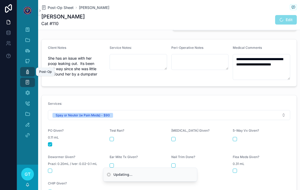
click at [26, 69] on icon "scrollable content" at bounding box center [27, 71] width 5 height 5
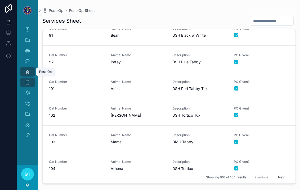
scroll to position [2330, 0]
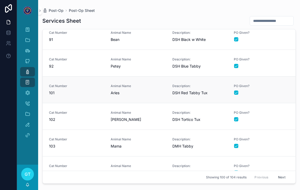
click at [284, 84] on span "PO Given?" at bounding box center [261, 86] width 55 height 4
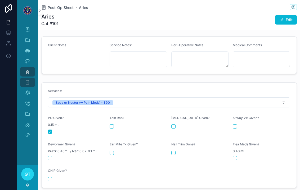
scroll to position [180, 0]
click at [25, 68] on div "Post-Op" at bounding box center [27, 72] width 8 height 8
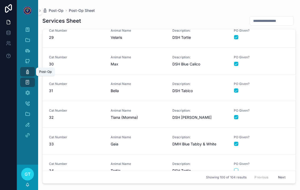
scroll to position [785, 0]
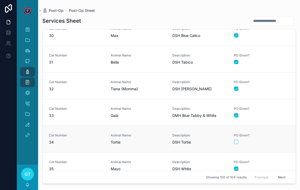
click at [278, 140] on div "scrollable content" at bounding box center [261, 142] width 55 height 4
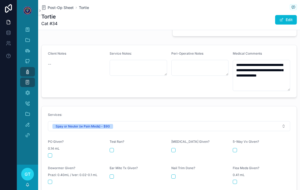
scroll to position [173, 0]
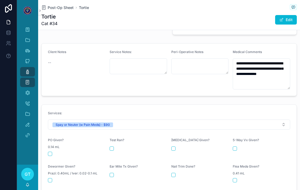
click at [48, 152] on button "scrollable content" at bounding box center [50, 154] width 4 height 4
click at [24, 68] on div "Post-Op" at bounding box center [27, 72] width 8 height 8
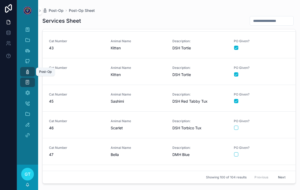
scroll to position [1120, 0]
click at [270, 152] on div "scrollable content" at bounding box center [261, 154] width 55 height 4
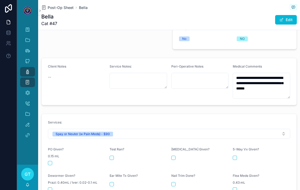
scroll to position [159, 0]
click at [49, 161] on button "scrollable content" at bounding box center [50, 163] width 4 height 4
click at [26, 69] on icon "scrollable content" at bounding box center [27, 71] width 5 height 5
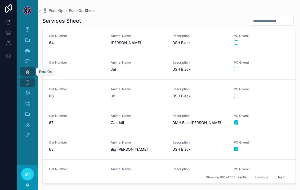
scroll to position [1685, 0]
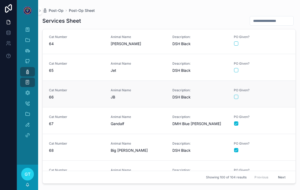
click at [282, 95] on div "scrollable content" at bounding box center [261, 97] width 55 height 4
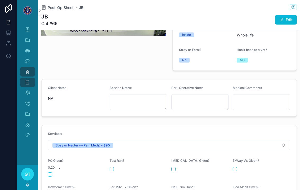
scroll to position [140, 0]
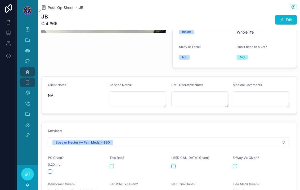
click at [49, 170] on button "scrollable content" at bounding box center [50, 172] width 4 height 4
click at [25, 69] on icon "scrollable content" at bounding box center [27, 71] width 5 height 5
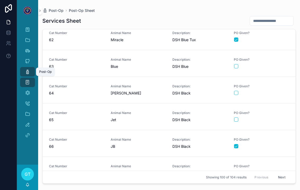
scroll to position [1637, 0]
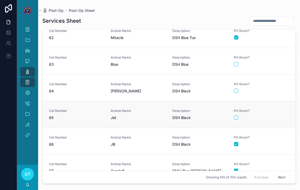
click at [279, 109] on span "PO Given?" at bounding box center [261, 111] width 55 height 4
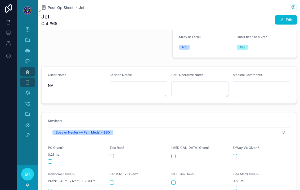
scroll to position [153, 0]
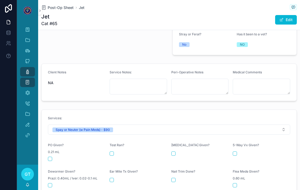
click at [49, 157] on button "scrollable content" at bounding box center [50, 159] width 4 height 4
click at [212, 81] on textarea "scrollable content" at bounding box center [199, 87] width 57 height 16
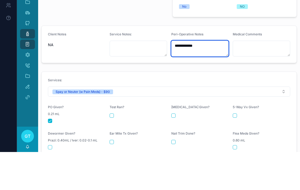
type textarea "**********"
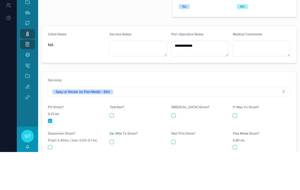
click at [76, 64] on form "**********" at bounding box center [169, 82] width 255 height 37
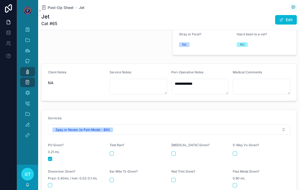
click at [24, 68] on div "Post-Op" at bounding box center [27, 72] width 8 height 8
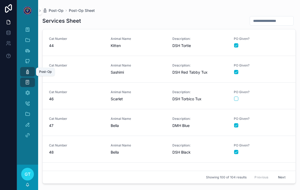
scroll to position [1146, 0]
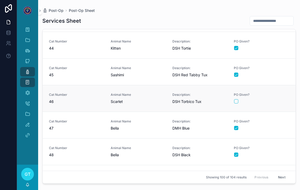
click at [277, 93] on div "PO Given?" at bounding box center [261, 98] width 55 height 11
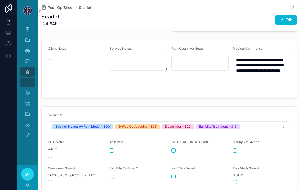
scroll to position [178, 0]
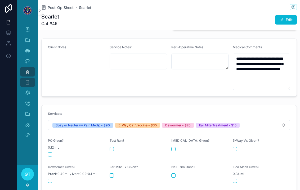
click at [51, 153] on button "scrollable content" at bounding box center [50, 155] width 4 height 4
click at [237, 147] on button "scrollable content" at bounding box center [234, 149] width 4 height 4
click at [48, 179] on button "scrollable content" at bounding box center [50, 181] width 4 height 4
click at [110, 174] on button "scrollable content" at bounding box center [111, 176] width 4 height 4
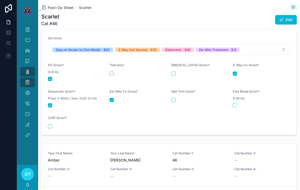
scroll to position [254, 0]
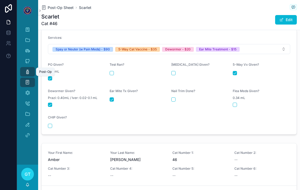
click at [26, 68] on div "Post-Op" at bounding box center [27, 72] width 8 height 8
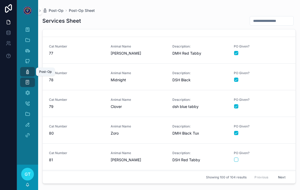
scroll to position [2024, 0]
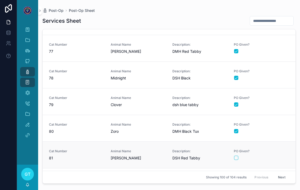
click at [277, 156] on div "scrollable content" at bounding box center [261, 158] width 55 height 4
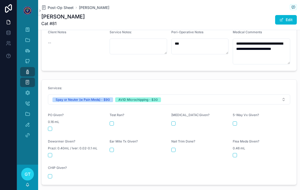
scroll to position [193, 0]
click at [50, 127] on button "scrollable content" at bounding box center [50, 129] width 4 height 4
click at [51, 175] on button "scrollable content" at bounding box center [50, 177] width 4 height 4
click at [26, 69] on icon "scrollable content" at bounding box center [27, 71] width 5 height 5
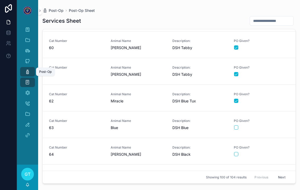
scroll to position [1578, 0]
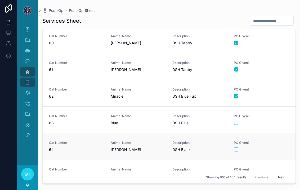
click at [277, 146] on div "PO Given?" at bounding box center [261, 147] width 55 height 12
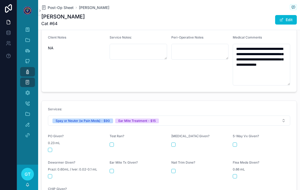
scroll to position [190, 0]
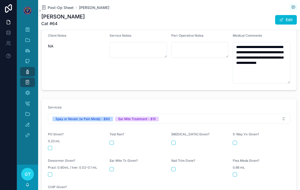
click at [49, 146] on button "scrollable content" at bounding box center [50, 148] width 4 height 4
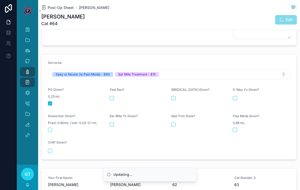
scroll to position [236, 0]
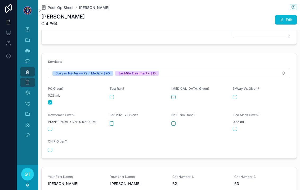
click at [113, 122] on button "scrollable content" at bounding box center [111, 124] width 4 height 4
click at [25, 69] on icon "scrollable content" at bounding box center [27, 71] width 5 height 5
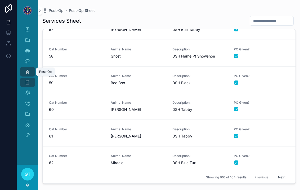
scroll to position [1536, 0]
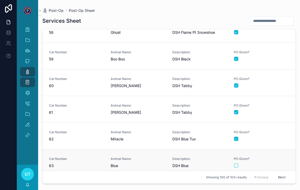
click at [270, 164] on div "scrollable content" at bounding box center [261, 166] width 55 height 4
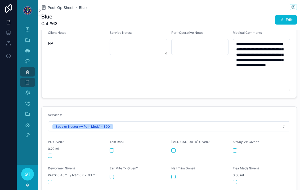
scroll to position [193, 0]
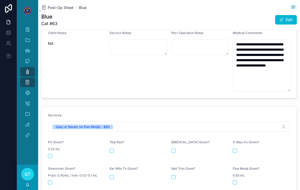
click at [51, 154] on button "scrollable content" at bounding box center [50, 156] width 4 height 4
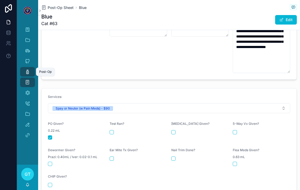
click at [25, 68] on div "Post-Op" at bounding box center [27, 72] width 8 height 8
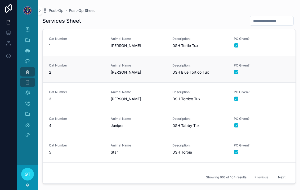
click at [164, 63] on link "Cat Number 2 Animal Name Fiona Description: DSH Blue Tortico Tux PO Given?" at bounding box center [169, 69] width 253 height 27
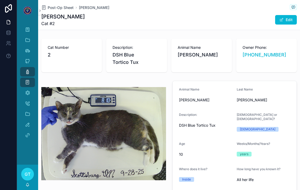
click at [25, 68] on div "Post-Op" at bounding box center [27, 72] width 8 height 8
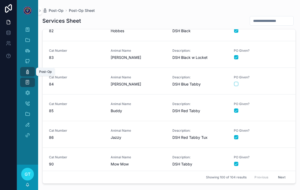
scroll to position [2176, 0]
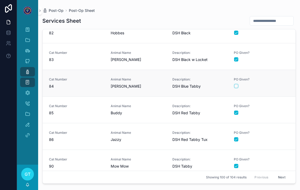
click at [283, 83] on div "PO Given?" at bounding box center [261, 82] width 55 height 11
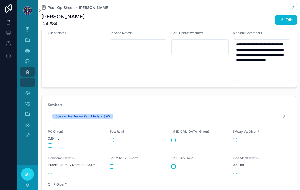
scroll to position [201, 0]
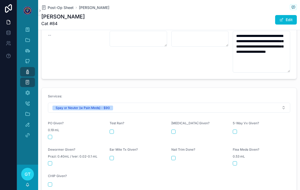
click at [48, 135] on button "scrollable content" at bounding box center [50, 137] width 4 height 4
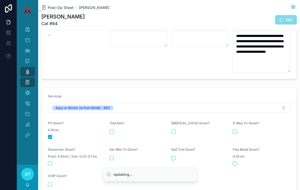
click at [25, 69] on div "Post-Op" at bounding box center [27, 72] width 8 height 8
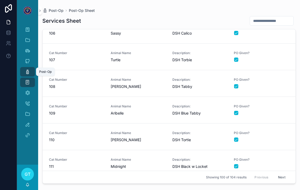
scroll to position [2523, 0]
click at [283, 182] on button "Next" at bounding box center [281, 177] width 15 height 8
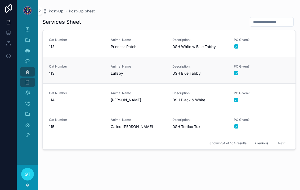
click at [263, 67] on span "PO Given?" at bounding box center [261, 67] width 55 height 4
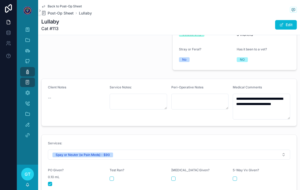
scroll to position [143, 0]
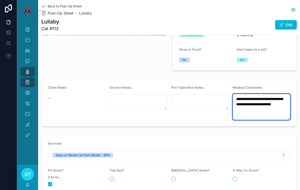
click at [260, 103] on textarea "**********" at bounding box center [260, 107] width 57 height 26
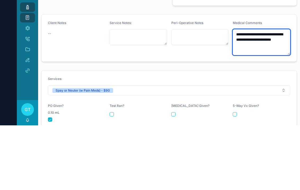
click at [258, 94] on textarea "**********" at bounding box center [260, 107] width 57 height 26
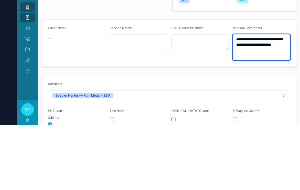
scroll to position [140, 0]
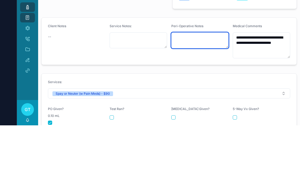
click at [201, 97] on textarea "scrollable content" at bounding box center [199, 105] width 57 height 16
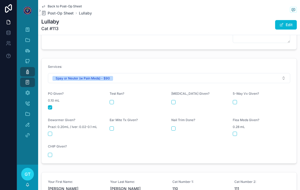
scroll to position [220, 0]
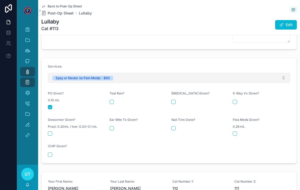
click at [285, 73] on button "Spay or Neuter (w Pain Meds) - $90" at bounding box center [169, 78] width 242 height 10
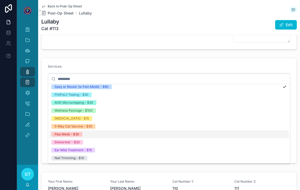
scroll to position [2, 0]
click at [260, 58] on form "Services: Spay or Neuter (w Pain Meds) - $90 PO Given? 0.10 mL Test Ran? Rabies…" at bounding box center [169, 110] width 255 height 105
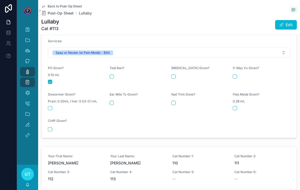
scroll to position [248, 0]
